Goal: Task Accomplishment & Management: Manage account settings

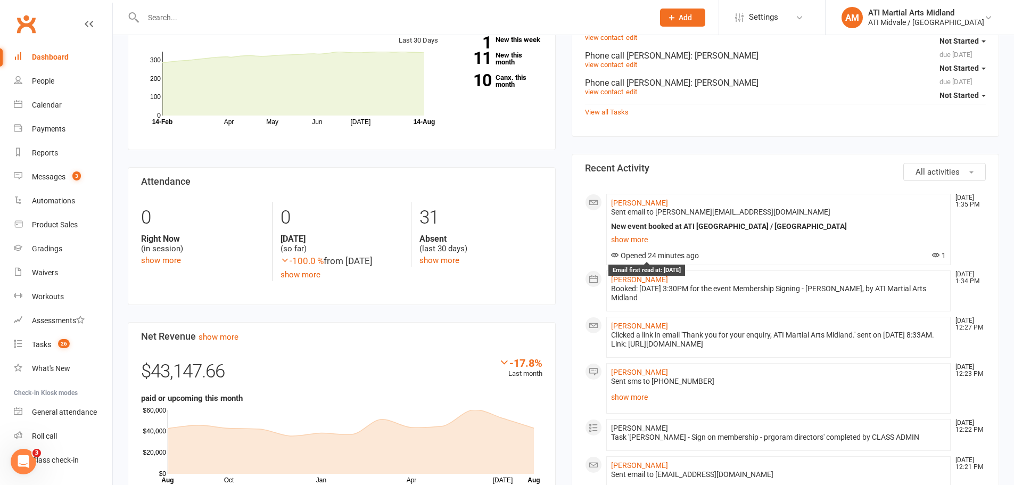
scroll to position [373, 0]
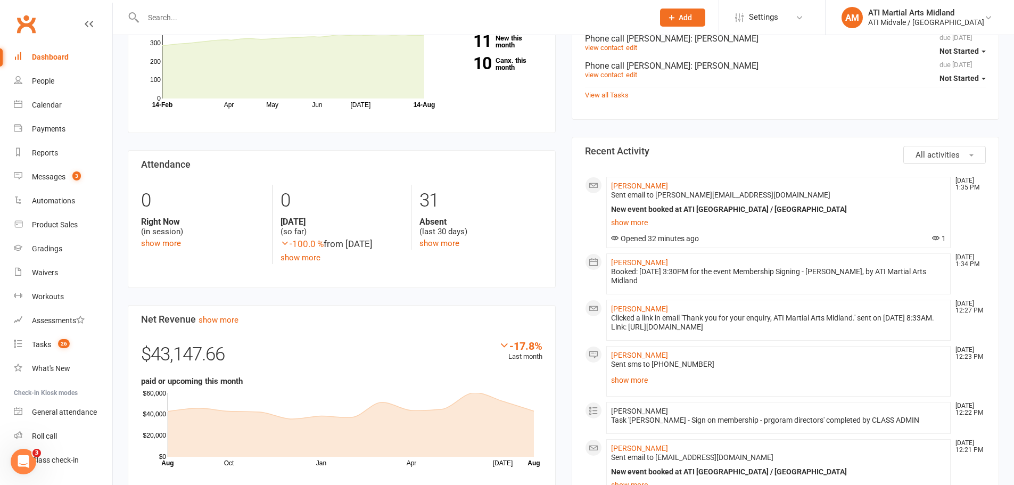
click at [663, 440] on li "Hedley Ryder Aug 14, 12:21 PM Sent email to ryderpercy82@gmail.com New event bo…" at bounding box center [778, 470] width 345 height 62
drag, startPoint x: 747, startPoint y: 369, endPoint x: 658, endPoint y: 143, distance: 242.5
click at [154, 7] on div at bounding box center [387, 17] width 519 height 35
click at [154, 10] on input "text" at bounding box center [393, 17] width 506 height 15
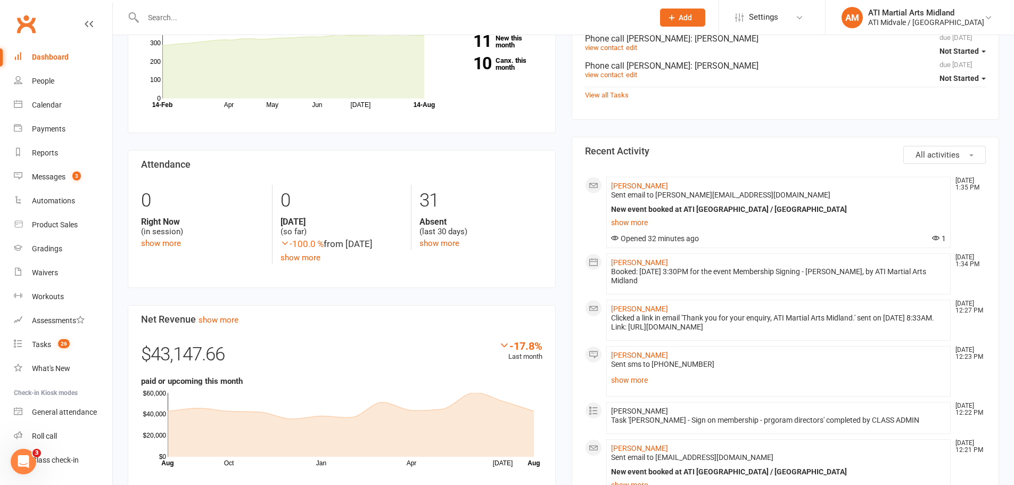
paste input "Lorenzo"
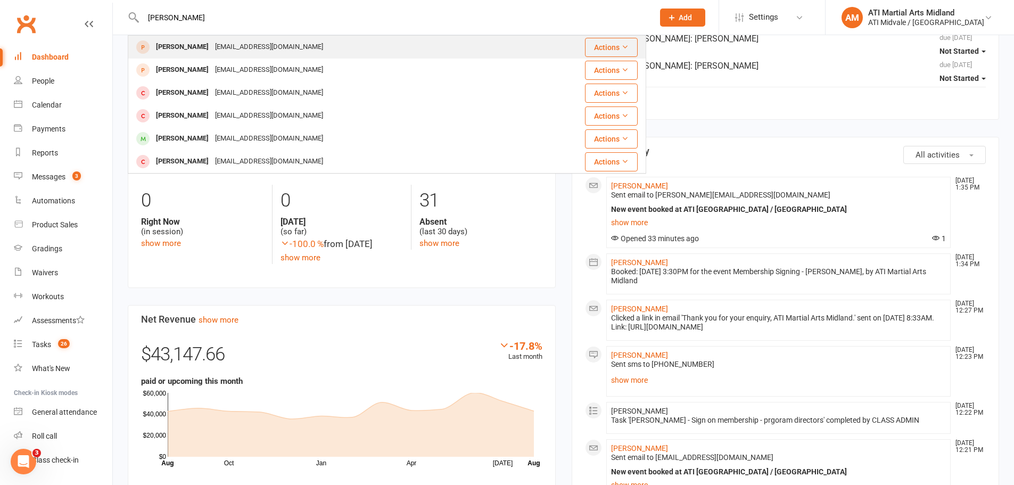
type input "Lorenzo"
click at [232, 47] on div "[EMAIL_ADDRESS][DOMAIN_NAME]" at bounding box center [269, 46] width 114 height 15
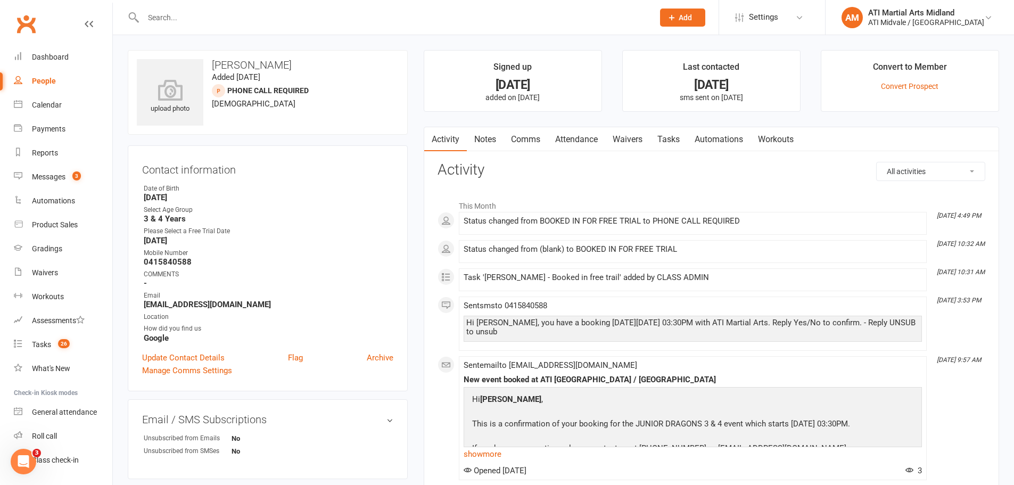
click at [487, 138] on link "Notes" at bounding box center [485, 139] width 37 height 24
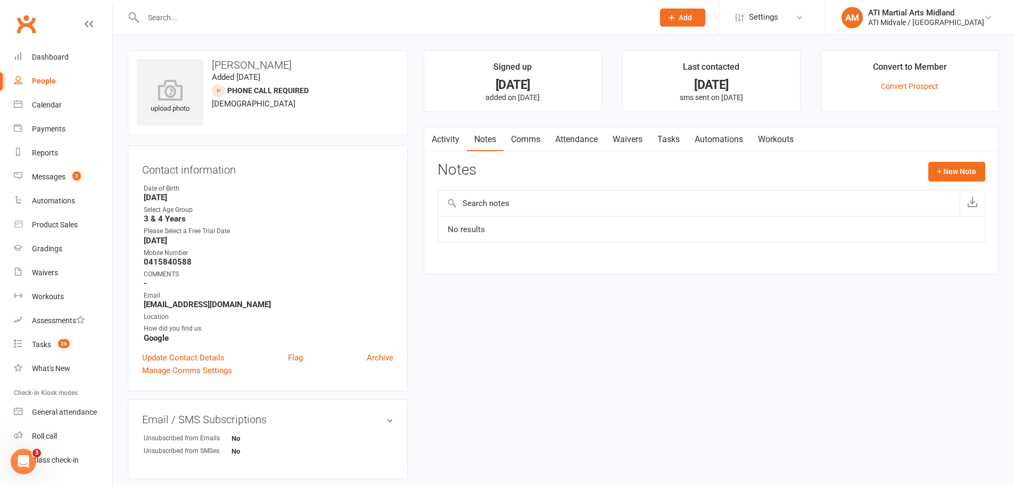
drag, startPoint x: 289, startPoint y: 66, endPoint x: 253, endPoint y: 65, distance: 36.2
click at [253, 65] on h3 "[PERSON_NAME]" at bounding box center [268, 65] width 262 height 12
copy h3 "[PERSON_NAME]"
click at [196, 9] on div at bounding box center [387, 17] width 519 height 35
click at [188, 21] on input "text" at bounding box center [393, 17] width 506 height 15
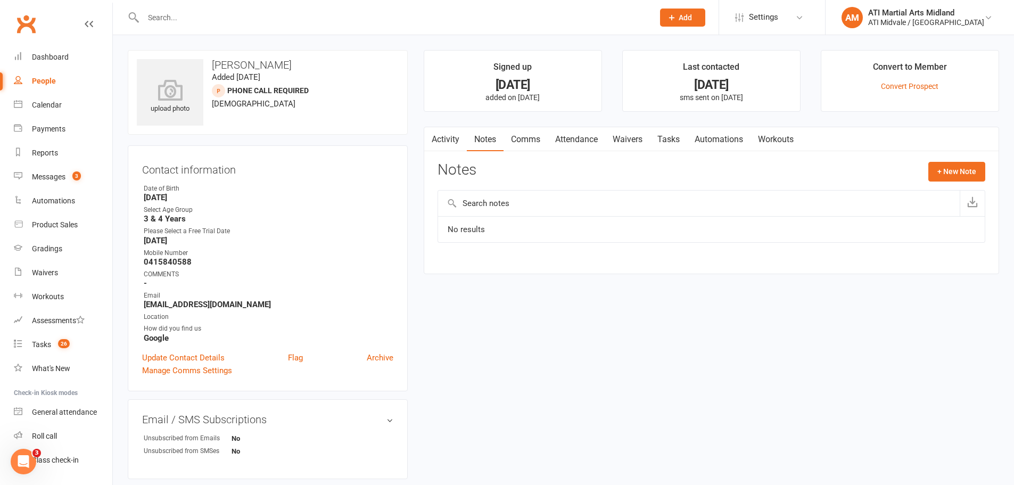
paste input "[PERSON_NAME]"
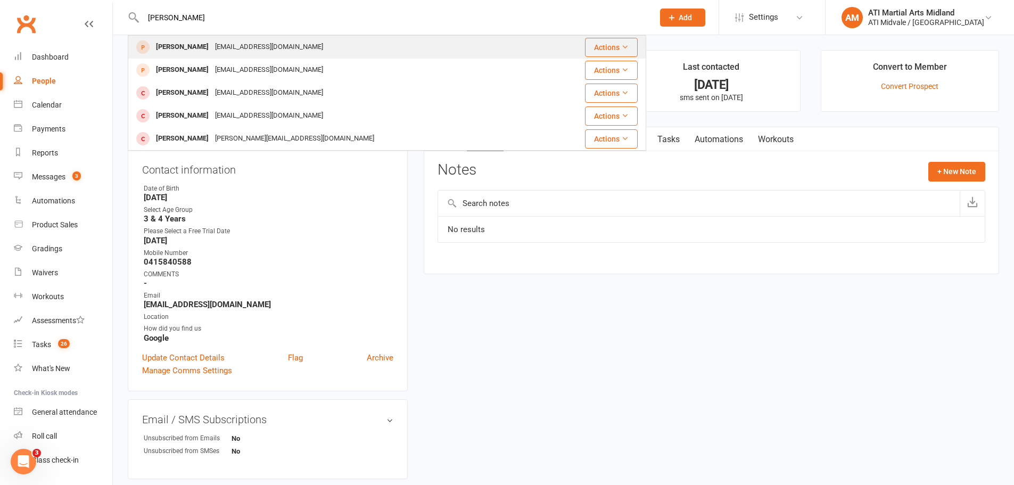
type input "[PERSON_NAME]"
click at [242, 53] on div "[EMAIL_ADDRESS][DOMAIN_NAME]" at bounding box center [269, 46] width 114 height 15
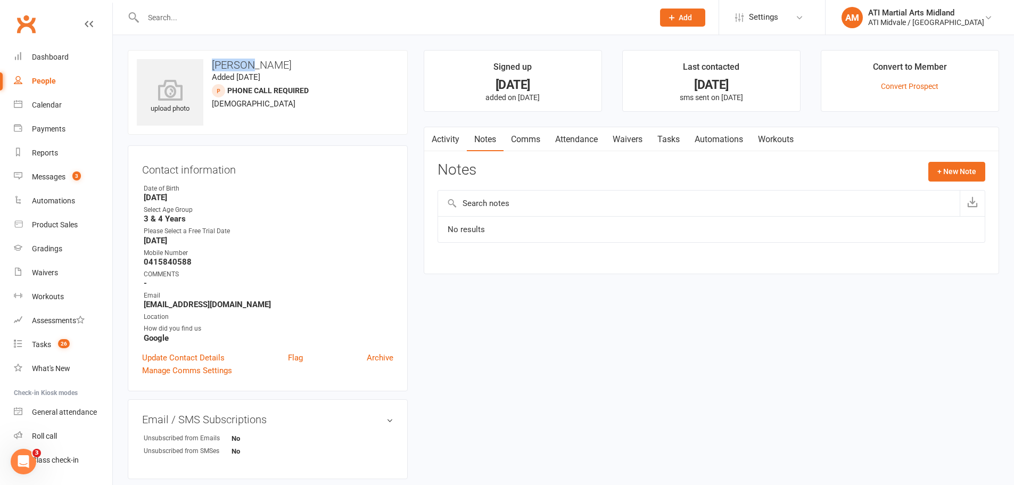
drag, startPoint x: 249, startPoint y: 65, endPoint x: 204, endPoint y: 59, distance: 45.8
click at [204, 59] on div "upload photo Lorenzo Lentini Added 10 August, 2025 PHONE CALL REQUIRED prospect…" at bounding box center [268, 92] width 280 height 85
copy h3 "Lorenzo"
click at [215, 16] on input "text" at bounding box center [393, 17] width 506 height 15
paste input "Lorenzo"
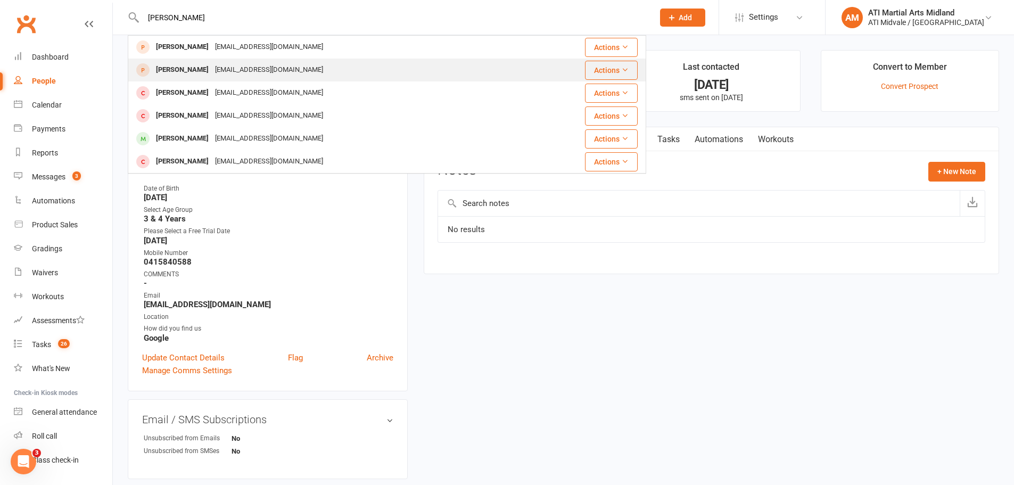
type input "Lorenzo"
click at [225, 68] on div "[EMAIL_ADDRESS][DOMAIN_NAME]" at bounding box center [269, 69] width 114 height 15
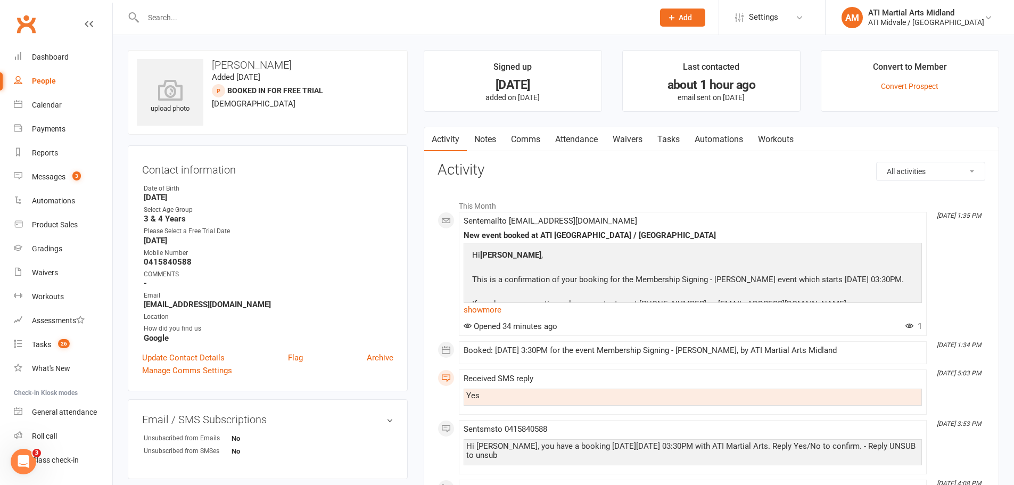
drag, startPoint x: 279, startPoint y: 66, endPoint x: 243, endPoint y: 67, distance: 35.7
click at [243, 67] on h3 "[PERSON_NAME]" at bounding box center [268, 65] width 262 height 12
copy h3 "[PERSON_NAME]"
click at [224, 25] on div at bounding box center [387, 17] width 519 height 35
click at [224, 21] on input "text" at bounding box center [393, 17] width 506 height 15
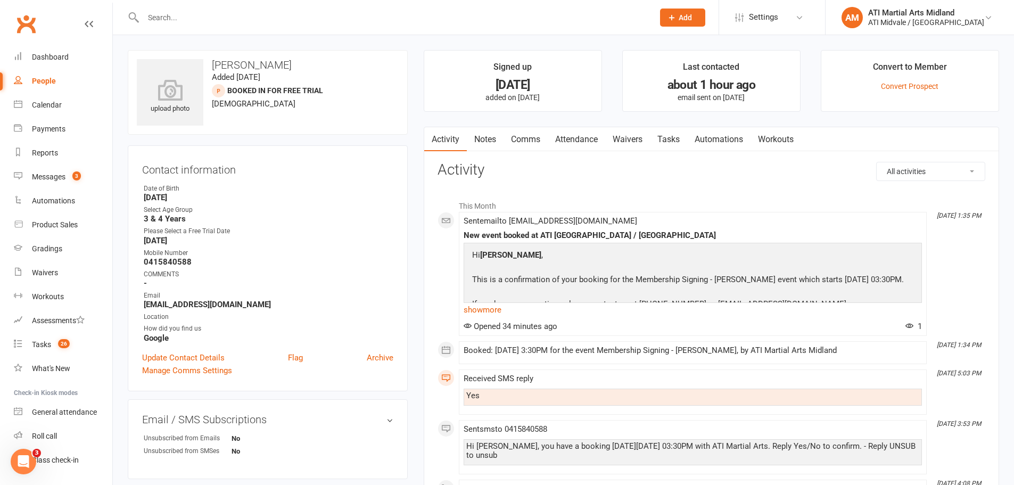
paste input "[PERSON_NAME]"
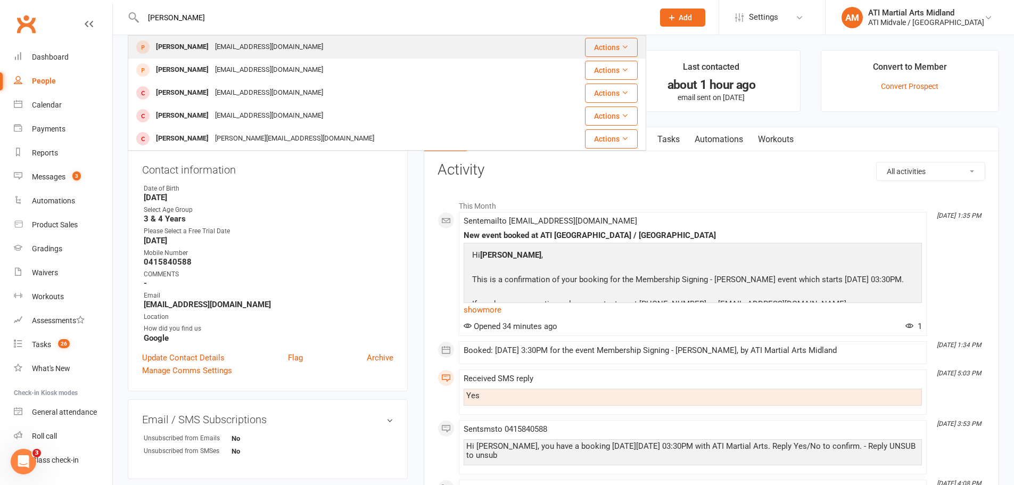
type input "[PERSON_NAME]"
click at [193, 49] on div "[PERSON_NAME]" at bounding box center [182, 46] width 59 height 15
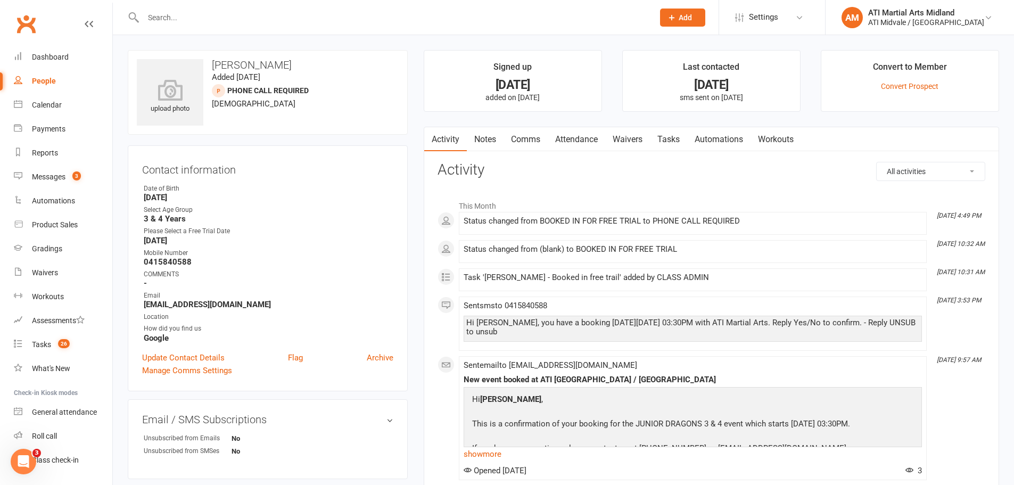
click at [591, 141] on link "Attendance" at bounding box center [577, 139] width 58 height 24
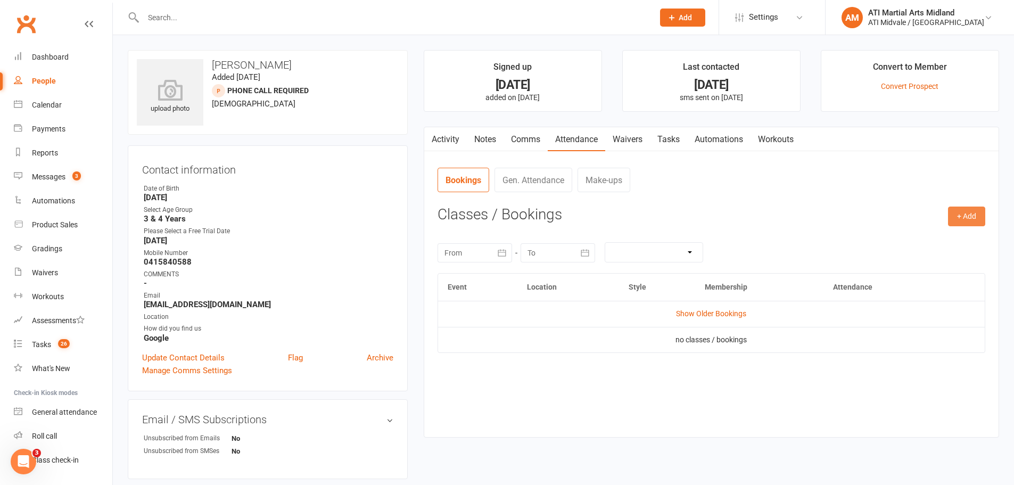
click at [956, 217] on button "+ Add" at bounding box center [966, 216] width 37 height 19
click at [912, 257] on link "Add Appointment" at bounding box center [932, 261] width 105 height 21
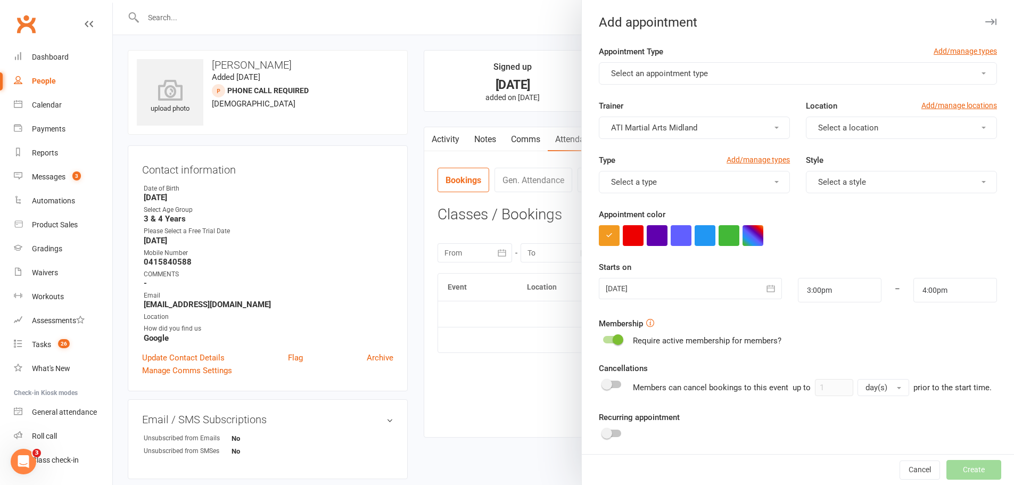
click at [644, 65] on button "Select an appointment type" at bounding box center [798, 73] width 398 height 22
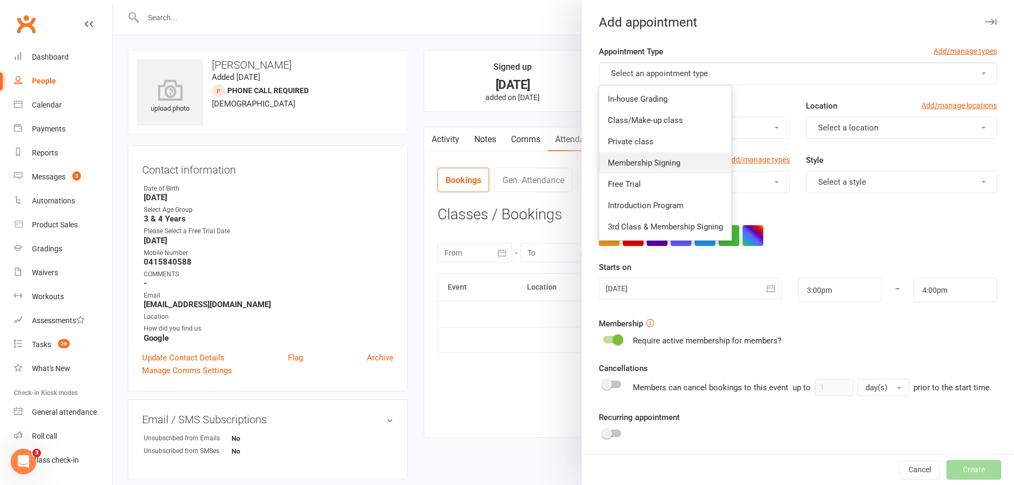
click at [636, 166] on span "Membership Signing" at bounding box center [644, 163] width 72 height 10
type input "3:30pm"
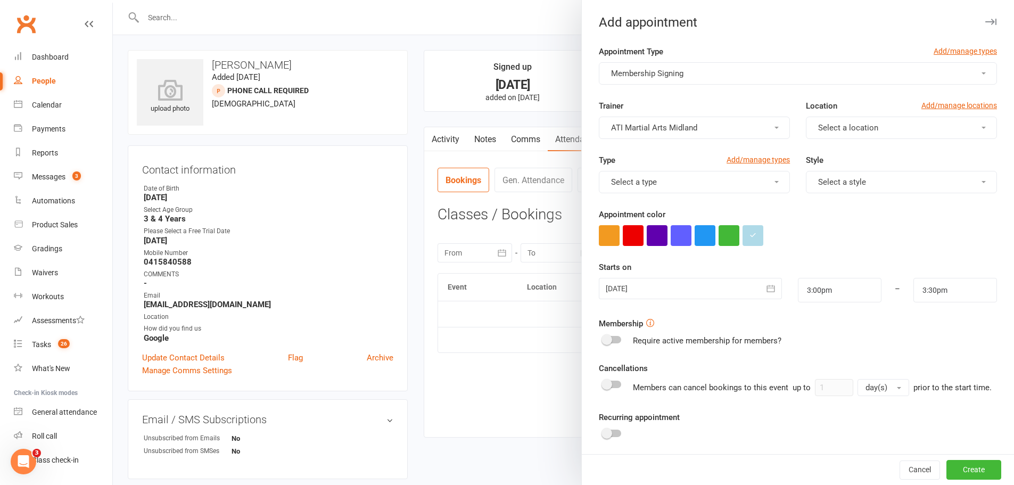
click at [649, 282] on div at bounding box center [690, 288] width 183 height 21
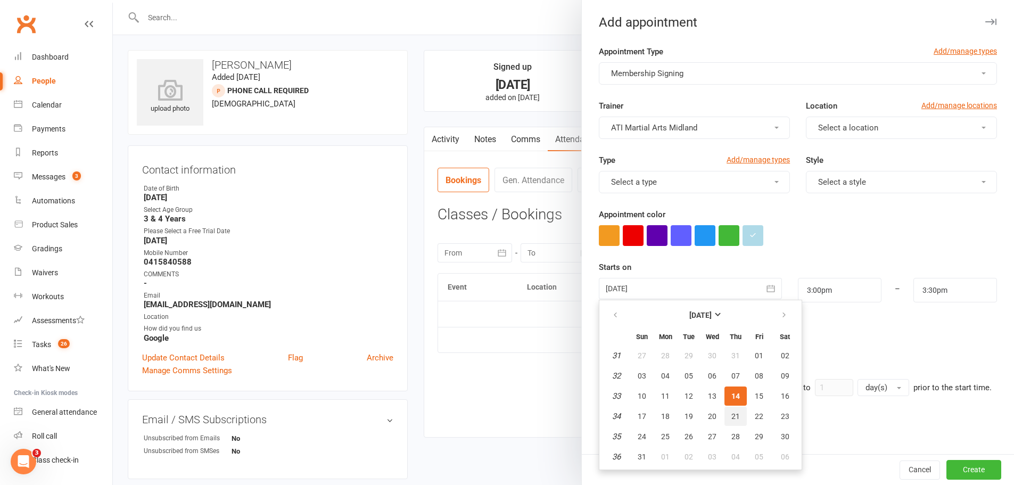
click at [733, 414] on span "21" at bounding box center [736, 416] width 9 height 9
type input "21 Aug 2025"
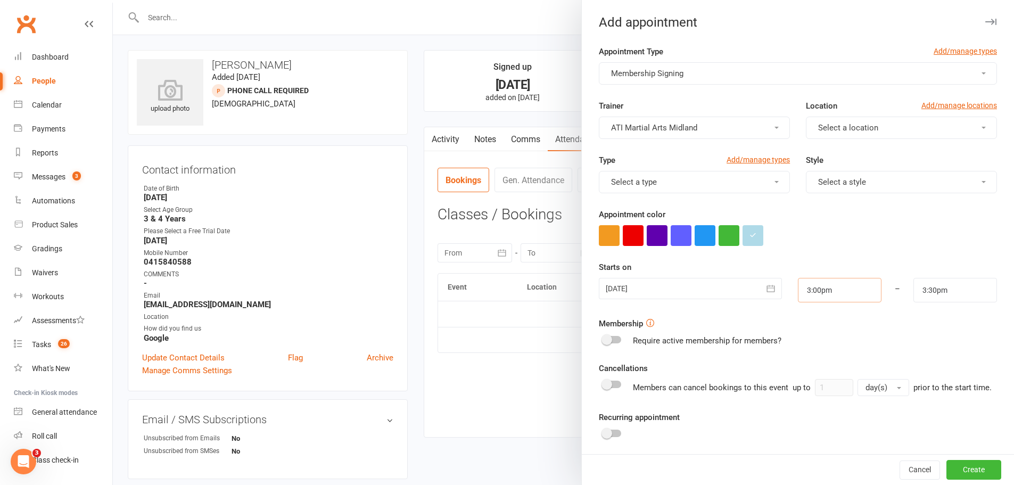
click at [817, 293] on input "3:00pm" at bounding box center [840, 290] width 84 height 24
type input "3:30pm"
click at [810, 358] on li "3:30pm" at bounding box center [824, 359] width 51 height 16
click at [921, 298] on input "3:30pm" at bounding box center [956, 290] width 84 height 24
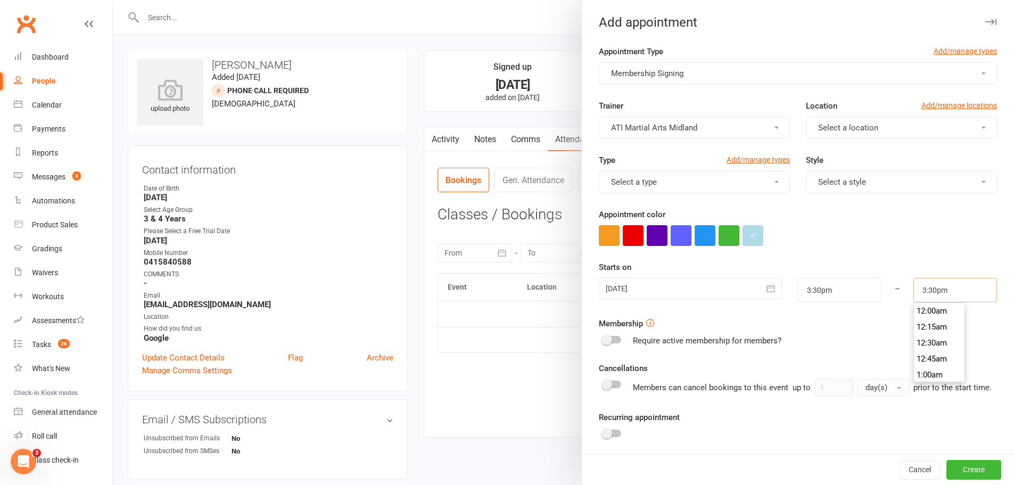
scroll to position [974, 0]
type input "4:00pm"
click at [916, 356] on li "4:00pm" at bounding box center [939, 359] width 51 height 16
click at [823, 185] on span "Select a style" at bounding box center [842, 182] width 48 height 10
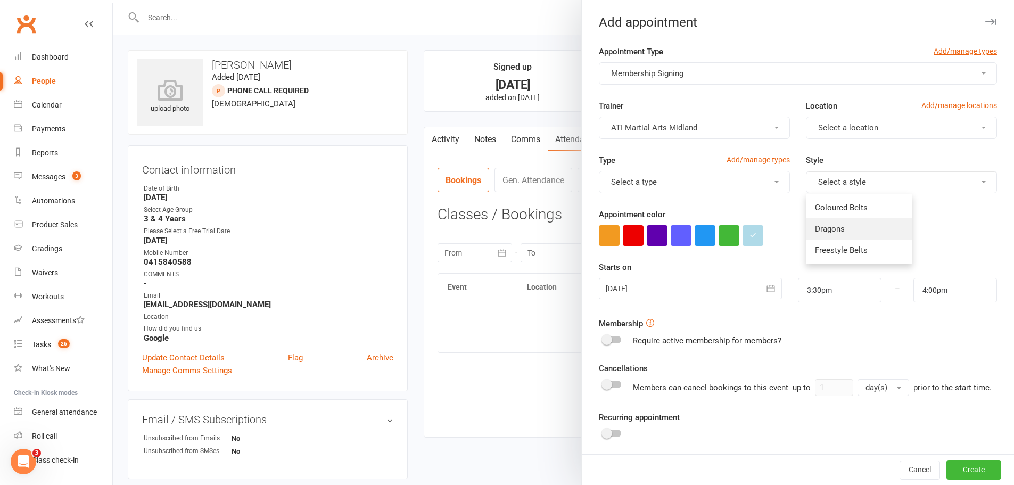
click at [826, 231] on span "Dragons" at bounding box center [830, 229] width 30 height 10
click at [635, 239] on button "button" at bounding box center [633, 235] width 21 height 21
click at [824, 134] on button "Select a location" at bounding box center [901, 128] width 191 height 22
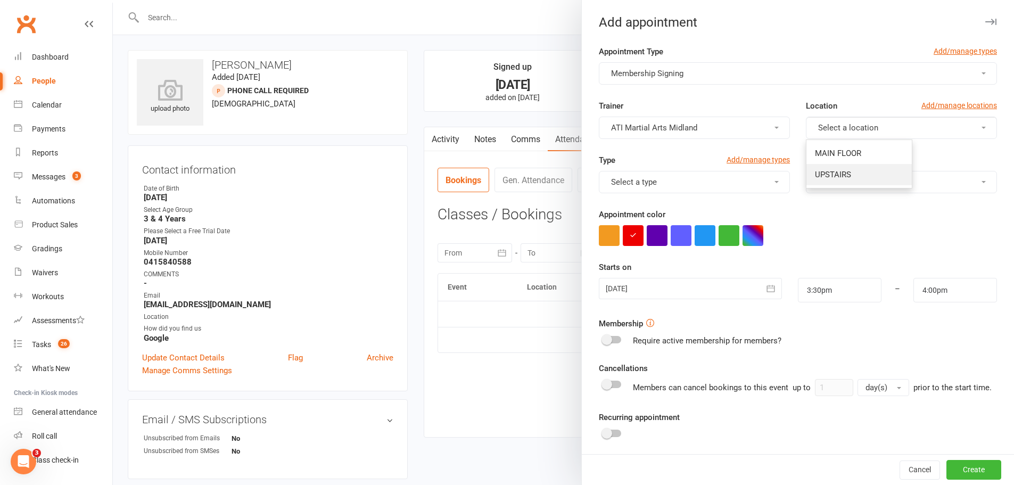
click at [824, 177] on span "UPSTAIRS" at bounding box center [833, 175] width 36 height 10
click at [949, 471] on button "Create" at bounding box center [974, 470] width 55 height 19
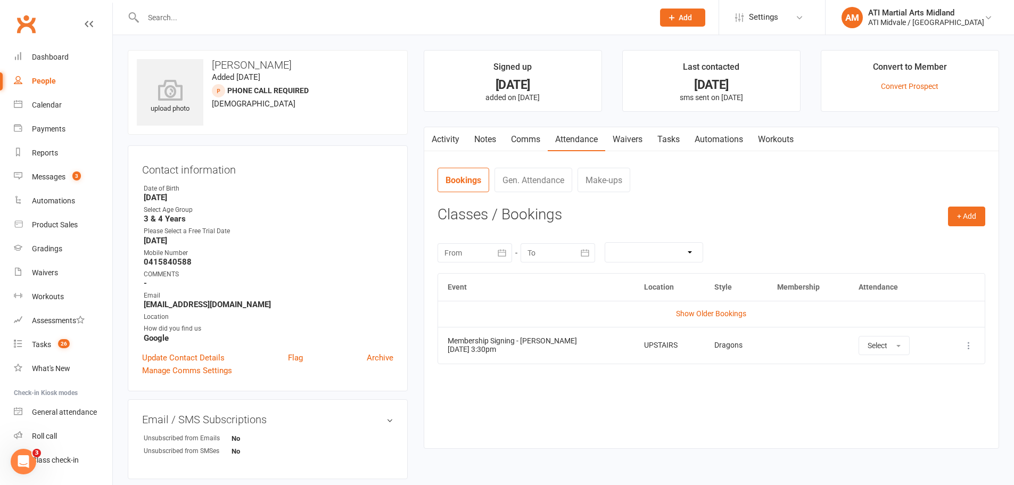
click at [671, 131] on link "Tasks" at bounding box center [668, 139] width 37 height 24
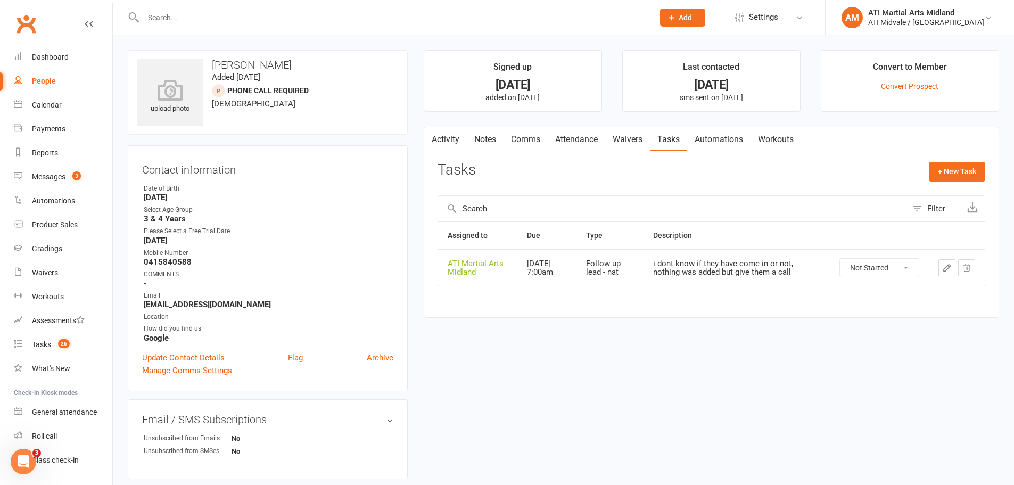
drag, startPoint x: 282, startPoint y: 64, endPoint x: 254, endPoint y: 68, distance: 27.9
click at [254, 68] on h3 "[PERSON_NAME]" at bounding box center [268, 65] width 262 height 12
copy h3 "[PERSON_NAME]"
click at [558, 140] on link "Attendance" at bounding box center [577, 139] width 58 height 24
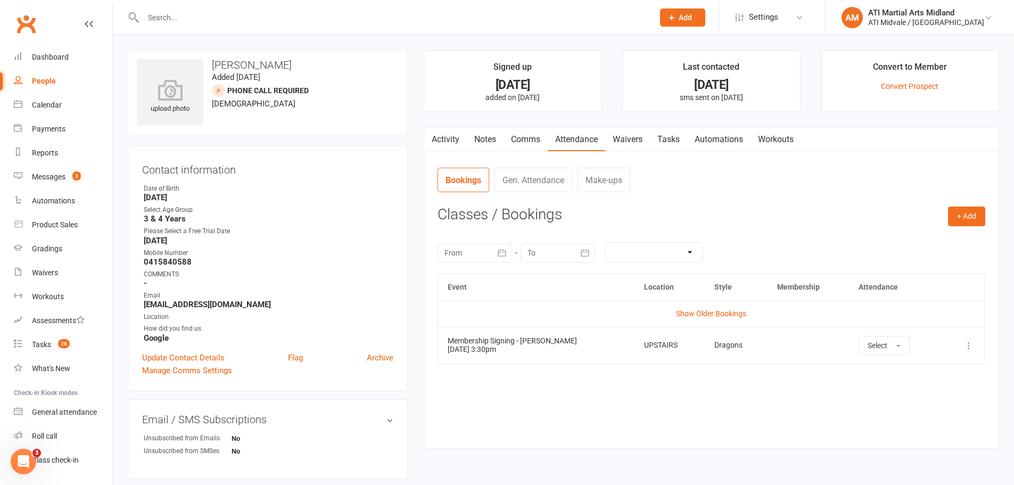
click at [457, 138] on link "Activity" at bounding box center [445, 139] width 43 height 24
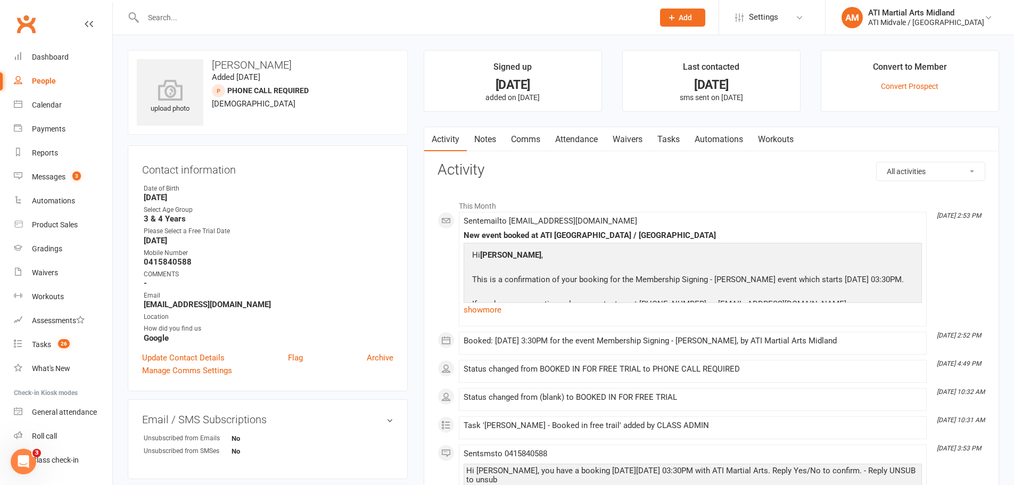
click at [666, 138] on link "Tasks" at bounding box center [668, 139] width 37 height 24
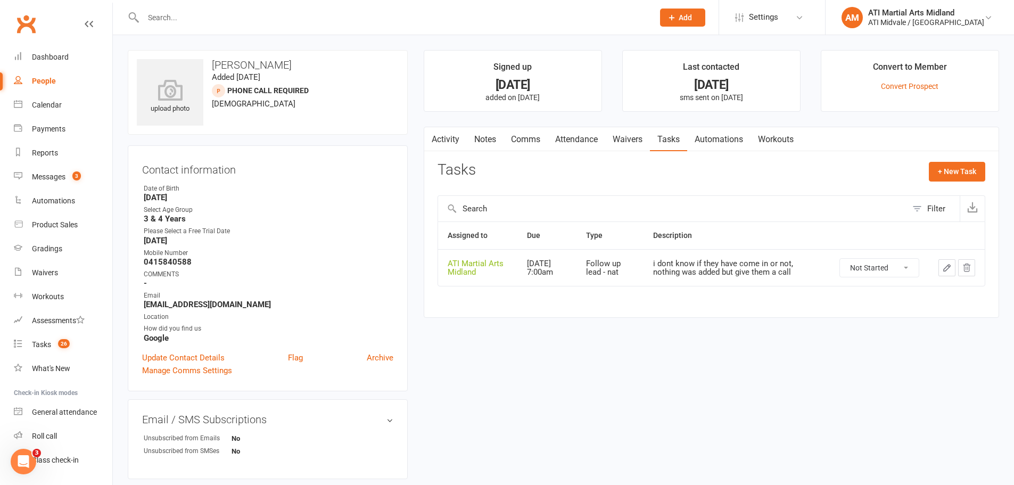
click at [942, 269] on icon "button" at bounding box center [947, 268] width 10 height 10
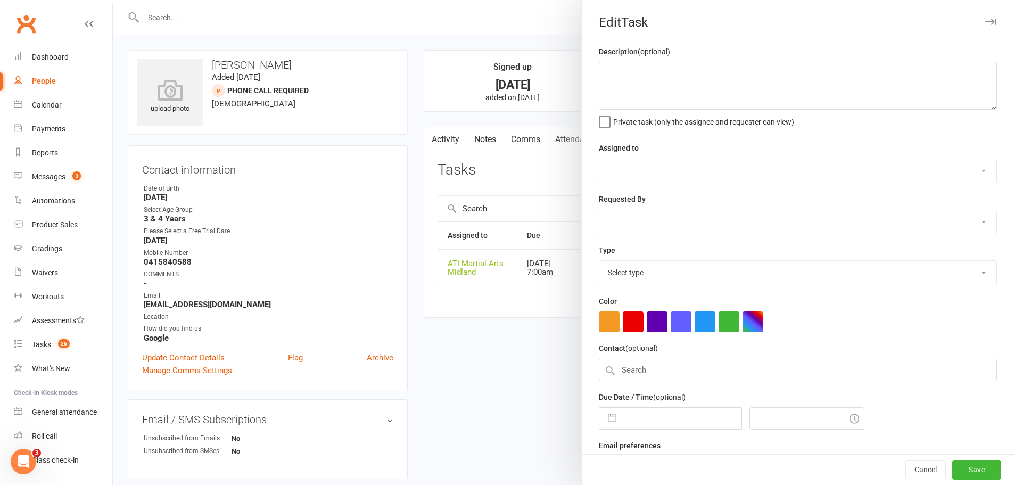
type textarea "i dont know if they have come in or not, nothing was added but give them a call"
select select "32859"
select select "47058"
type input "15 Aug 2025"
type input "7:00am"
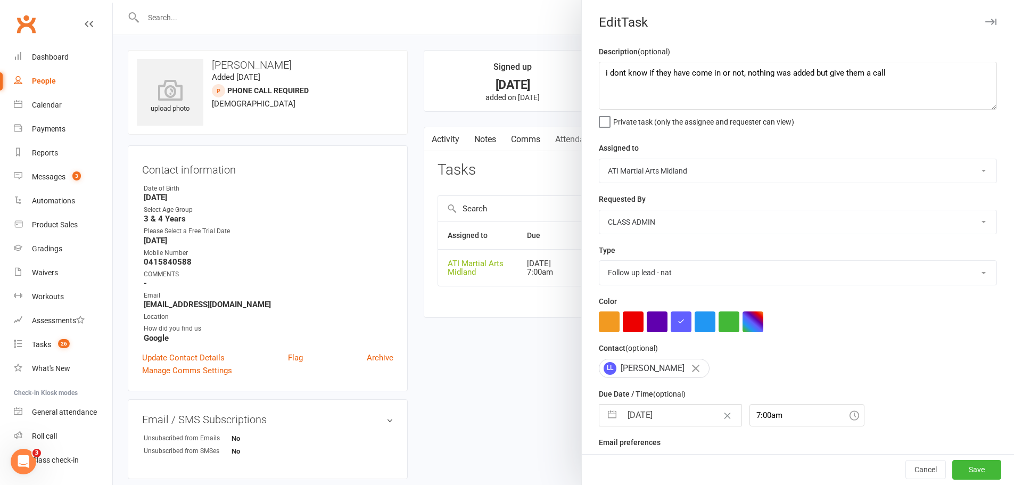
click at [669, 274] on select "Add info to task Automatic renewal checking Booked in for 1st trial program cla…" at bounding box center [798, 272] width 397 height 23
select select "22453"
click at [600, 263] on select "Add info to task Automatic renewal checking Booked in for 1st trial program cla…" at bounding box center [798, 272] width 397 height 23
click at [603, 421] on button "button" at bounding box center [612, 415] width 19 height 21
select select "6"
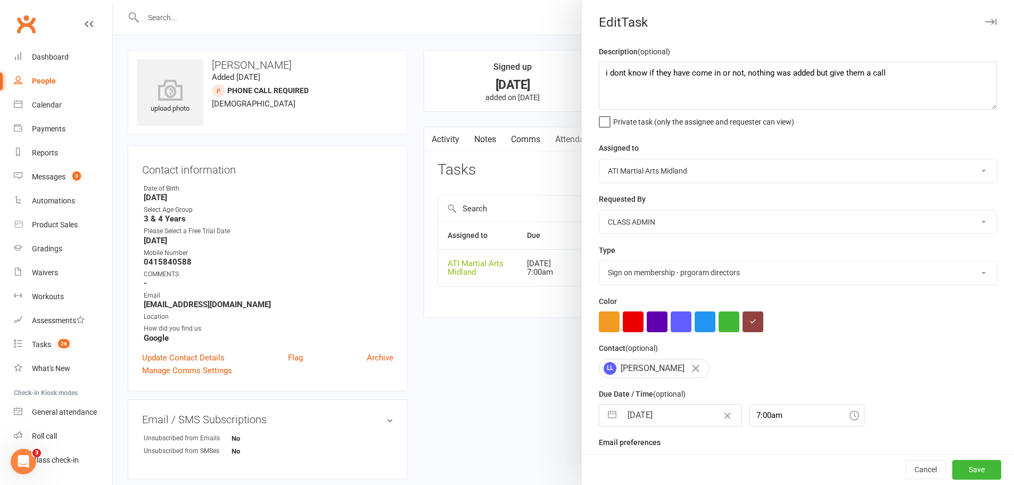
select select "2025"
select select "7"
select select "2025"
select select "8"
select select "2025"
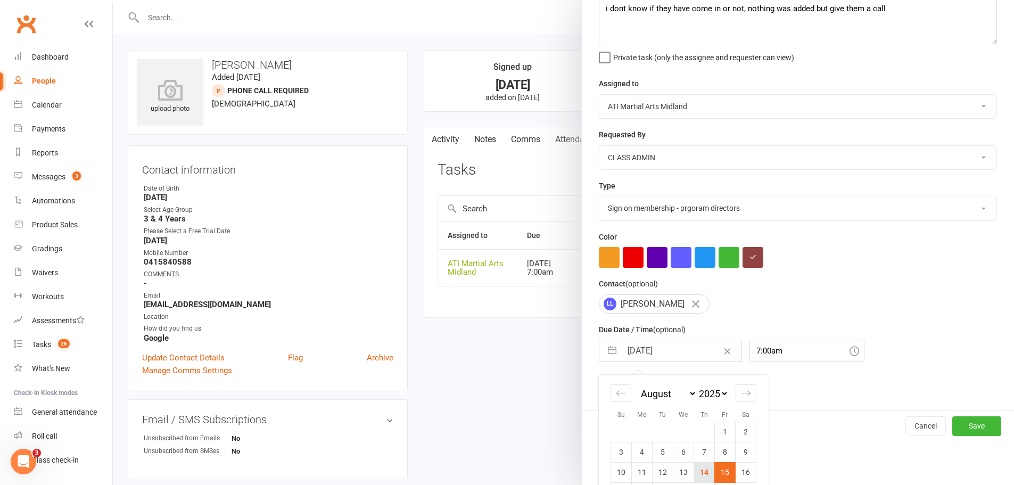
scroll to position [139, 0]
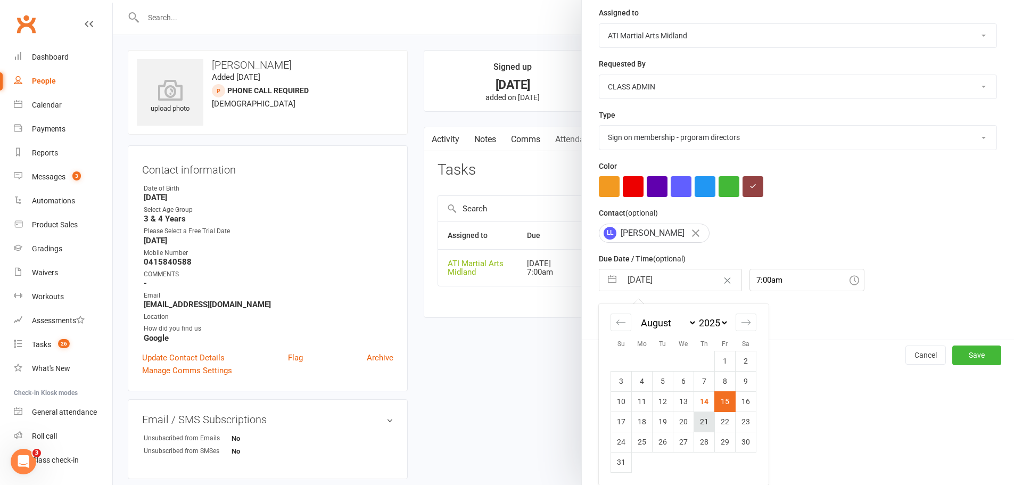
click at [705, 420] on td "21" at bounding box center [704, 422] width 21 height 20
type input "21 Aug 2025"
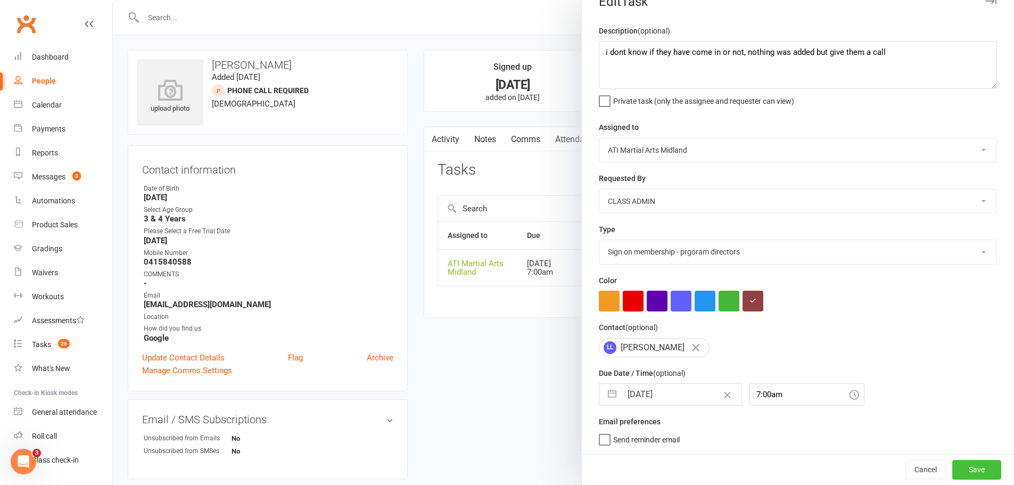
click at [958, 464] on button "Save" at bounding box center [977, 469] width 49 height 19
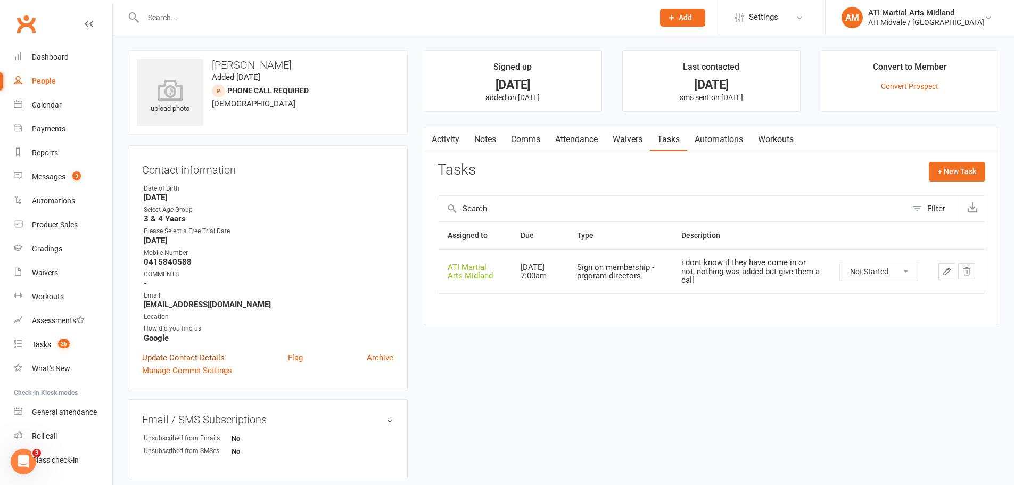
click at [218, 358] on link "Update Contact Details" at bounding box center [183, 357] width 83 height 13
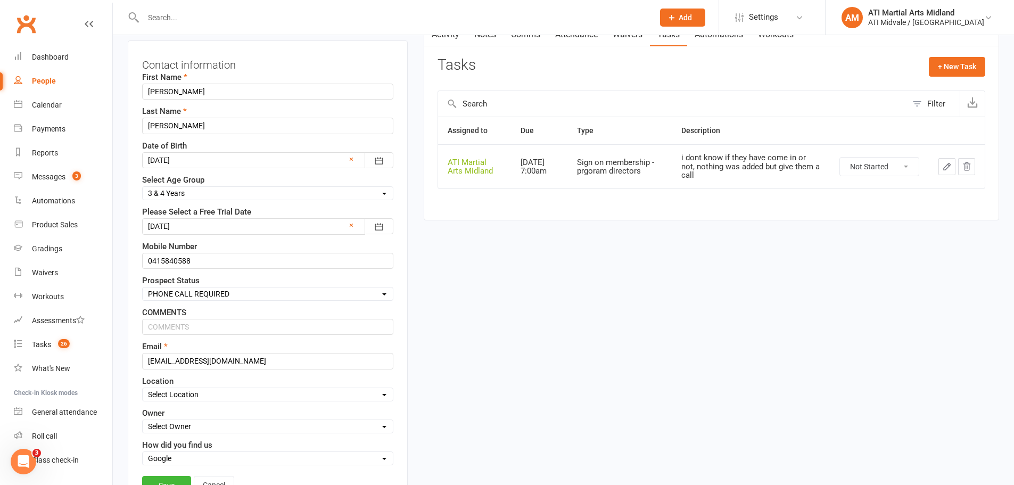
scroll to position [157, 0]
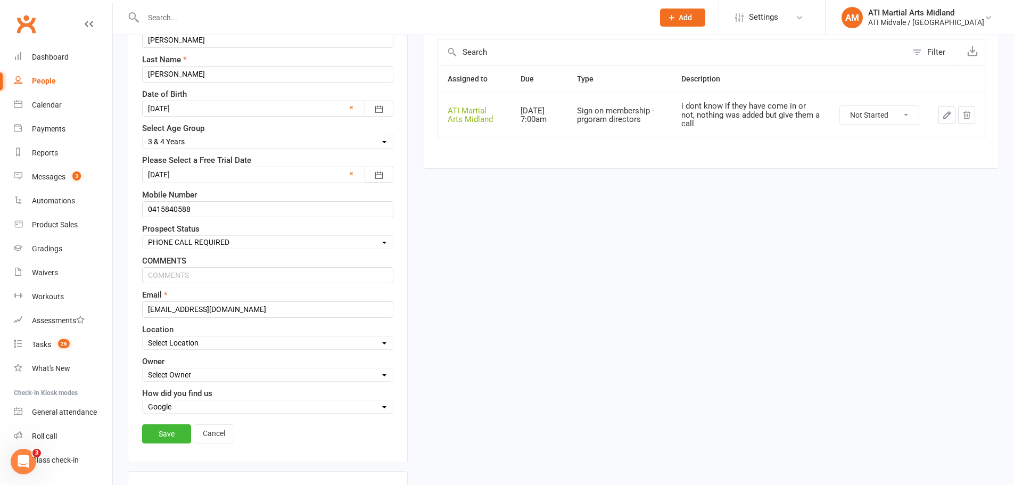
click at [197, 242] on select "Select Set a Status BOOKED IN FOR FREE TRIAL DID FREE TRAIL BOOKED IN AFTER FRE…" at bounding box center [268, 242] width 250 height 12
select select "BOOKED IN AFTER FREE TRAIL"
click at [143, 237] on select "Select Set a Status BOOKED IN FOR FREE TRIAL DID FREE TRAIL BOOKED IN AFTER FRE…" at bounding box center [268, 242] width 250 height 12
click at [168, 435] on link "Save" at bounding box center [166, 433] width 49 height 19
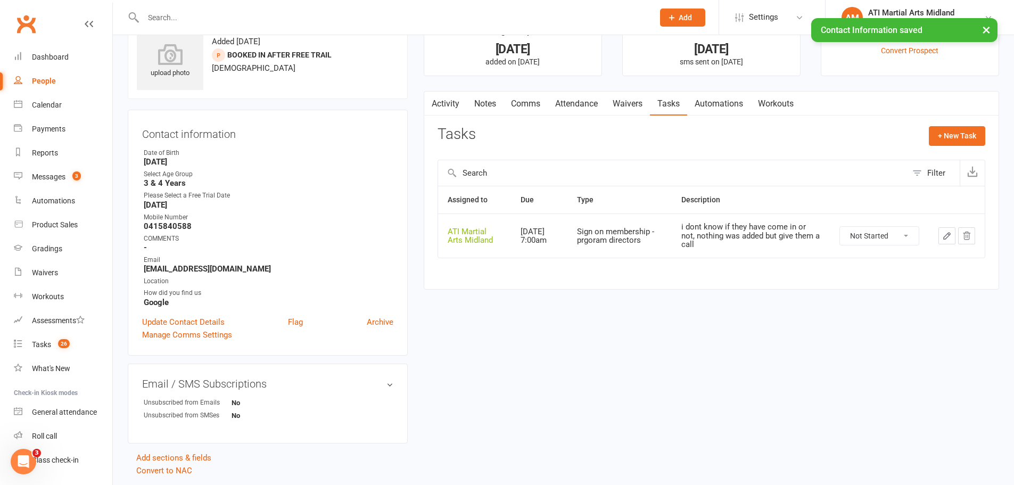
scroll to position [0, 0]
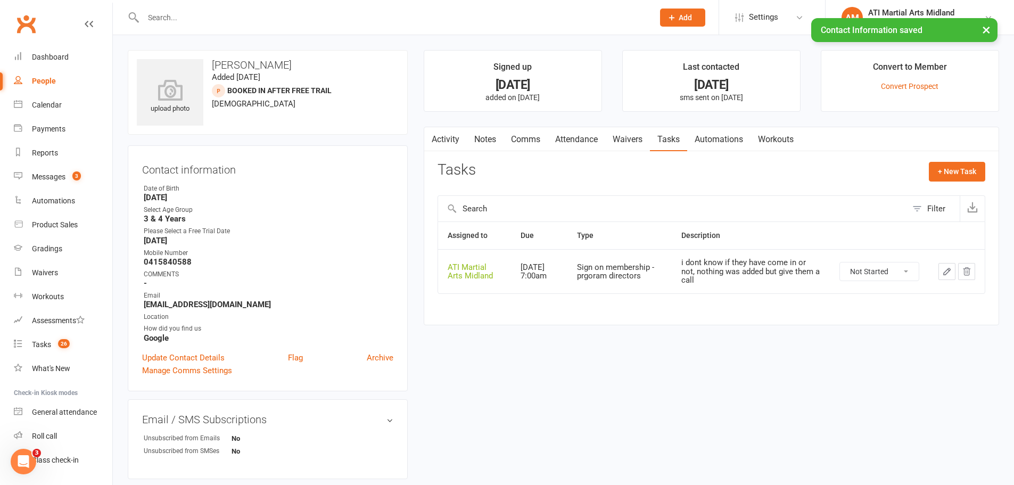
click at [451, 140] on link "Activity" at bounding box center [445, 139] width 43 height 24
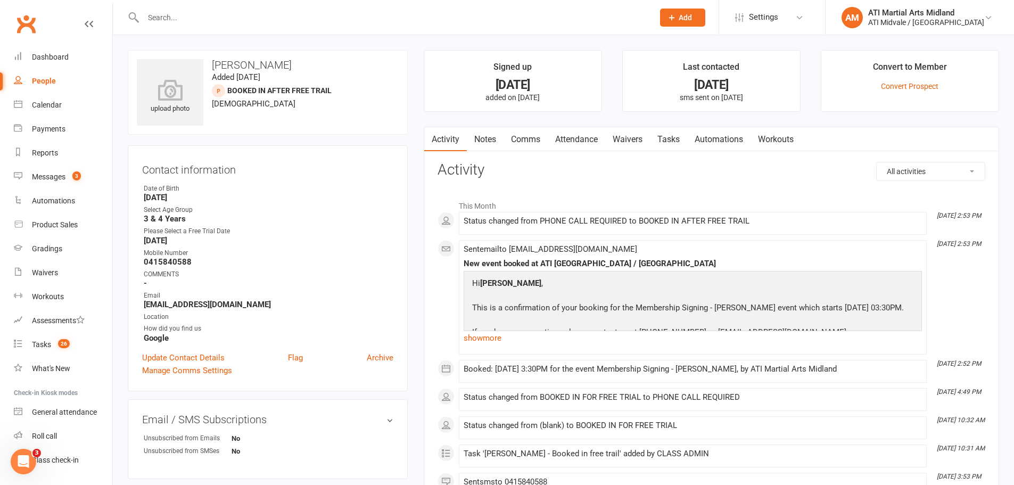
click at [495, 137] on link "Notes" at bounding box center [485, 139] width 37 height 24
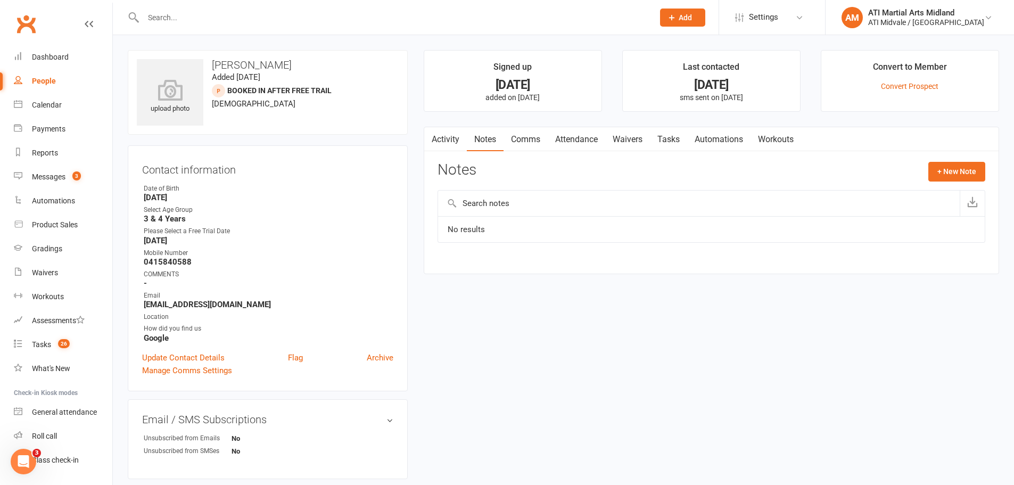
click at [685, 137] on link "Tasks" at bounding box center [668, 139] width 37 height 24
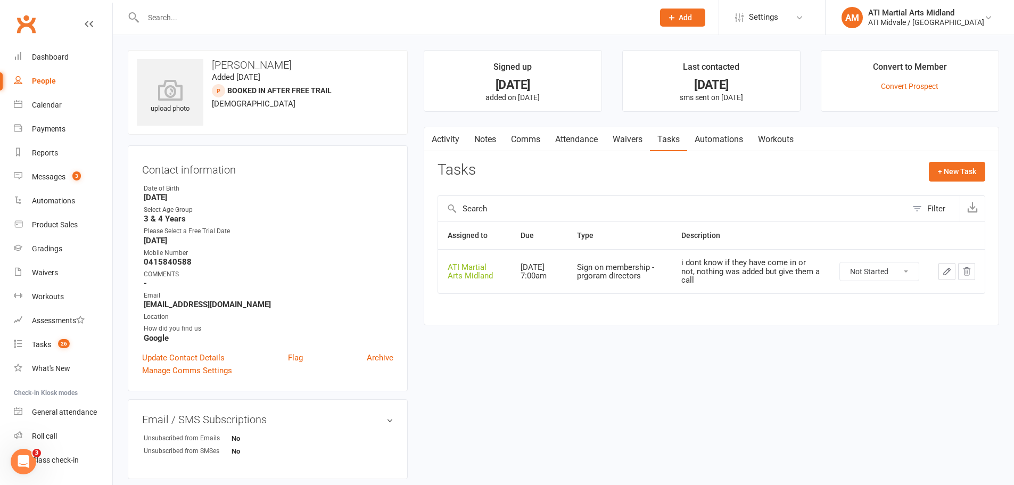
click at [952, 271] on button "button" at bounding box center [947, 271] width 17 height 17
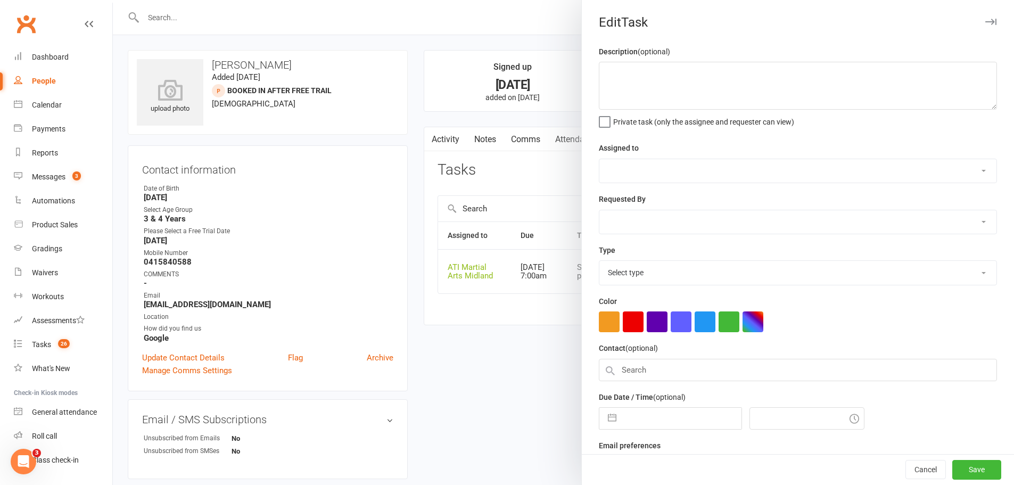
type textarea "i dont know if they have come in or not, nothing was added but give them a call"
select select "32859"
select select "47058"
type input "21 Aug 2025"
type input "7:00am"
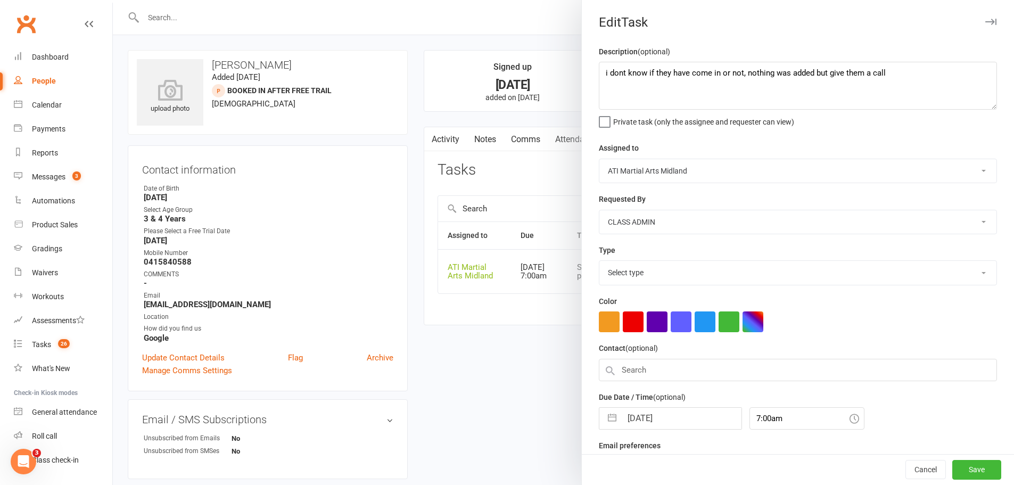
select select "22453"
drag, startPoint x: 898, startPoint y: 73, endPoint x: 555, endPoint y: 77, distance: 342.9
click at [113, 0] on react-component "Edit Task Description (optional) i dont know if they have come in or not, nothi…" at bounding box center [113, 0] width 0 height 0
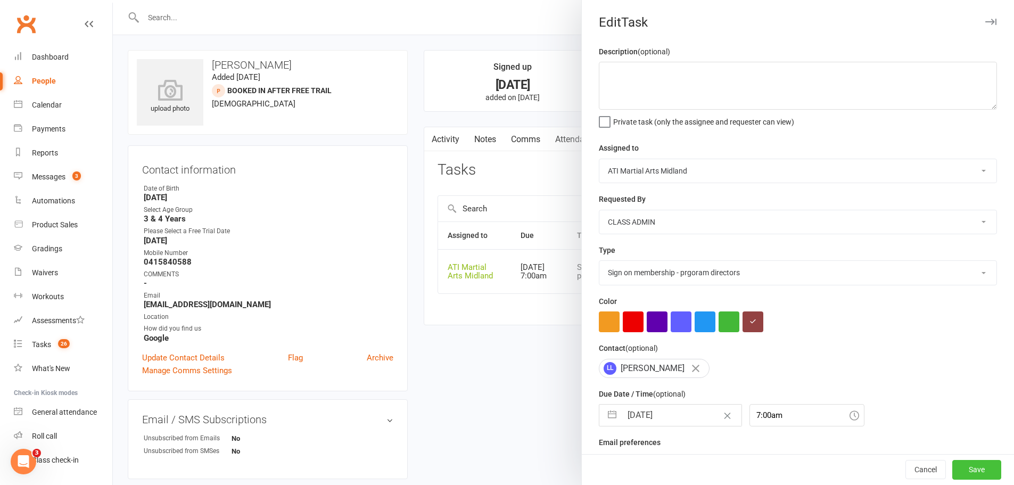
click at [963, 474] on button "Save" at bounding box center [977, 470] width 49 height 19
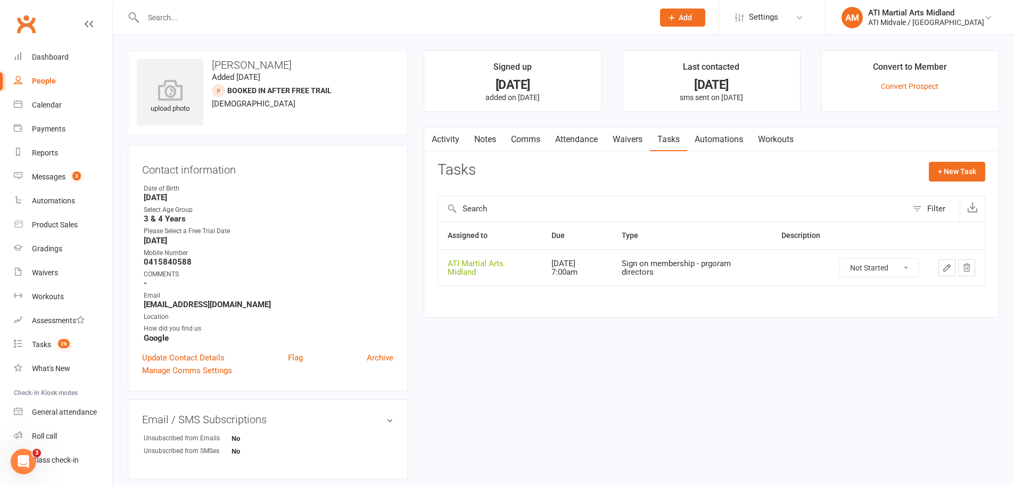
click at [489, 139] on link "Notes" at bounding box center [485, 139] width 37 height 24
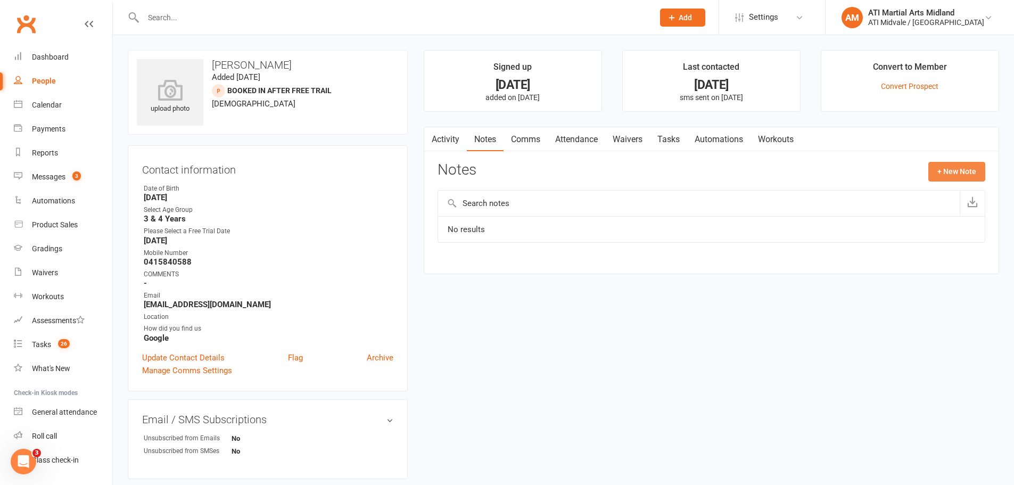
click at [950, 162] on button "+ New Note" at bounding box center [957, 171] width 57 height 19
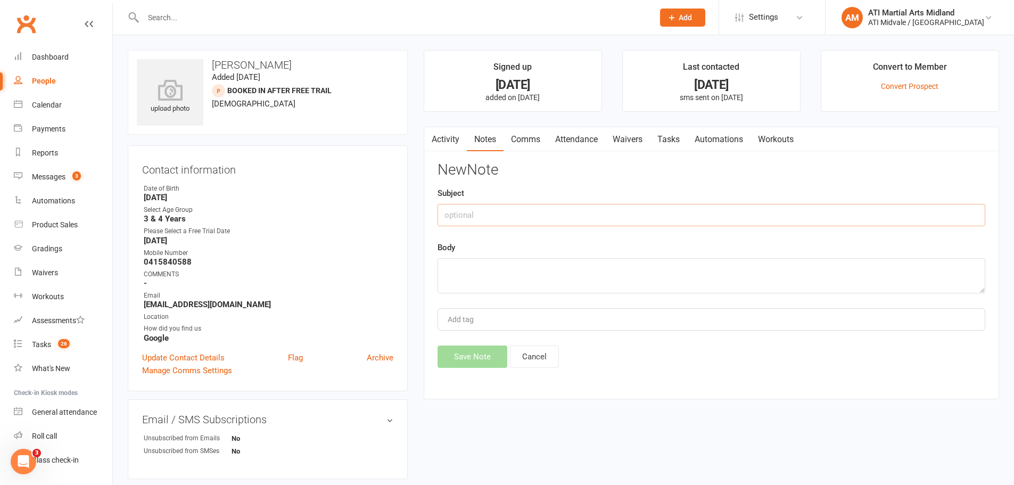
click at [594, 223] on input "text" at bounding box center [712, 215] width 548 height 22
type input "14/8/25"
click at [548, 266] on textarea "mum took home papperwork is coming in for a 2nd free trail tonight will bring to" at bounding box center [712, 275] width 548 height 35
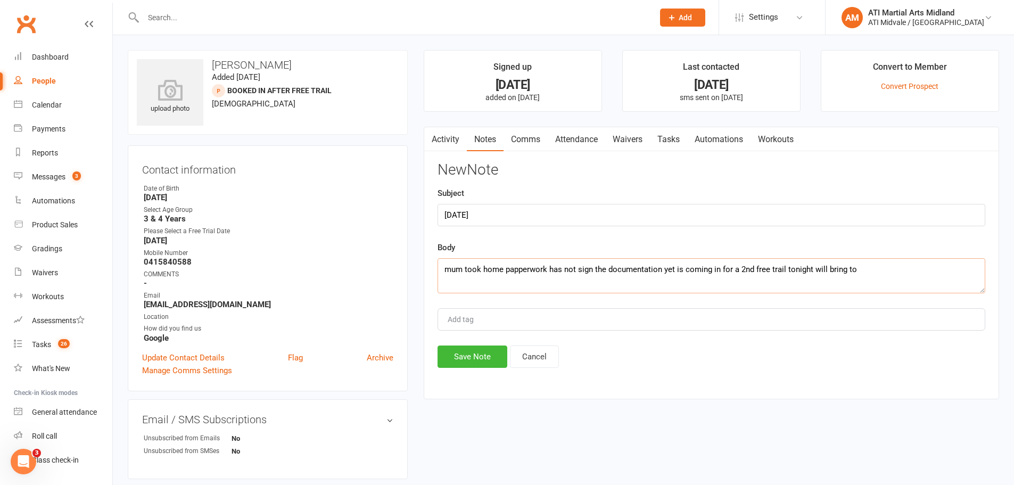
click at [869, 269] on textarea "mum took home papperwork has not sign the documentation yet is coming in for a …" at bounding box center [712, 275] width 548 height 35
drag, startPoint x: 533, startPoint y: 283, endPoint x: 420, endPoint y: 265, distance: 114.3
click at [420, 265] on main "Signed up 4 days ago added on 10 Aug 2025 Last contacted 4 days ago sms sent on…" at bounding box center [712, 230] width 592 height 360
type textarea "mum took home papperwork has not sign the documentation yet is coming in for a …"
click at [477, 351] on button "Save Note" at bounding box center [473, 357] width 70 height 22
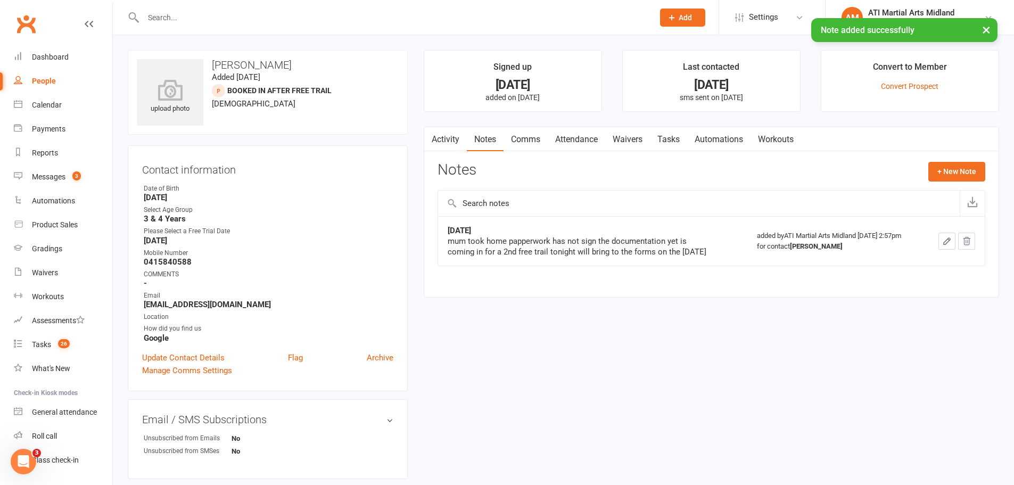
click at [675, 138] on link "Tasks" at bounding box center [668, 139] width 37 height 24
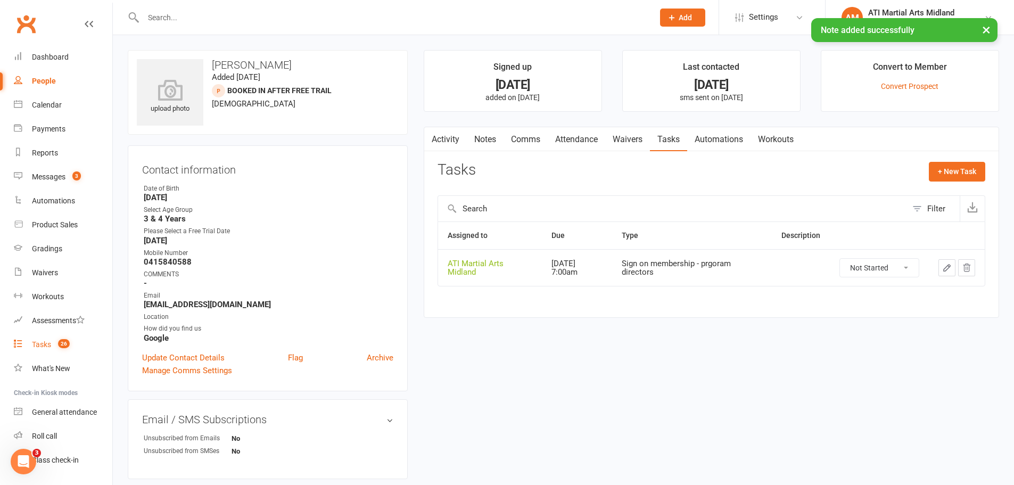
click at [51, 346] on div "Tasks" at bounding box center [41, 344] width 19 height 9
select select "incomplete"
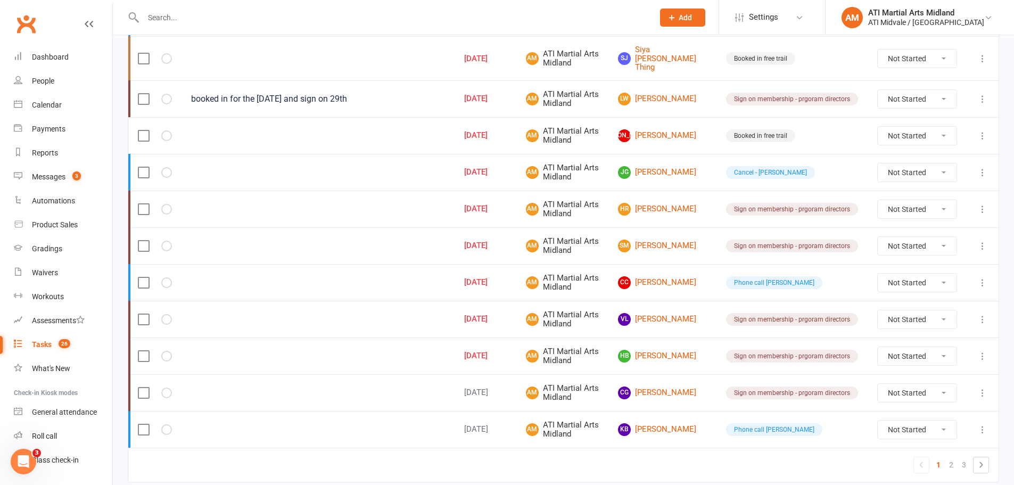
scroll to position [745, 0]
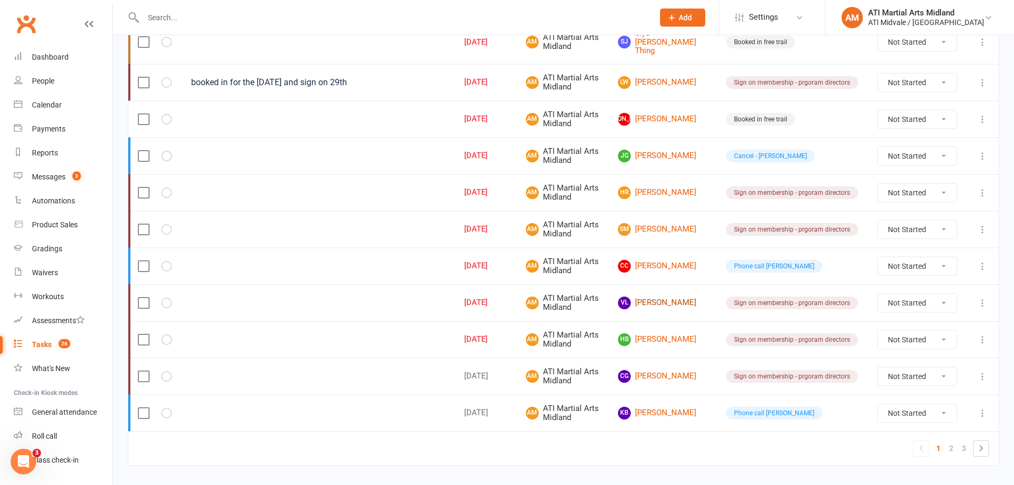
click at [674, 297] on link "VL Vinnie Lentini" at bounding box center [662, 303] width 89 height 13
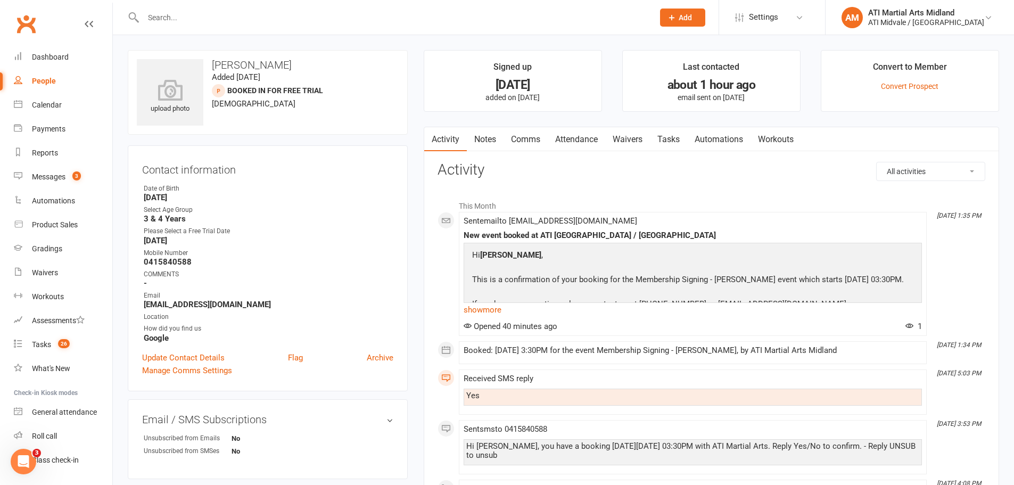
click at [495, 140] on link "Notes" at bounding box center [485, 139] width 37 height 24
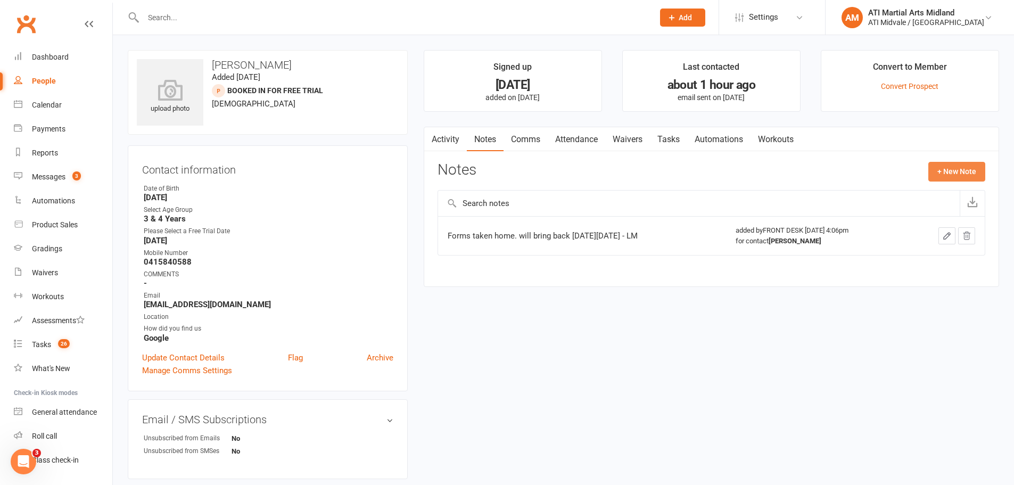
click at [954, 173] on button "+ New Note" at bounding box center [957, 171] width 57 height 19
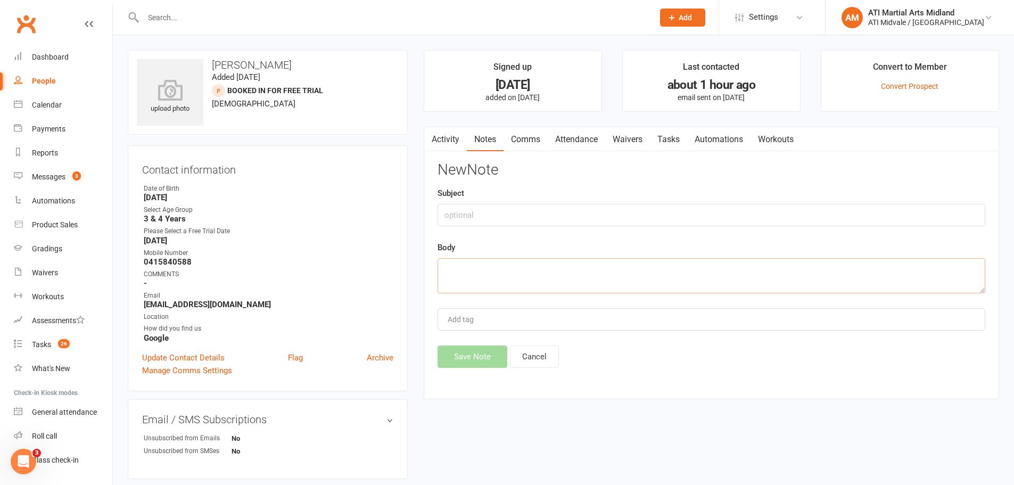
click at [512, 269] on textarea at bounding box center [712, 275] width 548 height 35
paste textarea "mum took home papperwork has not sign the documentation yet is coming in for a …"
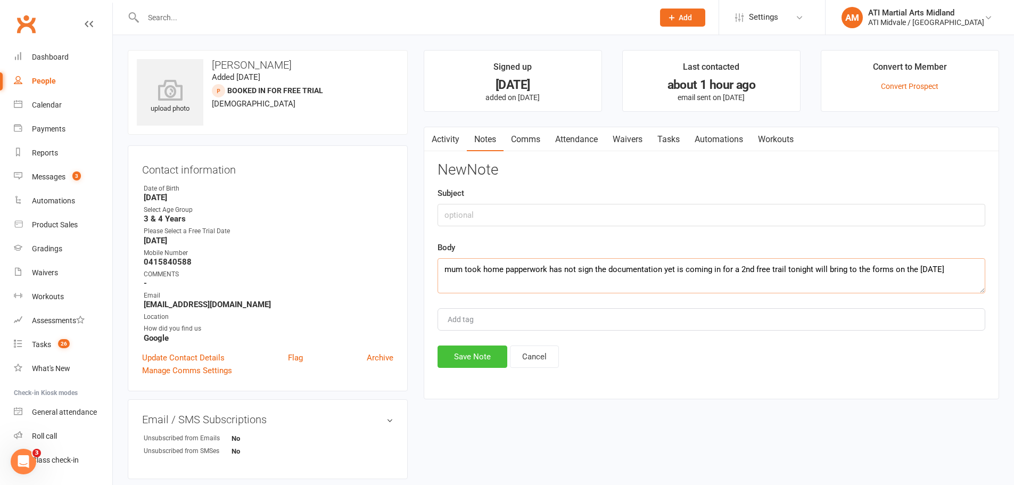
type textarea "mum took home papperwork has not sign the documentation yet is coming in for a …"
click at [481, 349] on button "Save Note" at bounding box center [473, 357] width 70 height 22
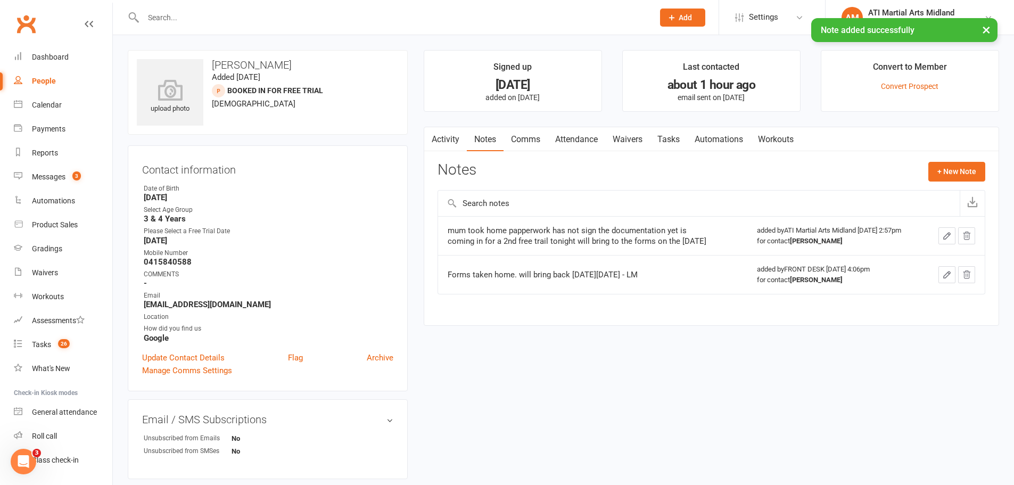
click at [676, 138] on link "Tasks" at bounding box center [668, 139] width 37 height 24
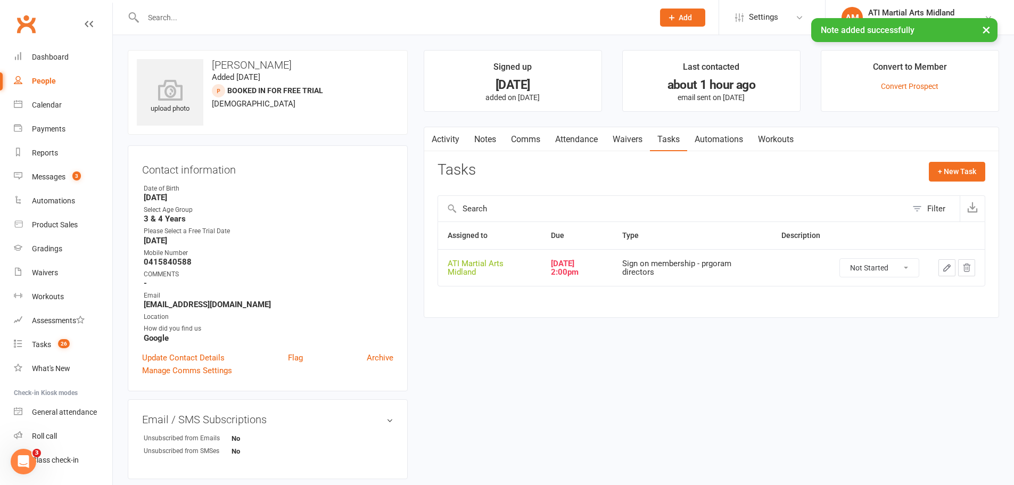
click at [944, 274] on button "button" at bounding box center [947, 267] width 17 height 17
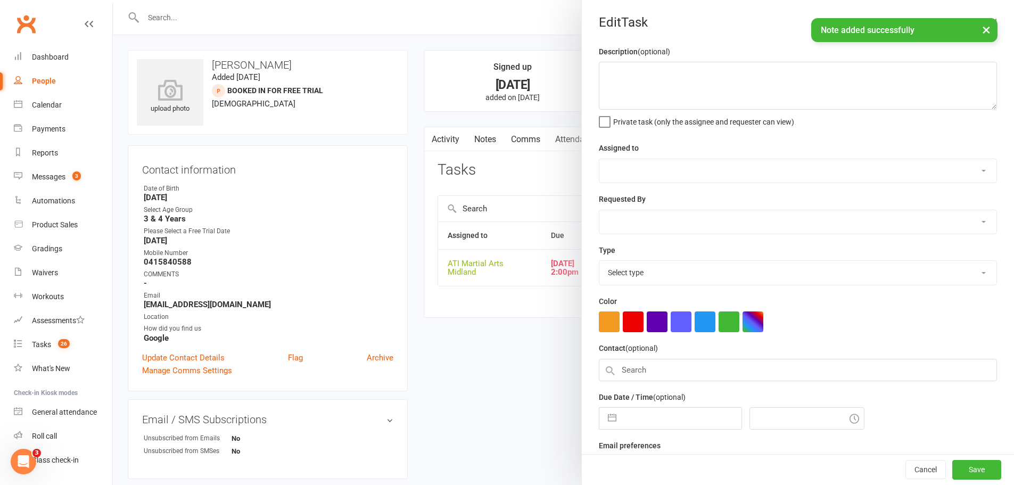
select select "32859"
type input "14 Aug 2025"
type input "2:00pm"
select select "22453"
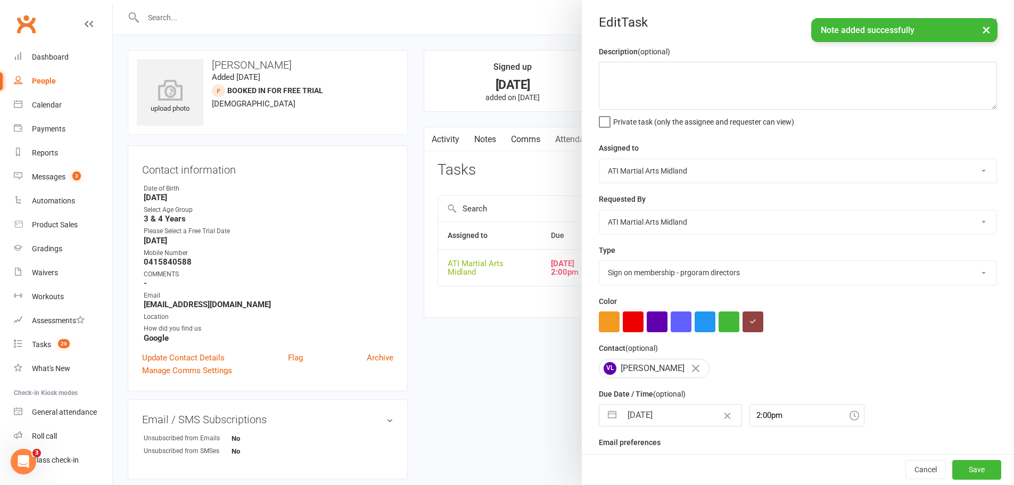
click at [604, 426] on button "button" at bounding box center [612, 415] width 19 height 21
select select "6"
select select "2025"
select select "7"
select select "2025"
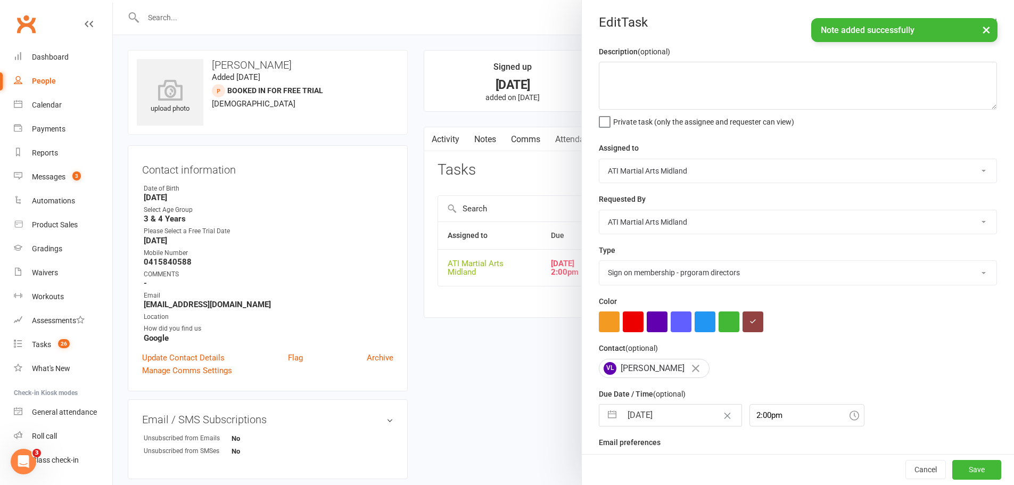
select select "8"
select select "2025"
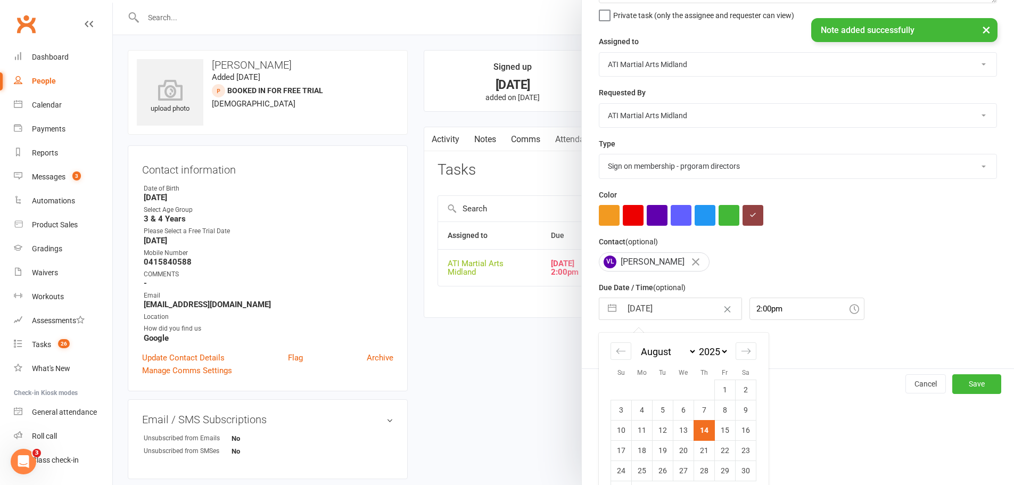
scroll to position [139, 0]
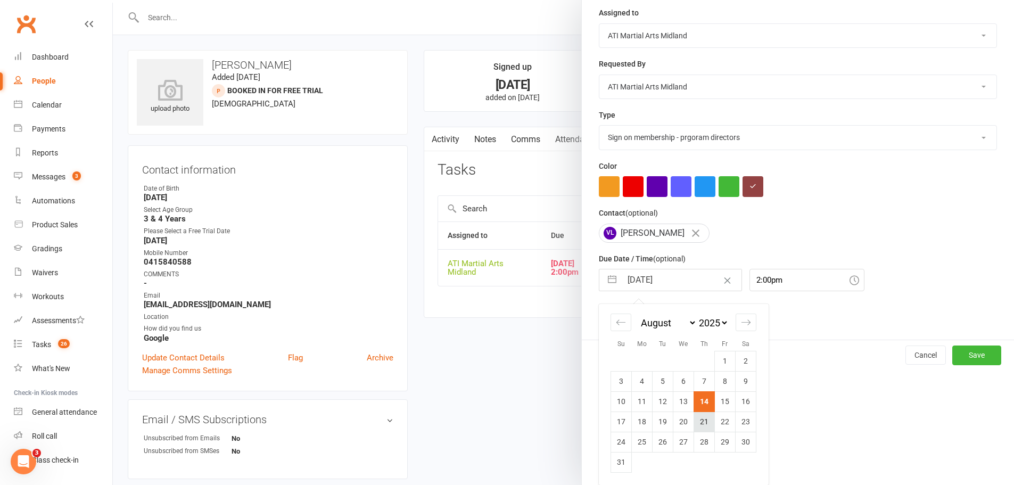
click at [706, 426] on td "21" at bounding box center [704, 422] width 21 height 20
type input "21 Aug 2025"
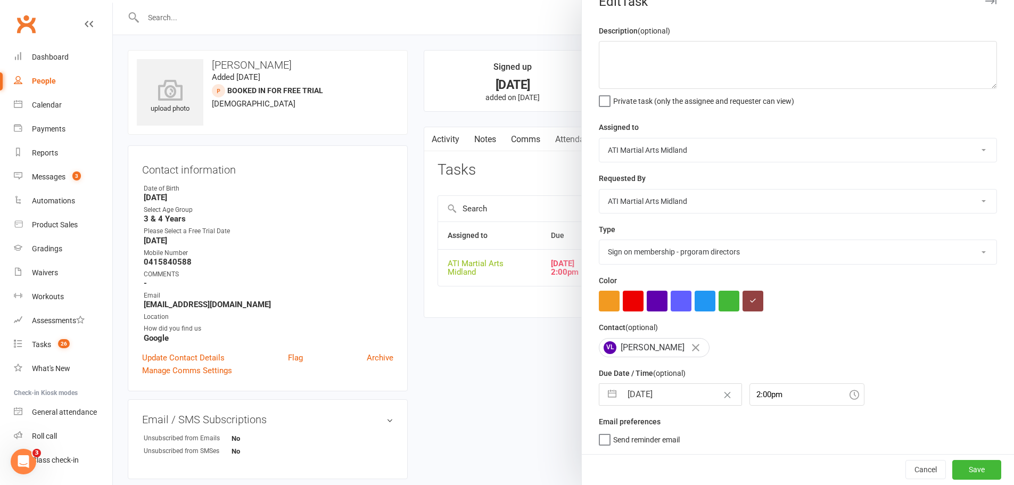
scroll to position [25, 0]
click at [953, 463] on button "Save" at bounding box center [977, 469] width 49 height 19
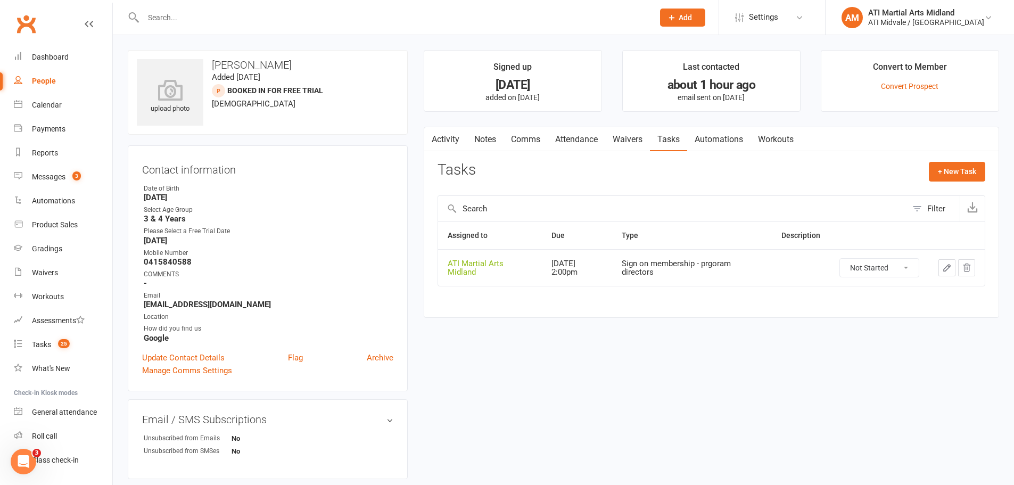
click at [446, 144] on link "Activity" at bounding box center [445, 139] width 43 height 24
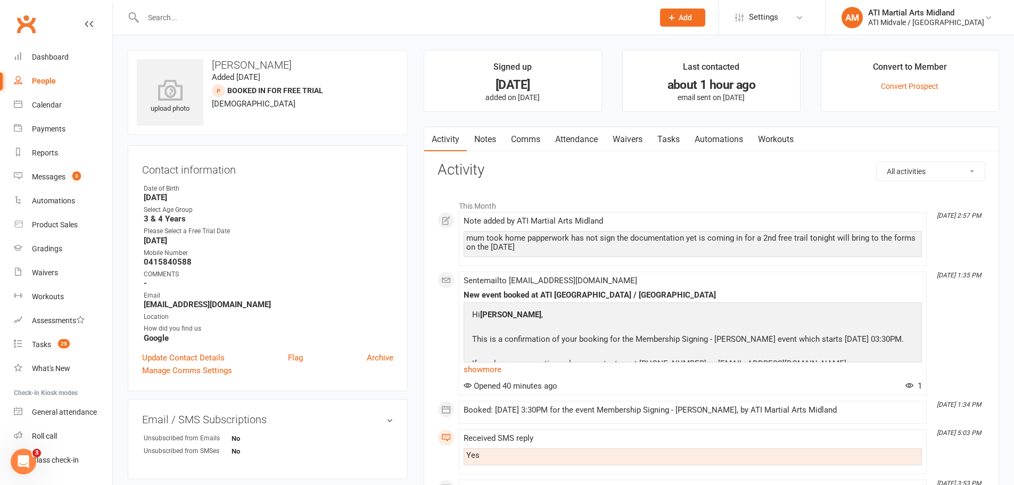
click at [593, 136] on link "Attendance" at bounding box center [577, 139] width 58 height 24
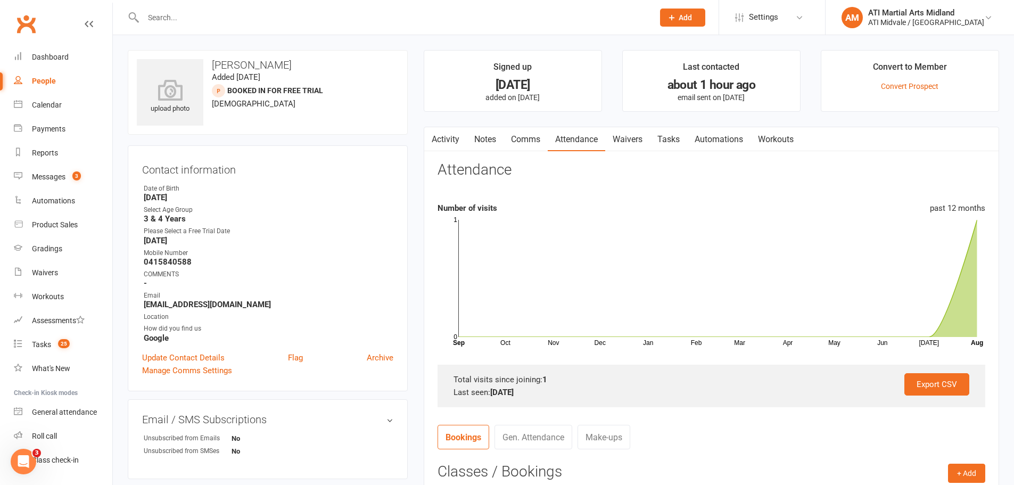
click at [638, 143] on link "Waivers" at bounding box center [627, 139] width 45 height 24
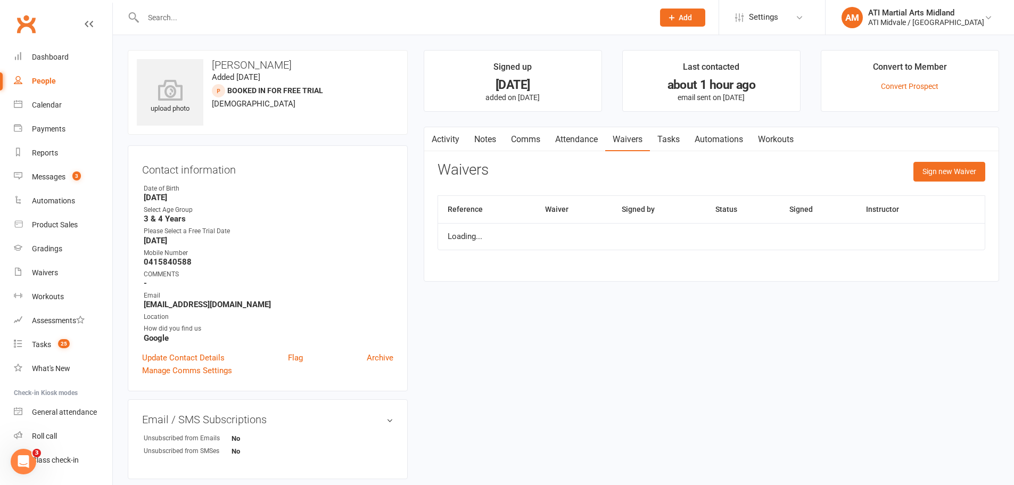
click at [684, 143] on link "Tasks" at bounding box center [668, 139] width 37 height 24
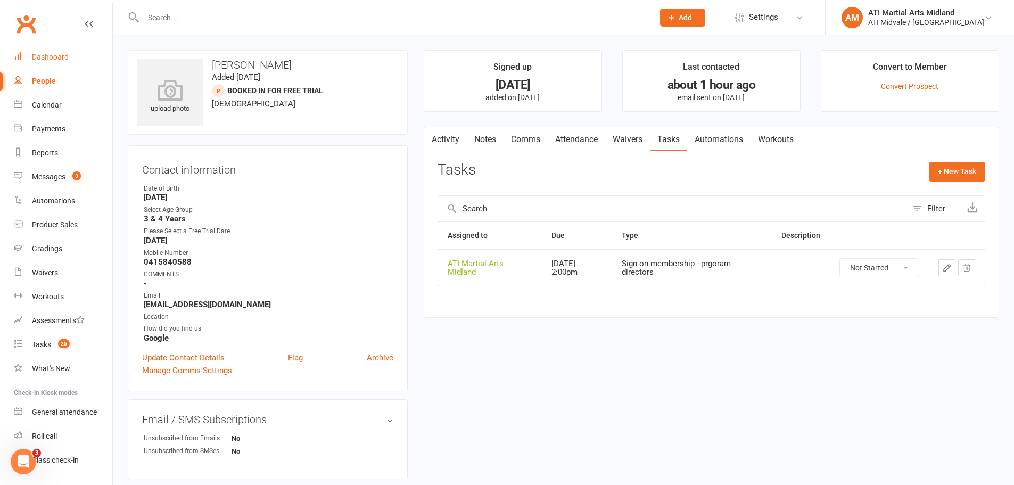
click at [61, 66] on link "Dashboard" at bounding box center [63, 57] width 99 height 24
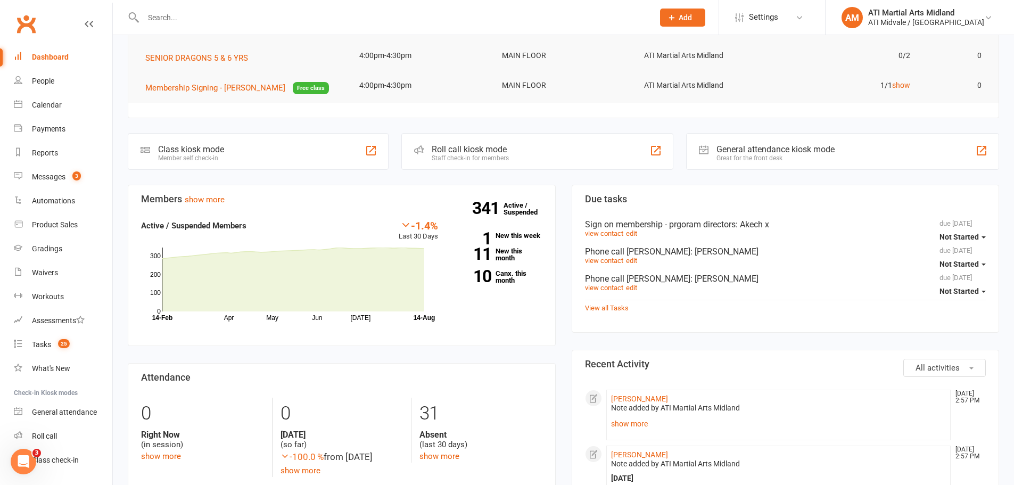
scroll to position [213, 0]
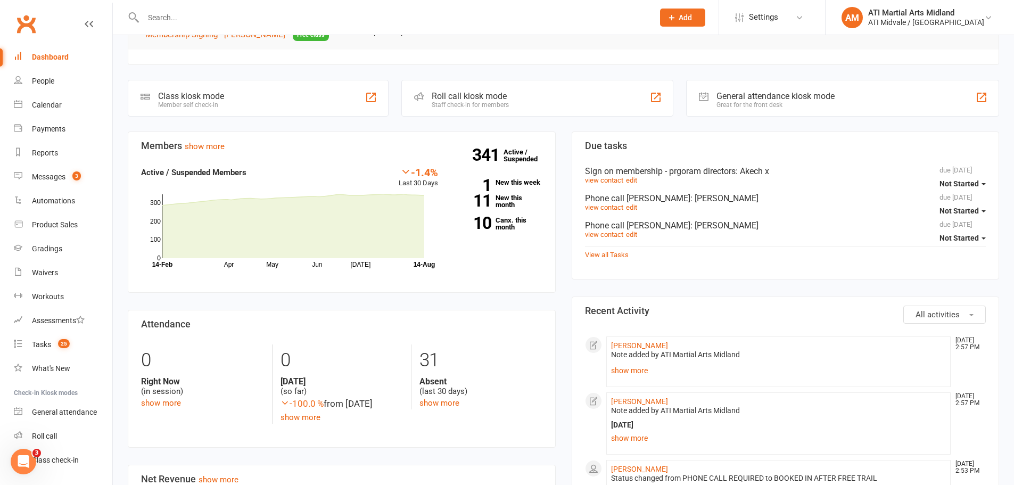
click at [169, 26] on div at bounding box center [387, 17] width 519 height 35
click at [169, 21] on input "text" at bounding box center [393, 17] width 506 height 15
type input "patel"
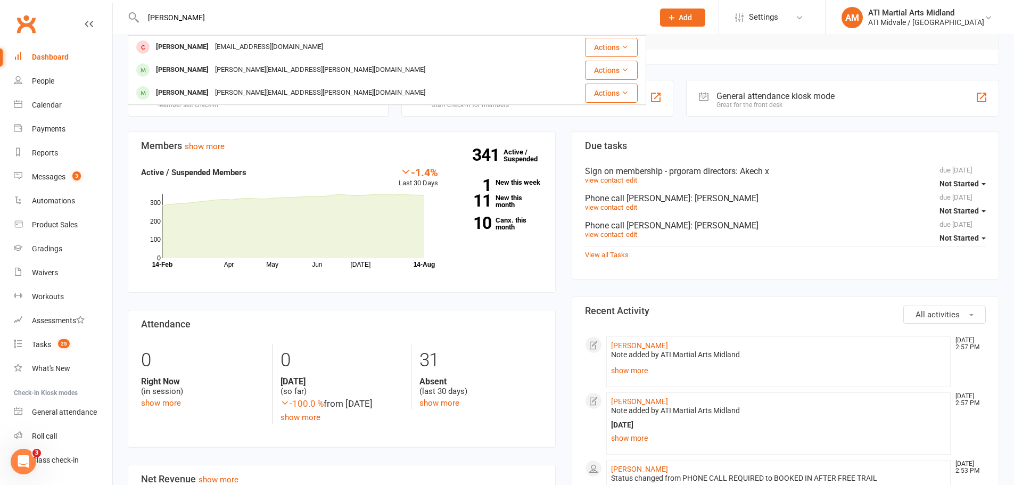
drag, startPoint x: 184, startPoint y: 17, endPoint x: 119, endPoint y: 19, distance: 65.0
click at [119, 19] on react-component "patel Viaan Patel patidar_41@icloud.com Actions Patrick Fuller patrick.fuller@l…" at bounding box center [323, 17] width 646 height 35
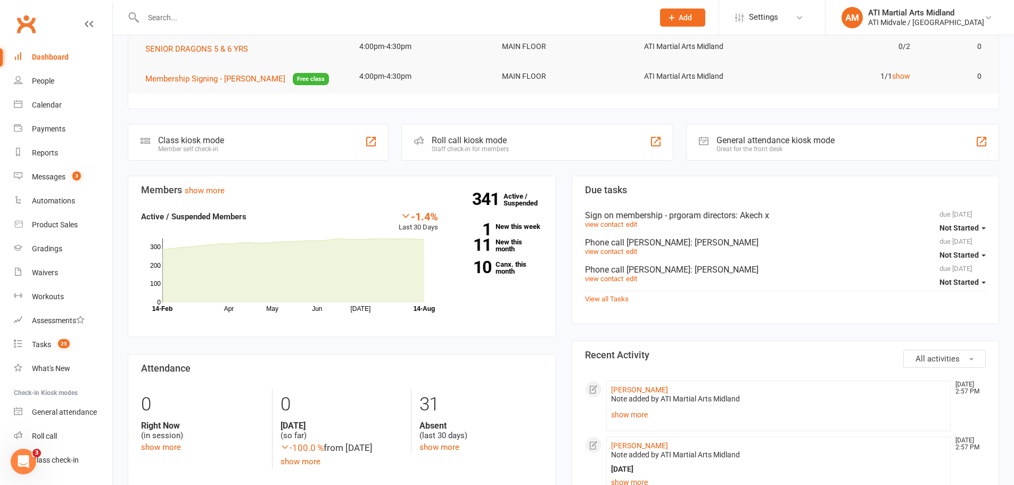
scroll to position [160, 0]
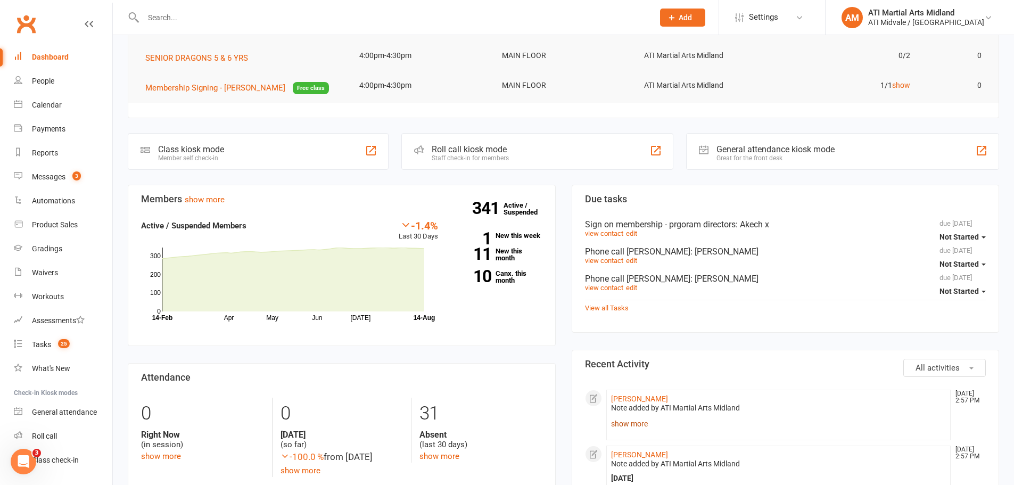
click at [634, 429] on link "show more" at bounding box center [778, 423] width 335 height 15
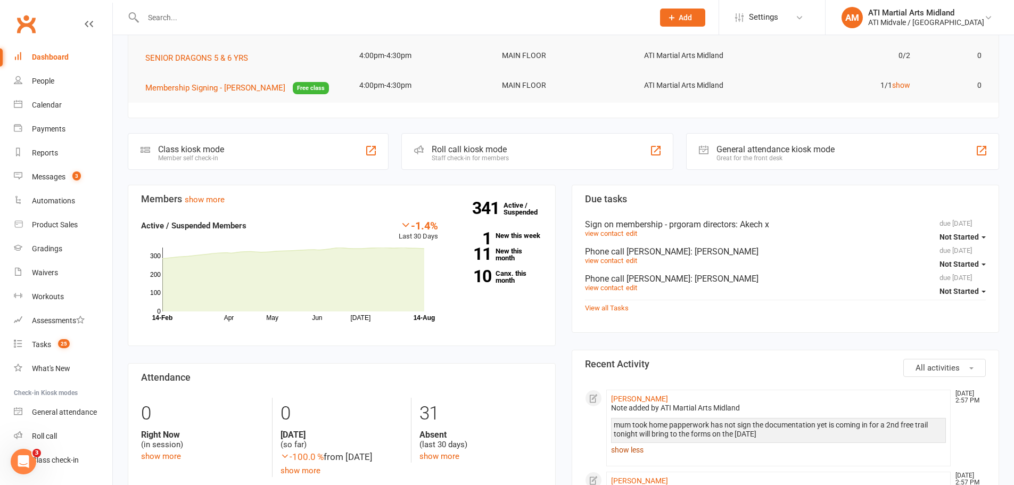
click at [629, 450] on link "show less" at bounding box center [778, 449] width 335 height 15
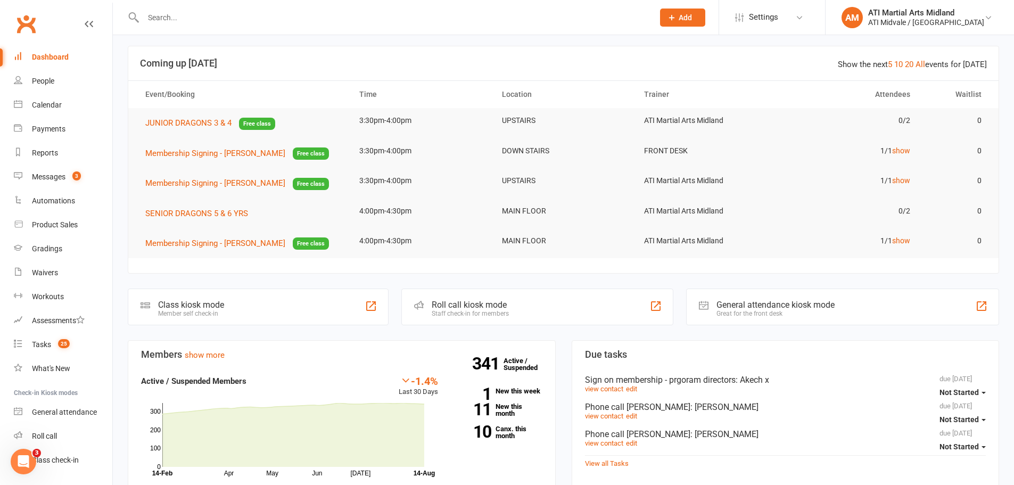
scroll to position [0, 0]
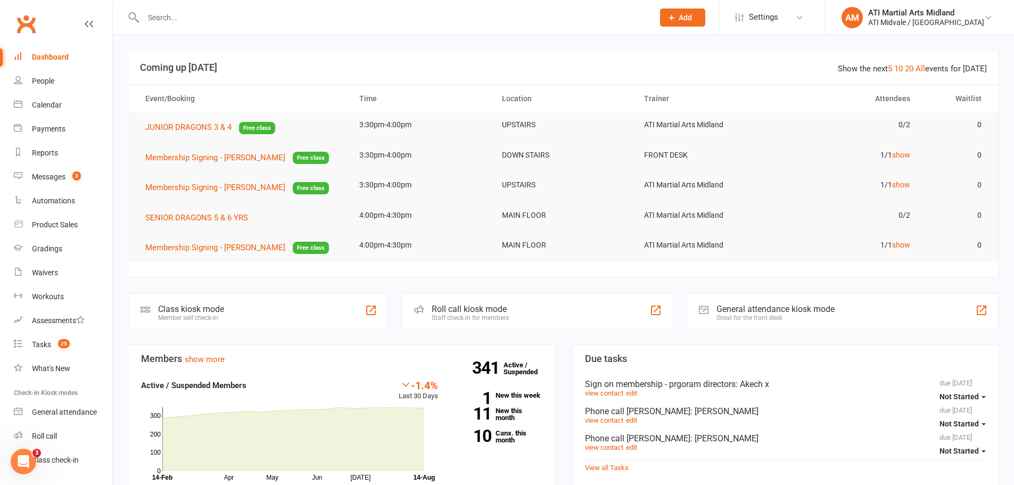
click at [155, 18] on input "text" at bounding box center [393, 17] width 506 height 15
click at [53, 340] on link "Tasks 25" at bounding box center [63, 345] width 99 height 24
select select "incomplete"
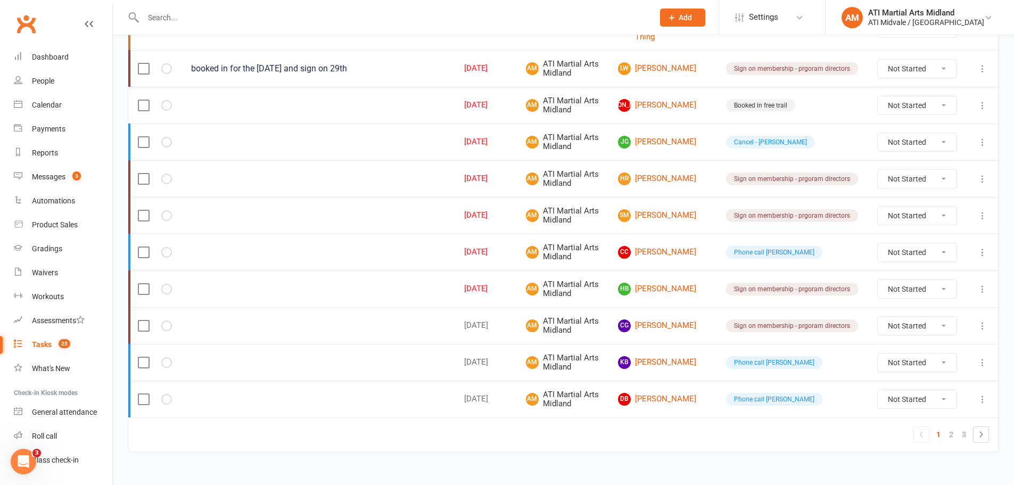
scroll to position [764, 0]
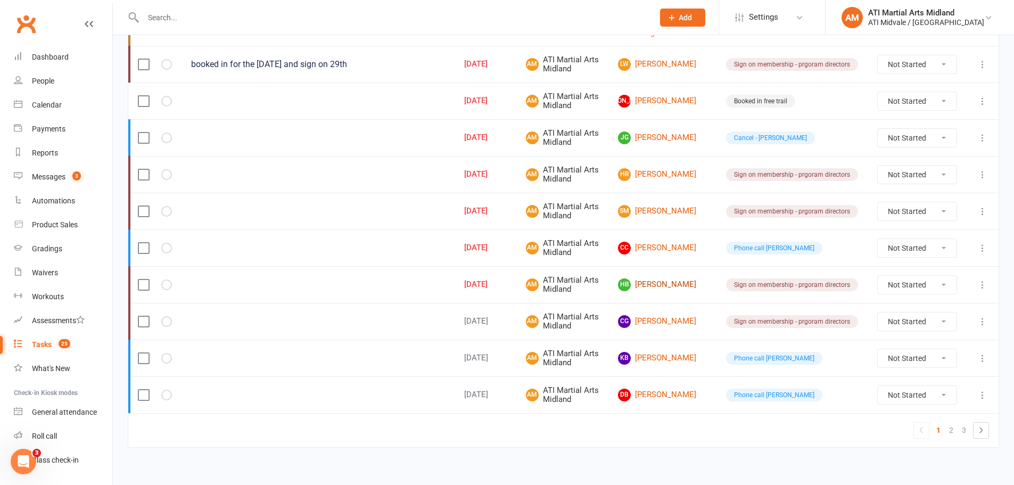
click at [668, 278] on link "HB Heath Brown" at bounding box center [662, 284] width 89 height 13
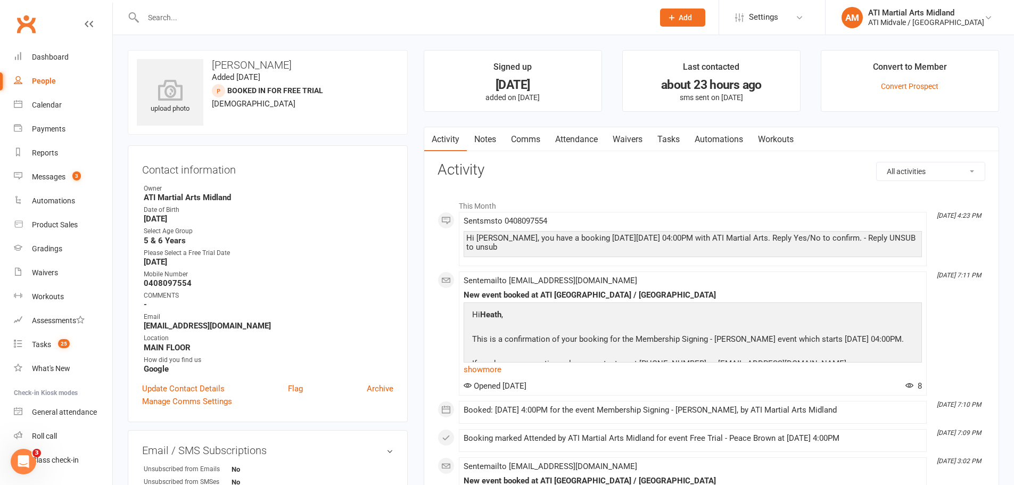
click at [578, 140] on link "Attendance" at bounding box center [577, 139] width 58 height 24
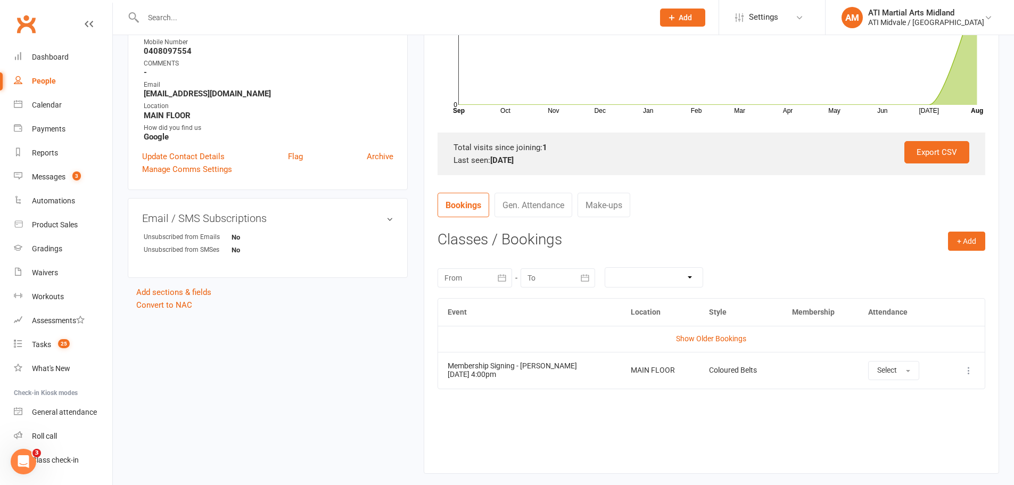
scroll to position [266, 0]
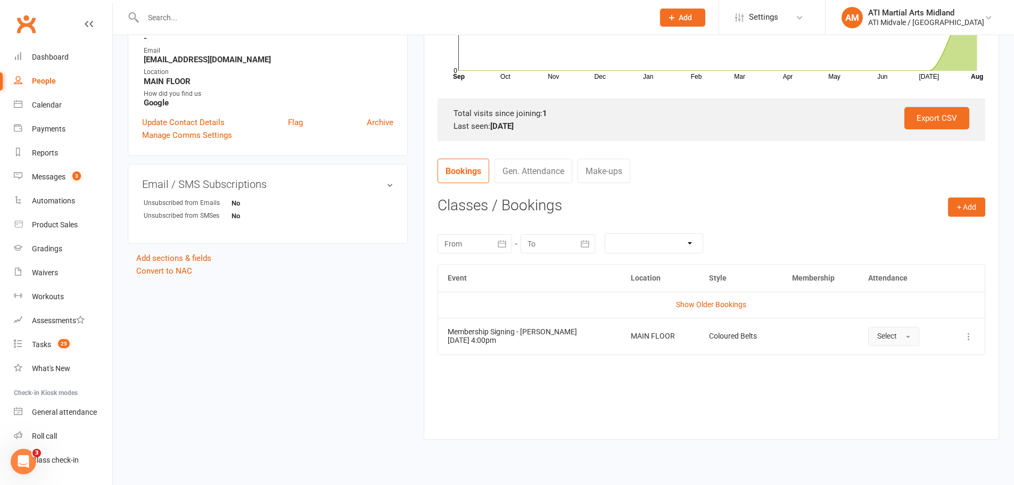
click at [886, 337] on span "Select" at bounding box center [888, 336] width 20 height 9
click at [892, 376] on link "Absent" at bounding box center [921, 381] width 105 height 21
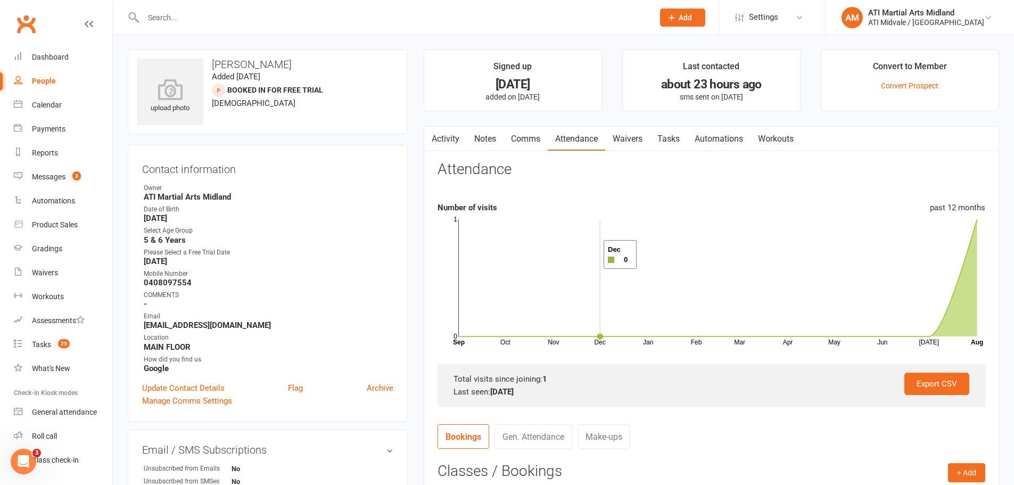
scroll to position [0, 0]
click at [493, 143] on link "Notes" at bounding box center [485, 139] width 37 height 24
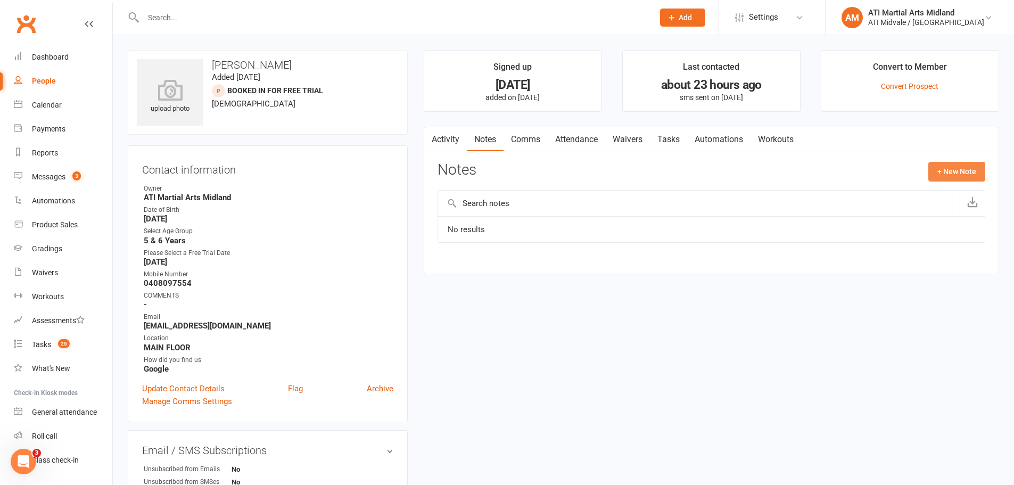
click at [962, 173] on button "+ New Note" at bounding box center [957, 171] width 57 height 19
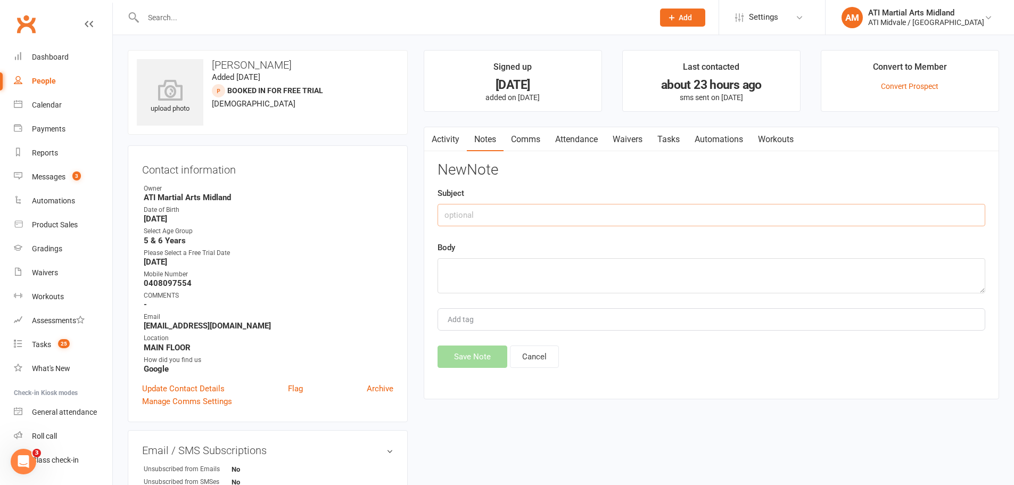
click at [611, 210] on input "text" at bounding box center [712, 215] width 548 height 22
type input "14/8/25"
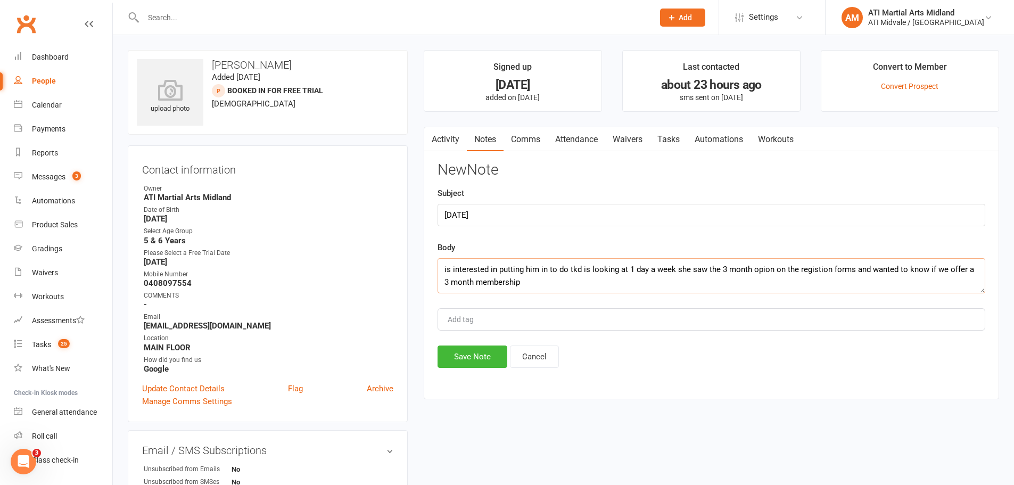
drag, startPoint x: 810, startPoint y: 276, endPoint x: 806, endPoint y: 263, distance: 14.1
drag, startPoint x: 806, startPoint y: 263, endPoint x: 828, endPoint y: 278, distance: 27.2
click at [828, 278] on textarea "is interested in putting him in to do tkd is looking at 1 day a week she saw th…" at bounding box center [712, 275] width 548 height 35
drag, startPoint x: 822, startPoint y: 272, endPoint x: 793, endPoint y: 280, distance: 29.7
click at [793, 280] on textarea "is interested in putting him in to do tkd is looking at 1 day a week she saw th…" at bounding box center [712, 275] width 548 height 35
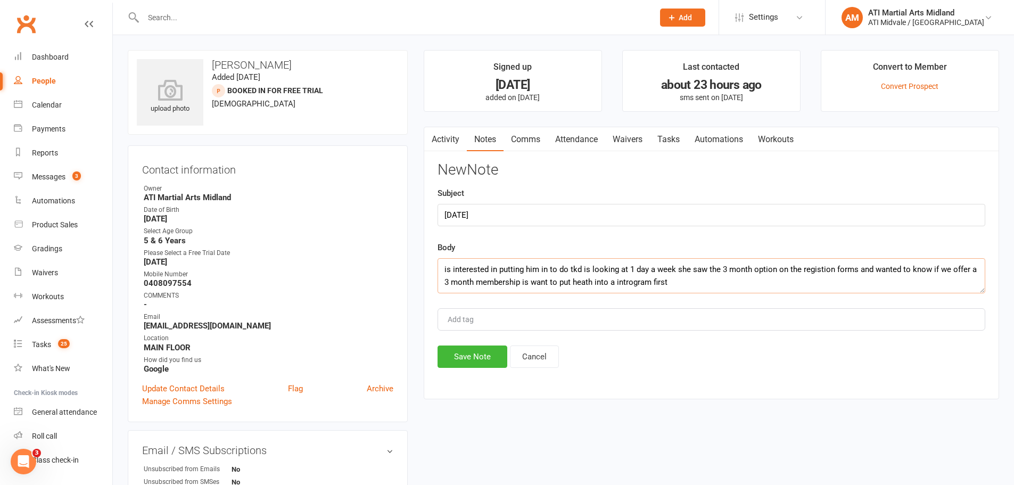
click at [641, 286] on textarea "is interested in putting him in to do tkd is looking at 1 day a week she saw th…" at bounding box center [712, 275] width 548 height 35
click at [638, 281] on textarea "is interested in putting him in to do tkd is looking at 1 day a week she saw th…" at bounding box center [712, 275] width 548 height 35
click at [649, 285] on textarea "is interested in putting him in to do tkd is looking at 1 day a week she saw th…" at bounding box center [712, 275] width 548 height 35
click at [677, 283] on textarea "is interested in putting him in to do tkd is looking at 1 day a week she saw th…" at bounding box center [712, 275] width 548 height 35
drag, startPoint x: 650, startPoint y: 284, endPoint x: 894, endPoint y: 239, distance: 248.6
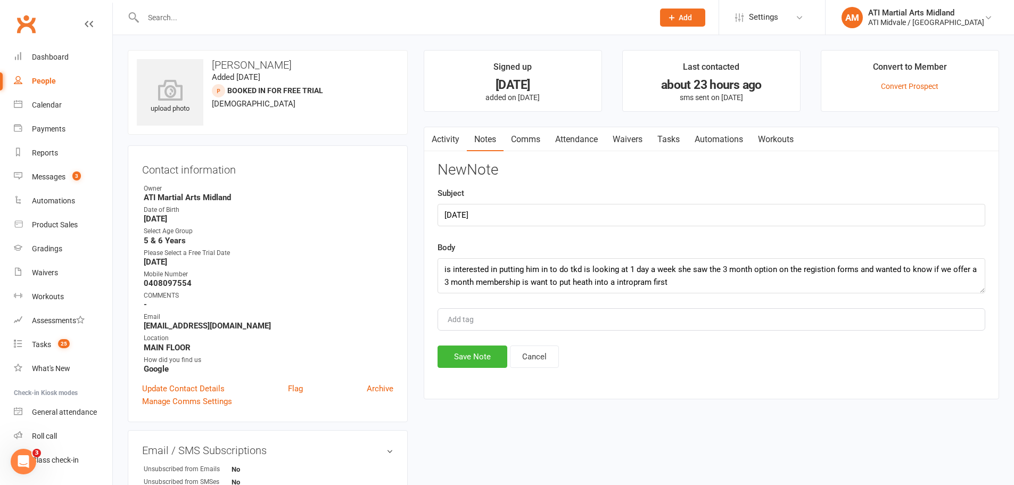
click at [894, 239] on div "New Note Subject 14/8/25 Body is interested in putting him in to do tkd is look…" at bounding box center [712, 265] width 548 height 206
drag, startPoint x: 649, startPoint y: 280, endPoint x: 618, endPoint y: 289, distance: 32.2
click at [618, 289] on textarea "is interested in putting him in to do tkd is looking at 1 day a week she saw th…" at bounding box center [712, 275] width 548 height 35
click at [633, 285] on textarea "is interested in putting him in to do tkd is looking at 1 day a week she saw th…" at bounding box center [712, 275] width 548 height 35
click at [689, 277] on textarea "is interested in putting him in to do tkd is looking at 1 day a week she saw th…" at bounding box center [712, 275] width 548 height 35
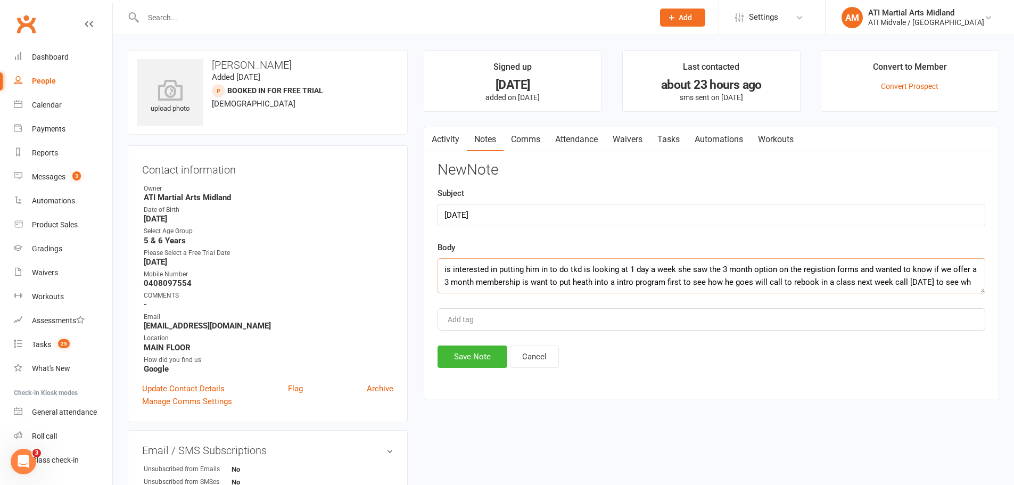
scroll to position [7, 0]
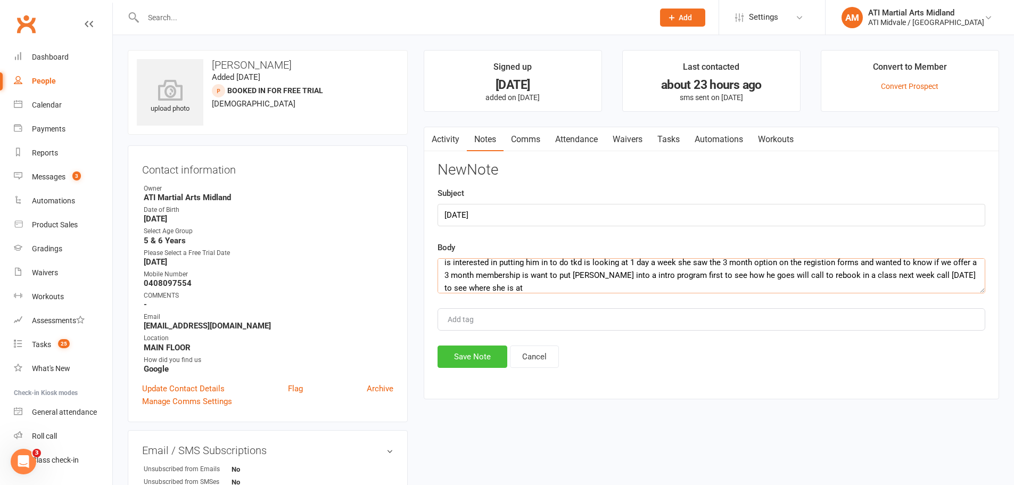
type textarea "is interested in putting him in to do tkd is looking at 1 day a week she saw th…"
click at [483, 355] on button "Save Note" at bounding box center [473, 357] width 70 height 22
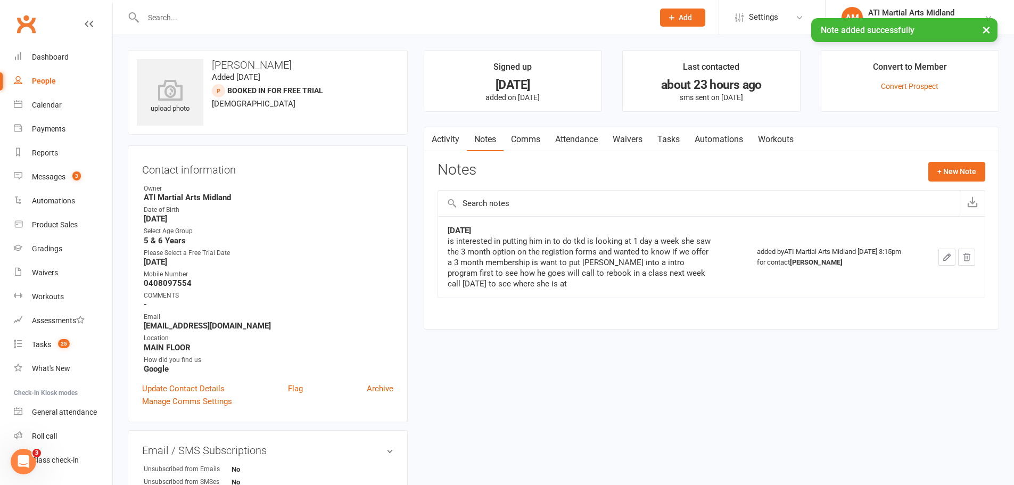
click at [675, 134] on link "Tasks" at bounding box center [668, 139] width 37 height 24
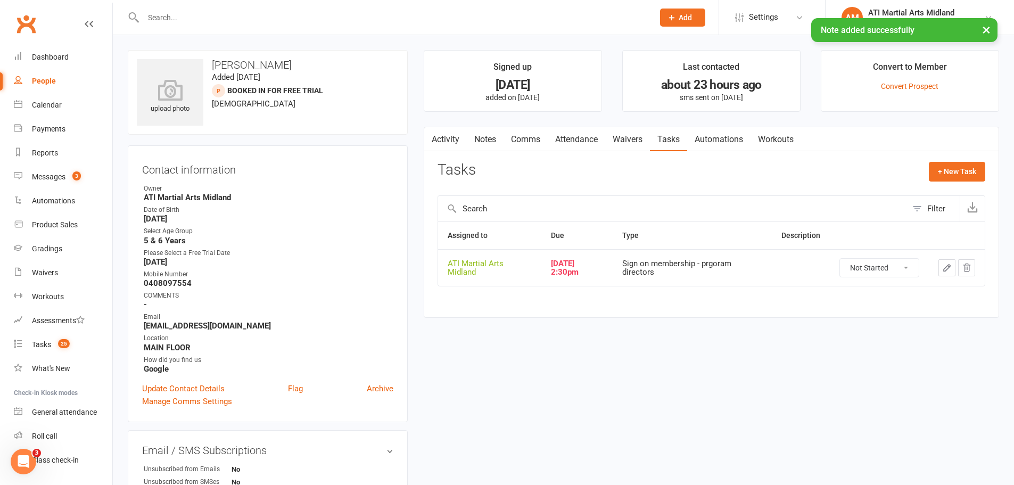
click at [937, 268] on td at bounding box center [957, 267] width 56 height 37
click at [939, 267] on button "button" at bounding box center [947, 267] width 17 height 17
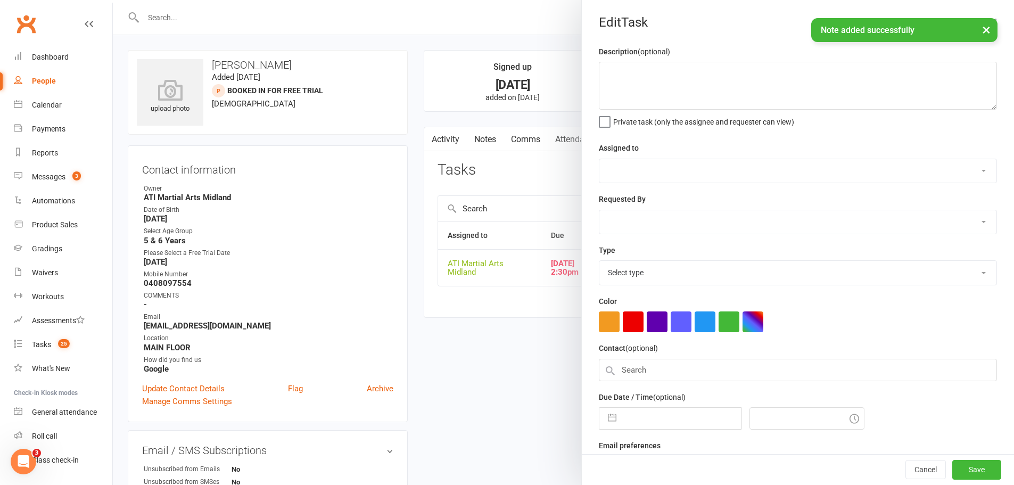
select select "32859"
type input "14 Aug 2025"
type input "2:30pm"
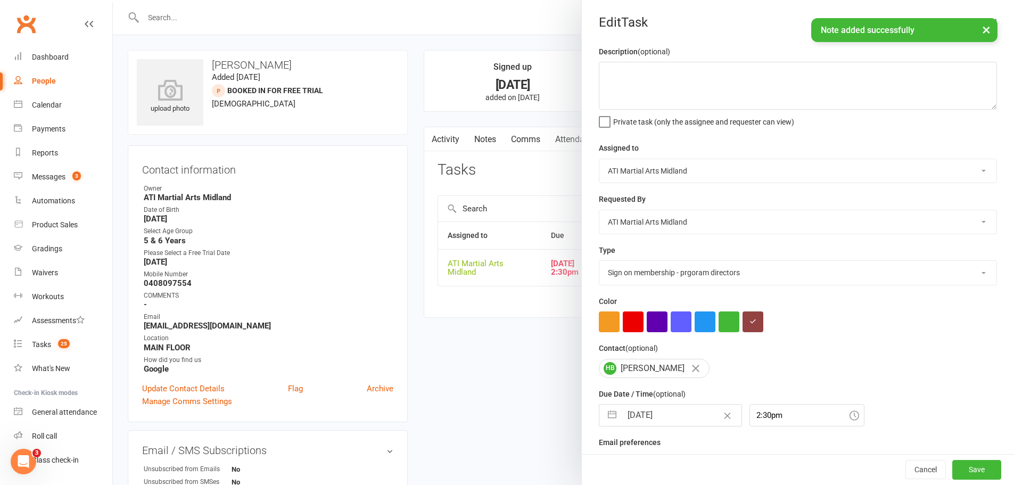
click at [661, 272] on select "Add info to task Automatic renewal checking Booked in for 1st trial program cla…" at bounding box center [798, 272] width 397 height 23
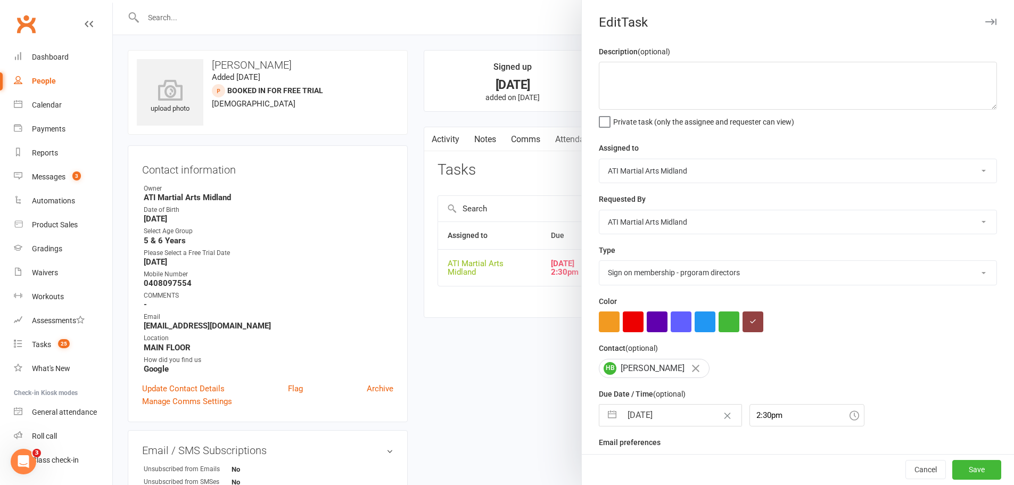
select select "28178"
click at [600, 263] on select "Add info to task Automatic renewal checking Booked in for 1st trial program cla…" at bounding box center [798, 272] width 397 height 23
click at [611, 422] on button "button" at bounding box center [612, 415] width 19 height 21
select select "6"
select select "2025"
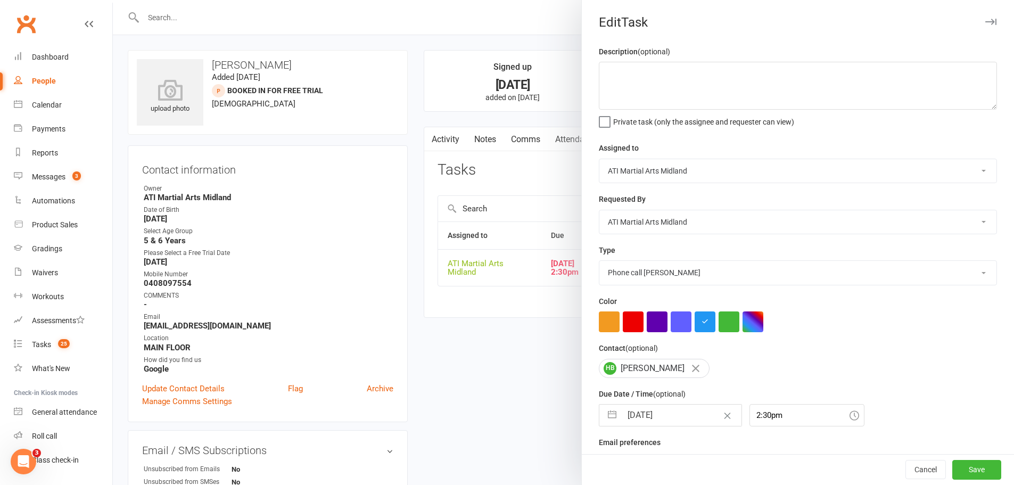
select select "7"
select select "2025"
select select "8"
select select "2025"
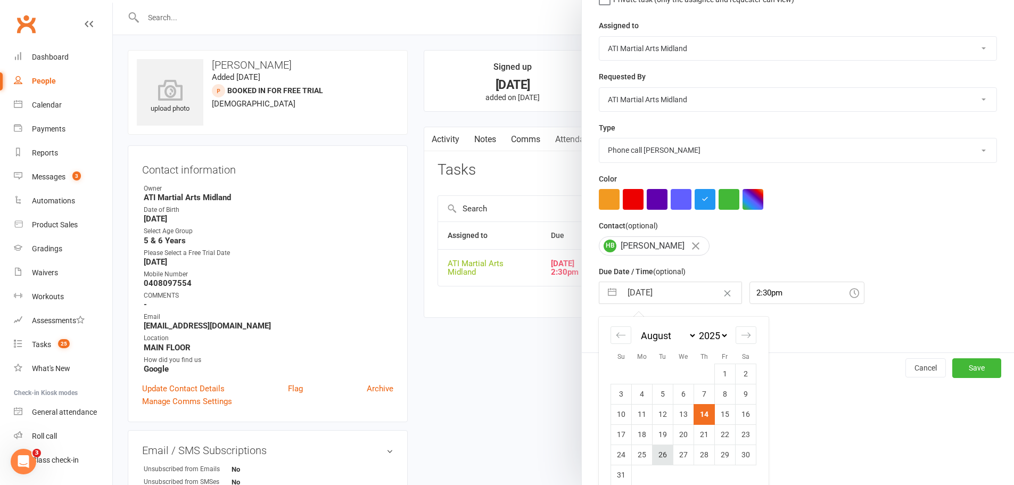
scroll to position [139, 0]
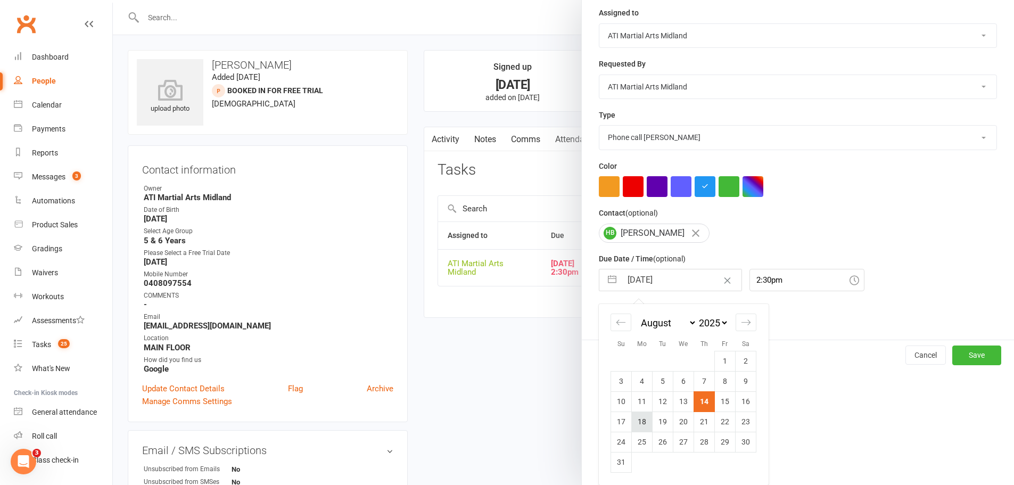
click at [640, 421] on td "18" at bounding box center [642, 422] width 21 height 20
type input "18 Aug 2025"
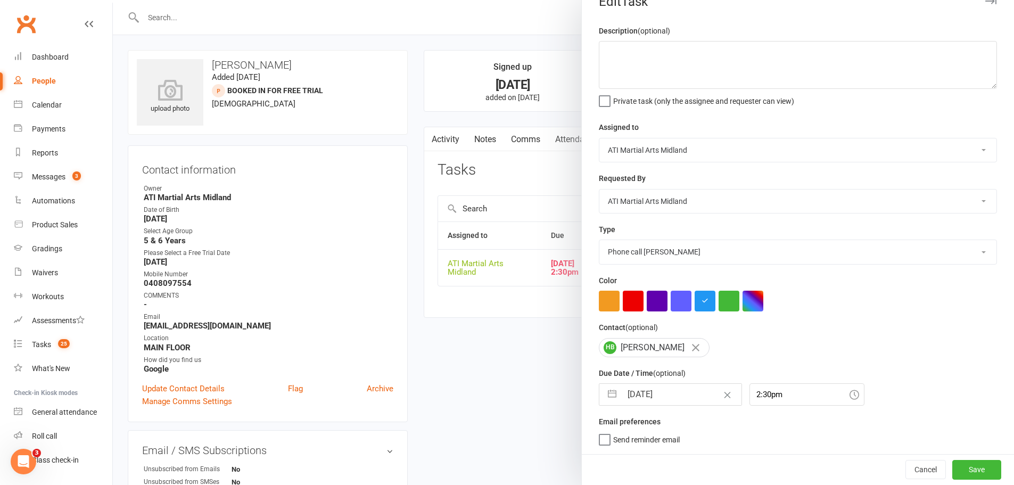
scroll to position [25, 0]
click at [965, 473] on button "Save" at bounding box center [977, 469] width 49 height 19
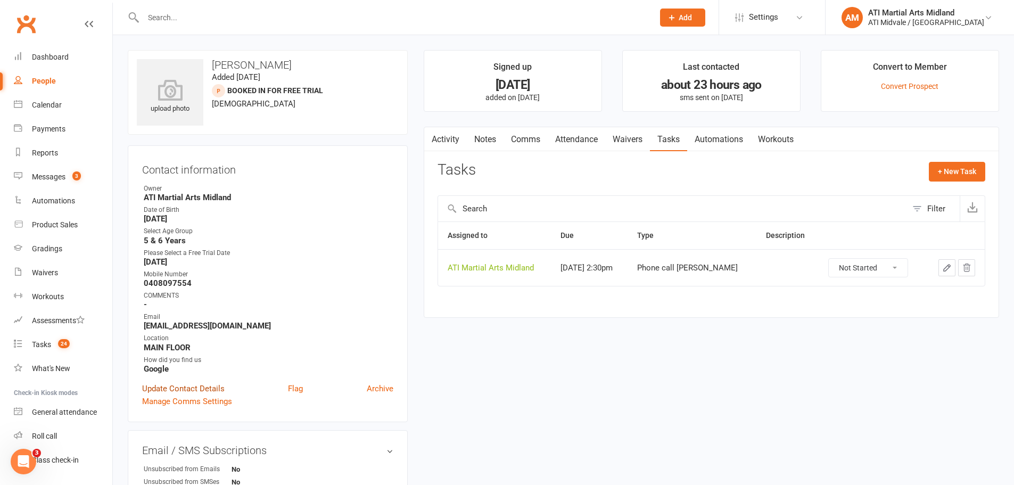
click at [212, 389] on link "Update Contact Details" at bounding box center [183, 388] width 83 height 13
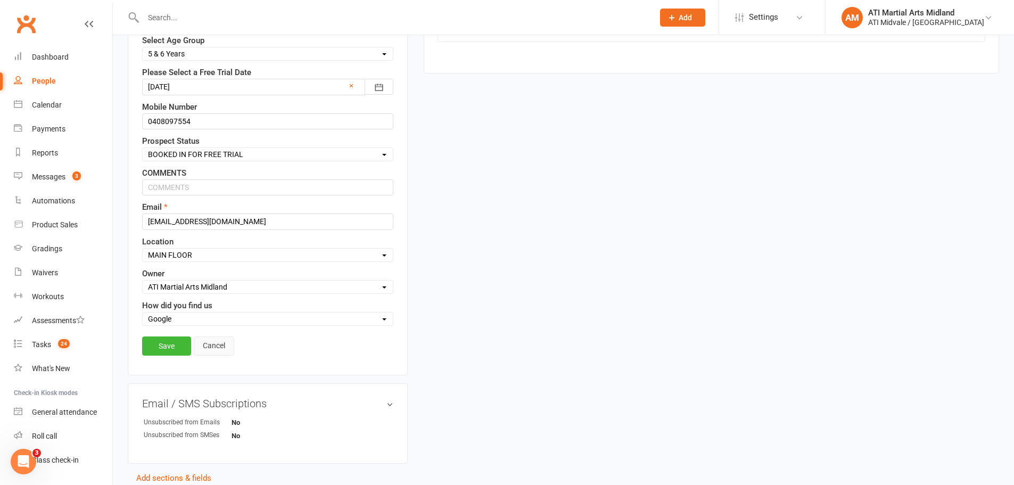
scroll to position [263, 0]
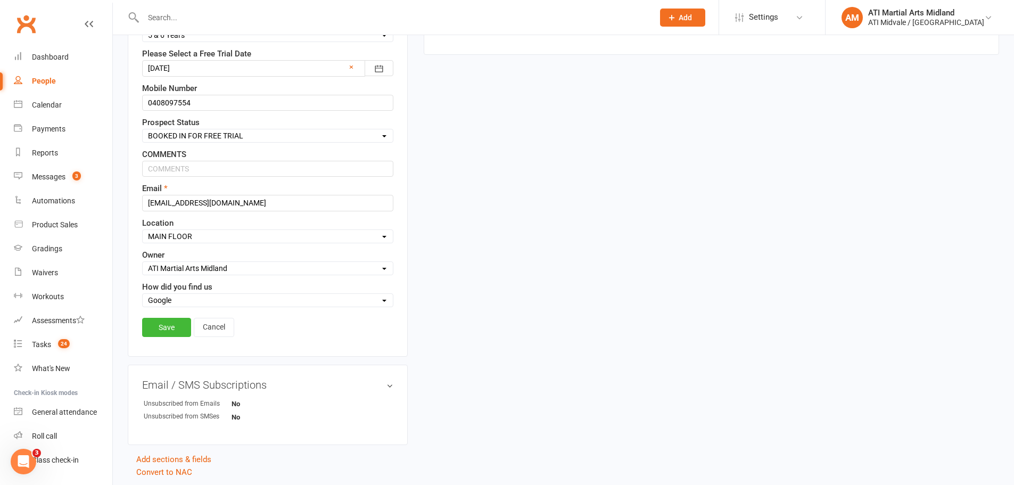
click at [209, 135] on select "Select Set a Status BOOKED IN FOR FREE TRIAL DID FREE TRAIL BOOKED IN AFTER FRE…" at bounding box center [268, 136] width 250 height 12
select select "DID FREE TRAIL"
click at [143, 130] on select "Select Set a Status BOOKED IN FOR FREE TRIAL DID FREE TRAIL BOOKED IN AFTER FRE…" at bounding box center [268, 136] width 250 height 12
click at [171, 327] on link "Save" at bounding box center [166, 327] width 49 height 19
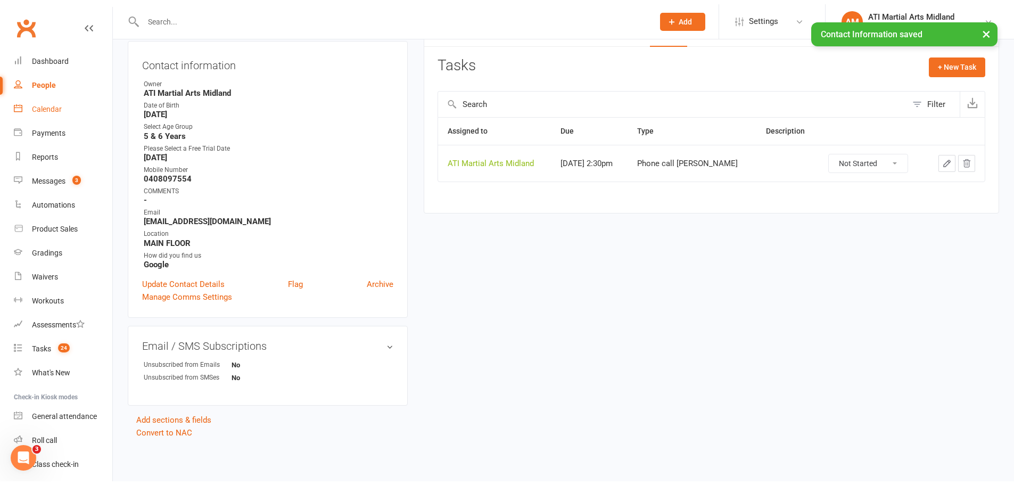
scroll to position [101, 0]
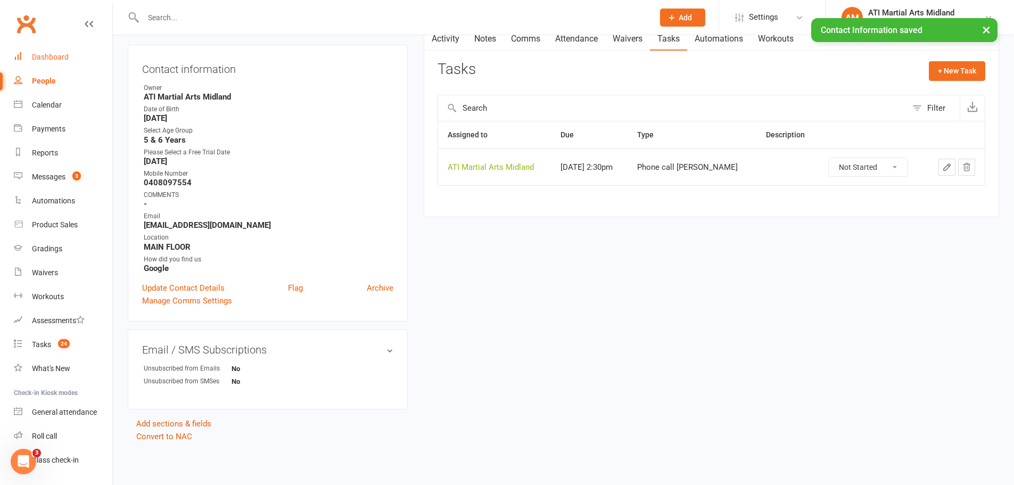
click at [54, 54] on div "Dashboard" at bounding box center [50, 57] width 37 height 9
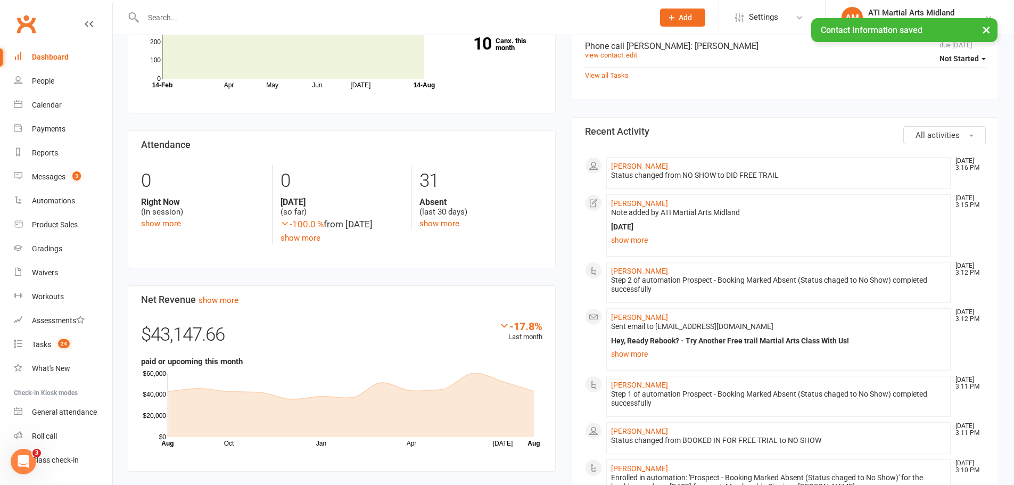
scroll to position [426, 0]
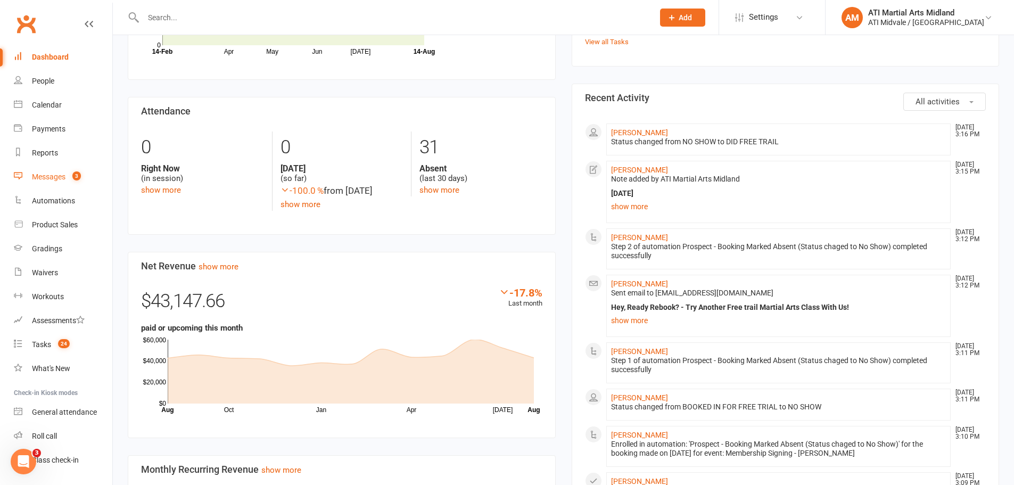
click at [47, 179] on div "Messages" at bounding box center [49, 177] width 34 height 9
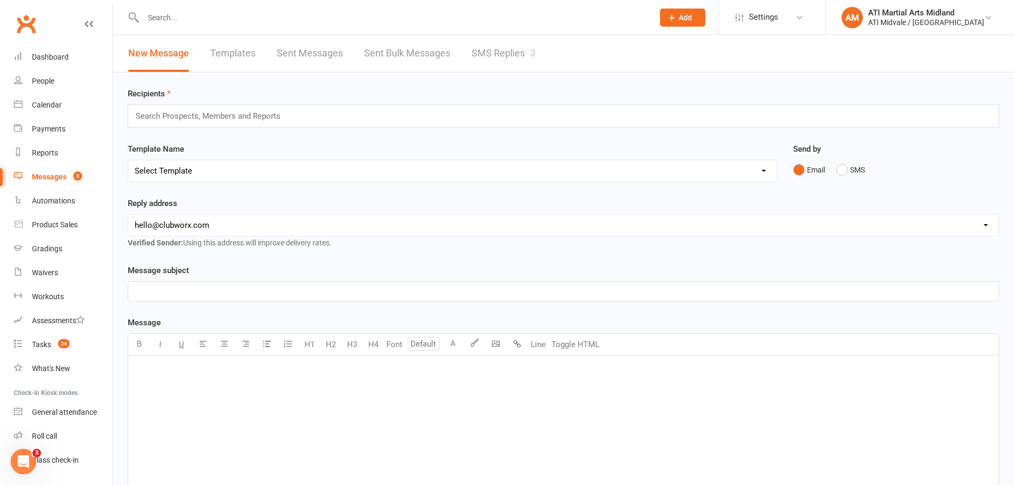
click at [482, 55] on link "SMS Replies 3" at bounding box center [504, 53] width 64 height 37
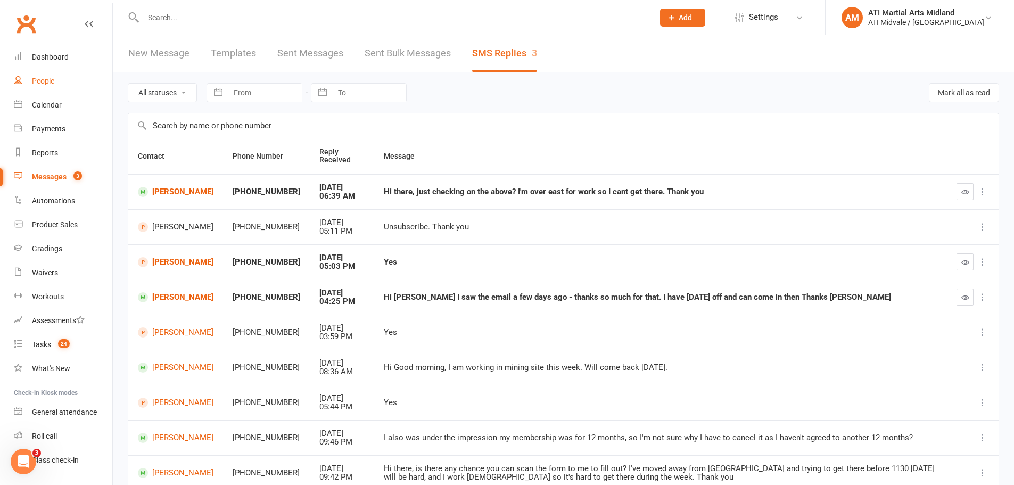
click at [55, 81] on link "People" at bounding box center [63, 81] width 99 height 24
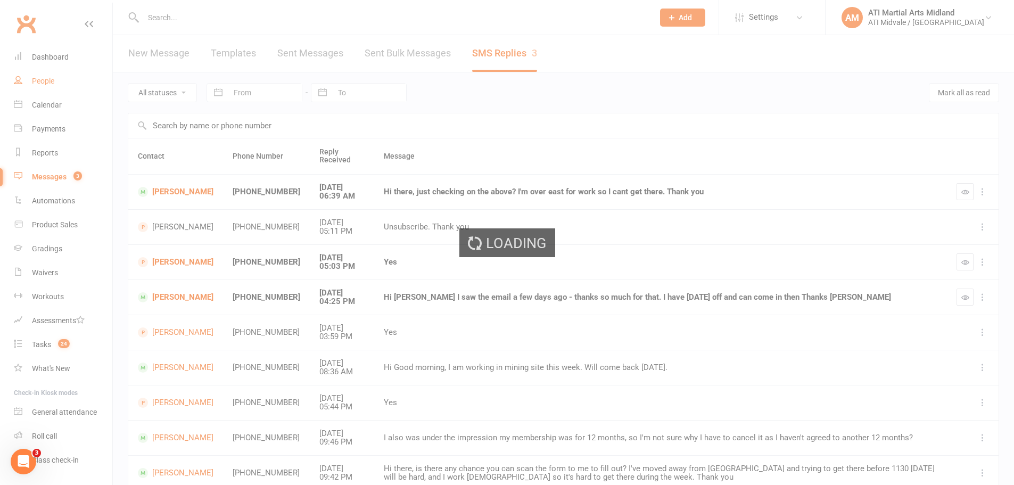
select select "100"
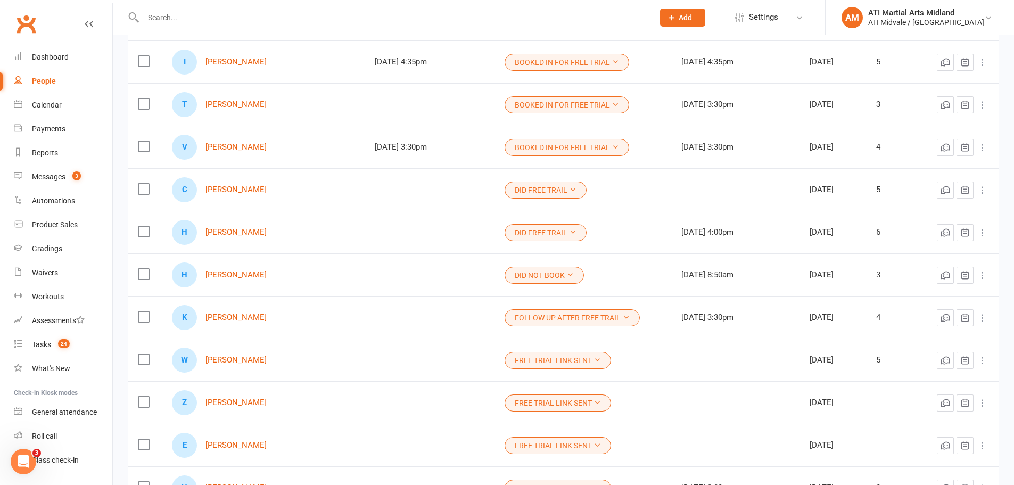
scroll to position [483, 0]
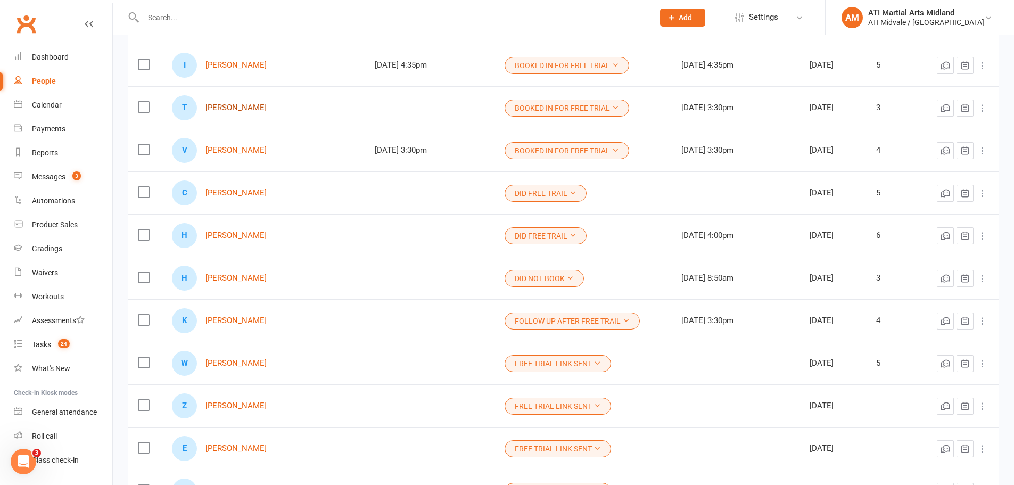
click at [222, 107] on link "[PERSON_NAME]" at bounding box center [236, 107] width 61 height 9
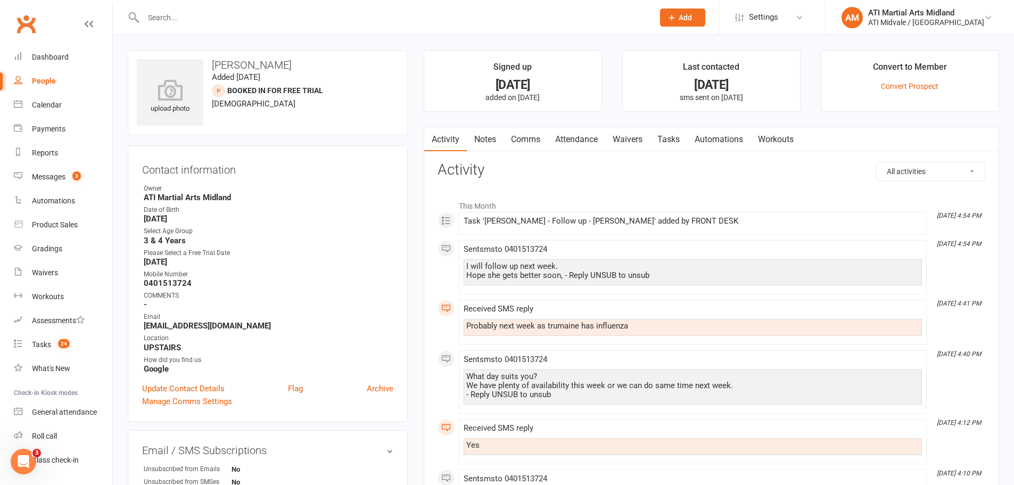
click at [676, 140] on link "Tasks" at bounding box center [668, 139] width 37 height 24
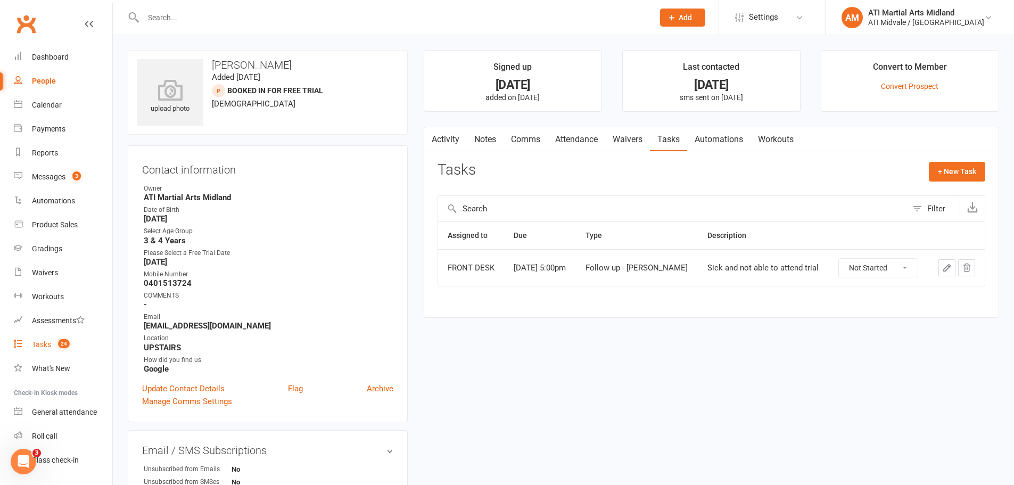
click at [61, 350] on link "Tasks 24" at bounding box center [63, 345] width 99 height 24
select select "incomplete"
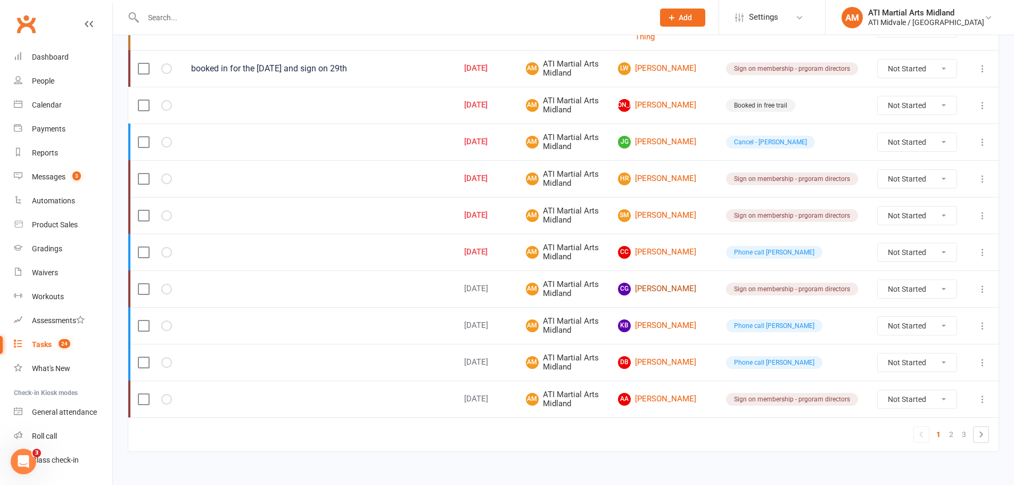
scroll to position [764, 0]
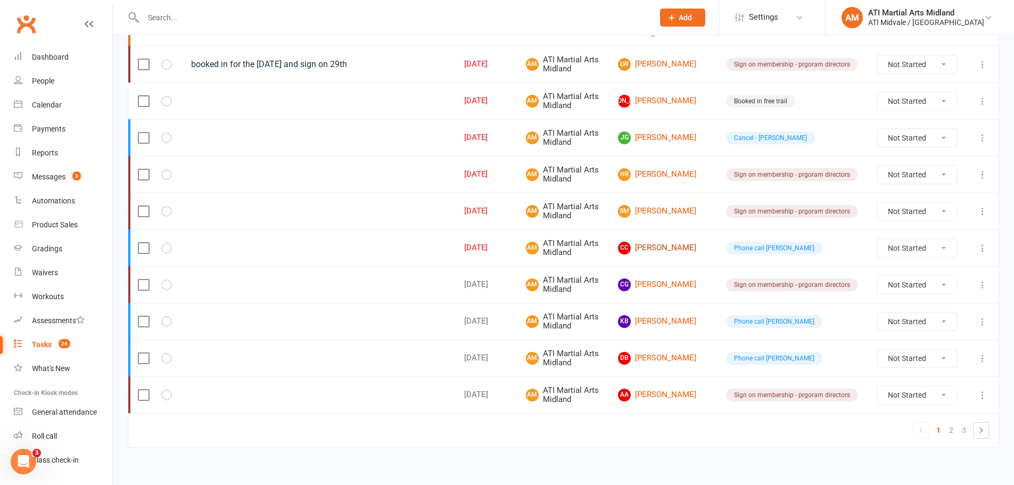
click at [675, 243] on link "CC Cruz Coutinho" at bounding box center [662, 248] width 89 height 13
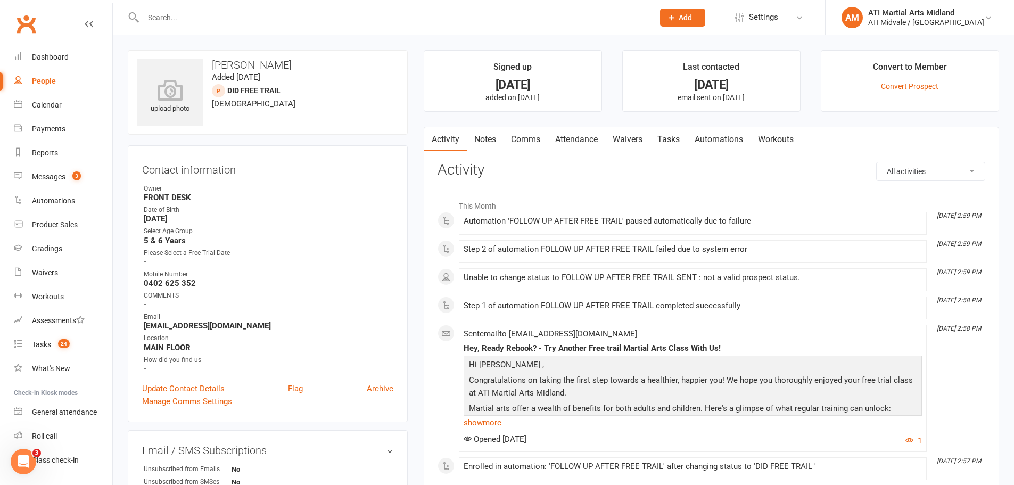
click at [487, 139] on link "Notes" at bounding box center [485, 139] width 37 height 24
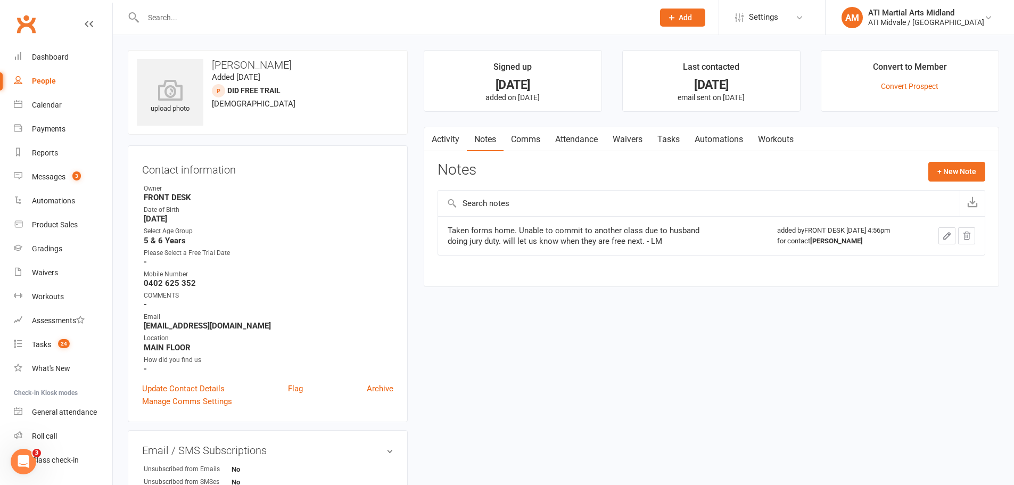
click at [667, 132] on link "Tasks" at bounding box center [668, 139] width 37 height 24
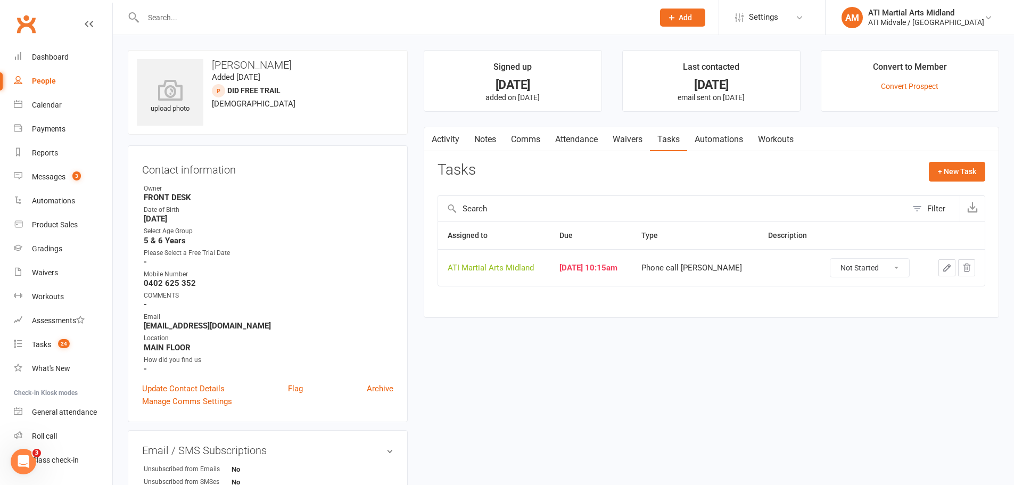
click at [40, 78] on div "People" at bounding box center [44, 81] width 24 height 9
select select "100"
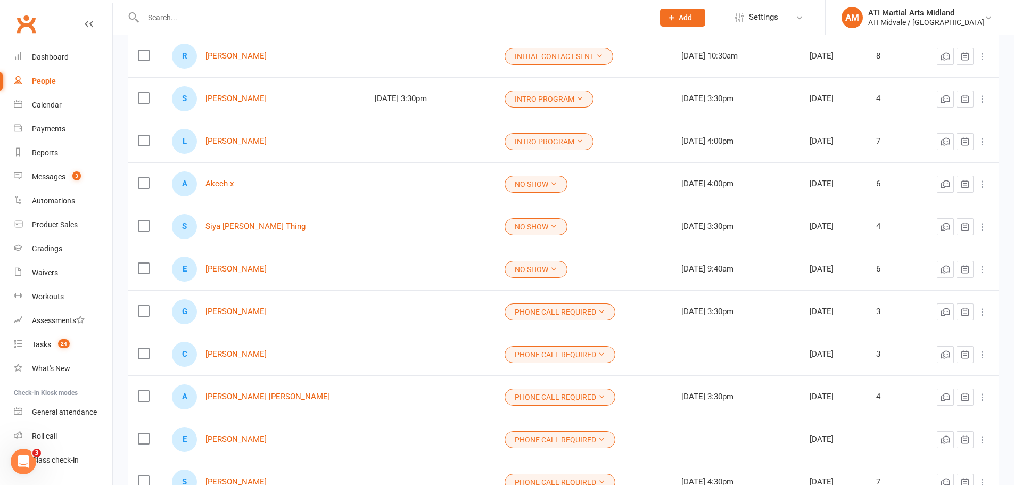
scroll to position [1065, 0]
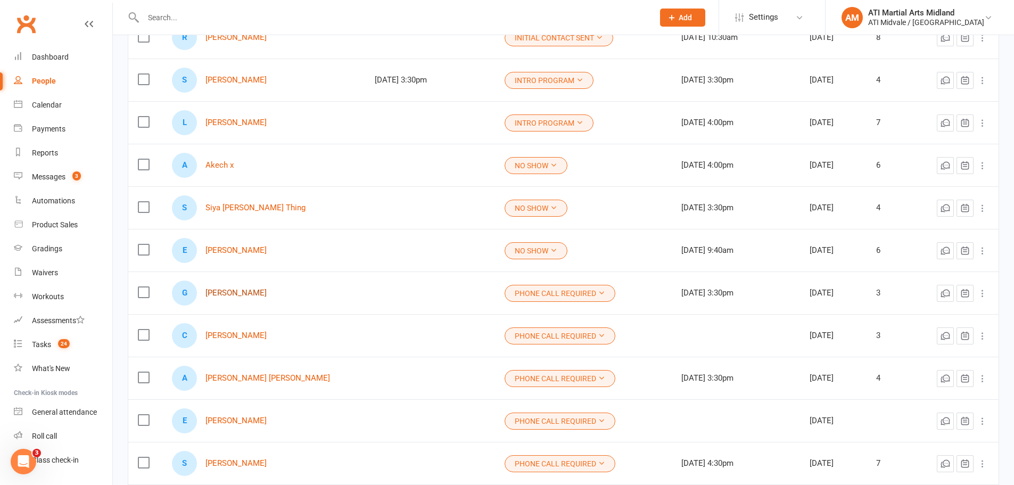
click at [251, 293] on link "Georgie Evans" at bounding box center [236, 293] width 61 height 9
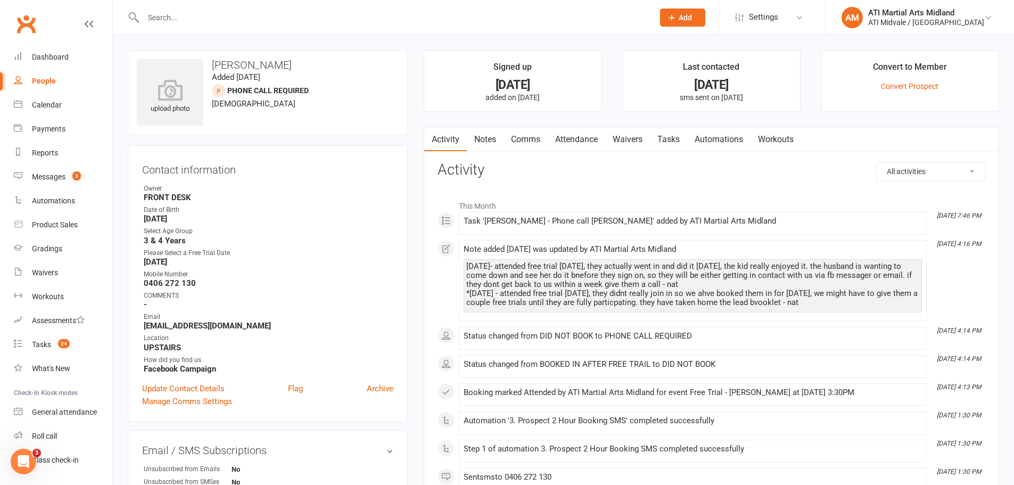
click at [680, 140] on link "Tasks" at bounding box center [668, 139] width 37 height 24
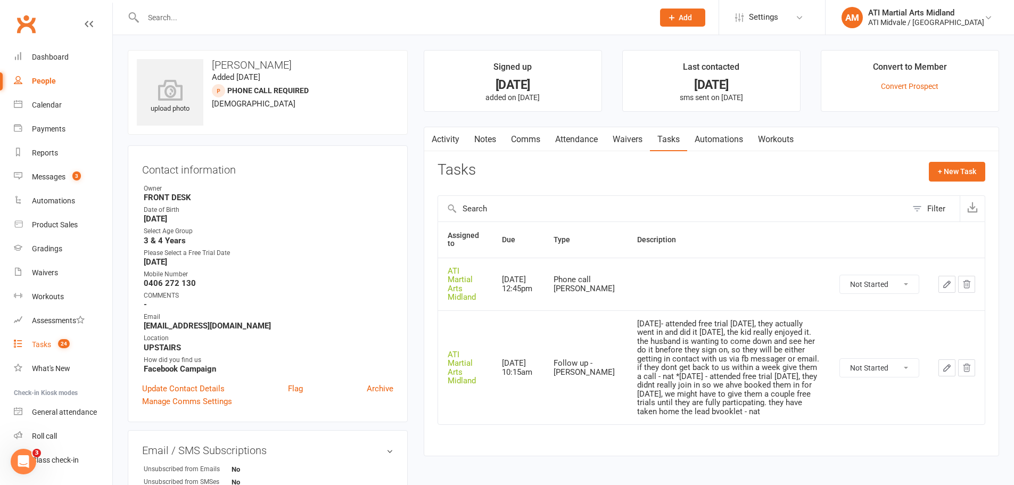
click at [56, 349] on link "Tasks 24" at bounding box center [63, 345] width 99 height 24
select select "incomplete"
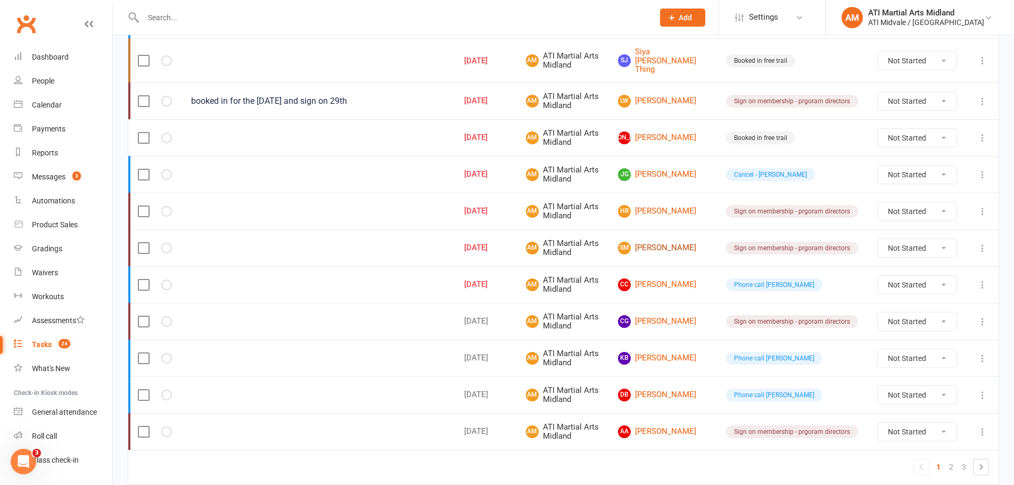
scroll to position [745, 0]
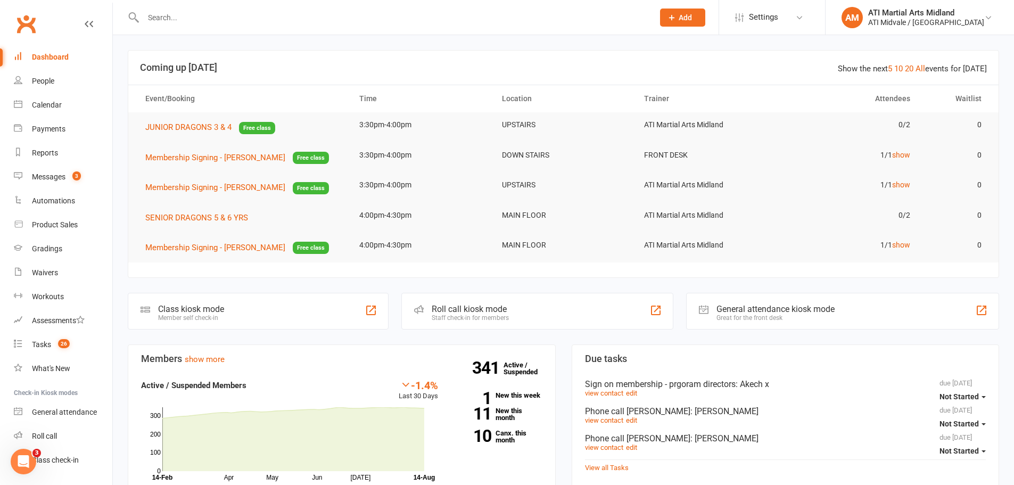
click at [195, 19] on input "text" at bounding box center [393, 17] width 506 height 15
paste input "[PERSON_NAME]"
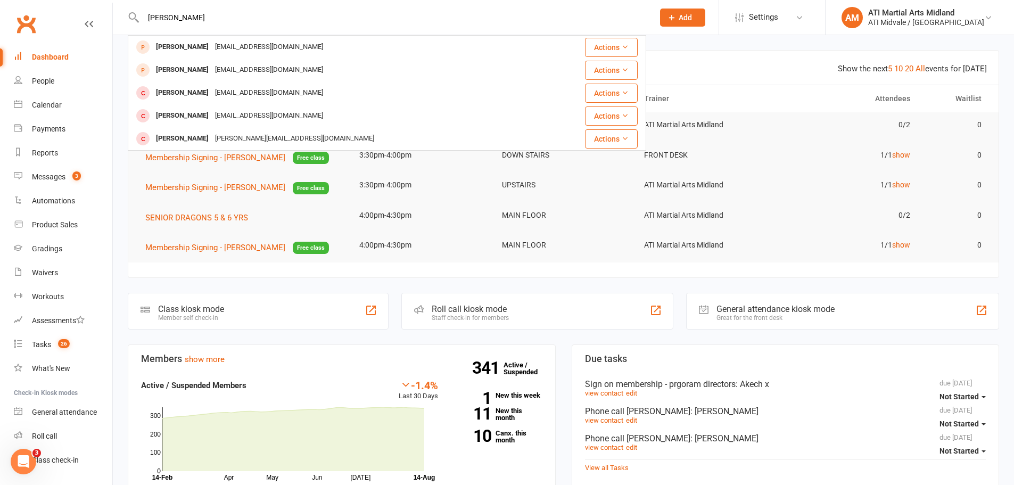
type input "[PERSON_NAME]"
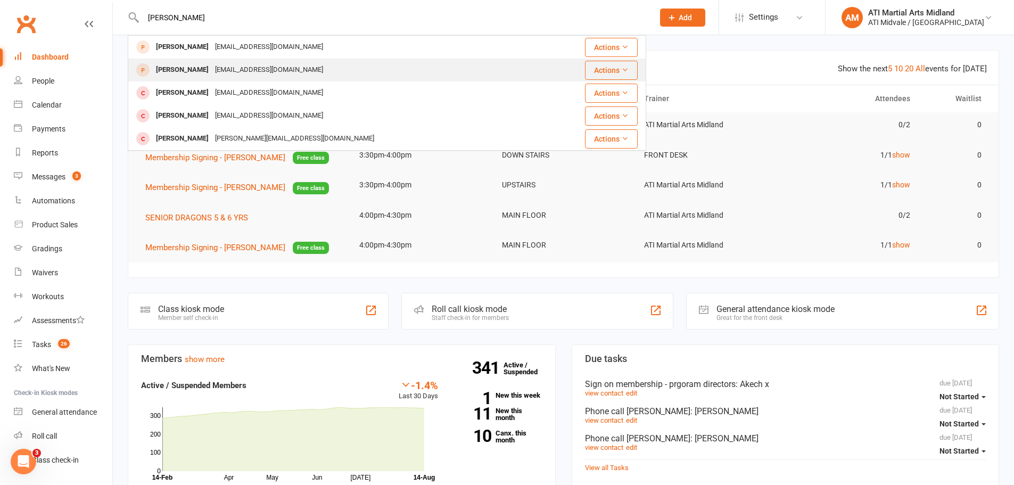
click at [212, 65] on div "[EMAIL_ADDRESS][DOMAIN_NAME]" at bounding box center [269, 69] width 114 height 15
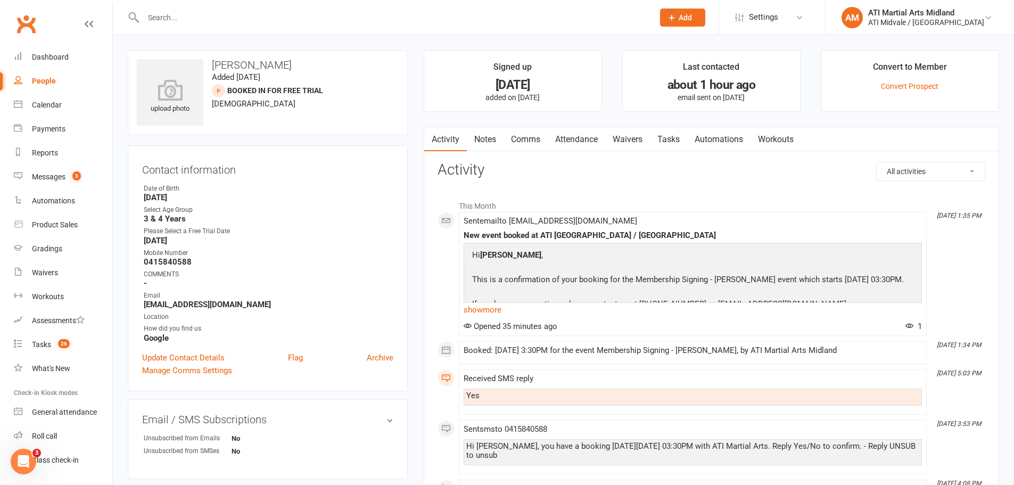
click at [595, 136] on link "Attendance" at bounding box center [577, 139] width 58 height 24
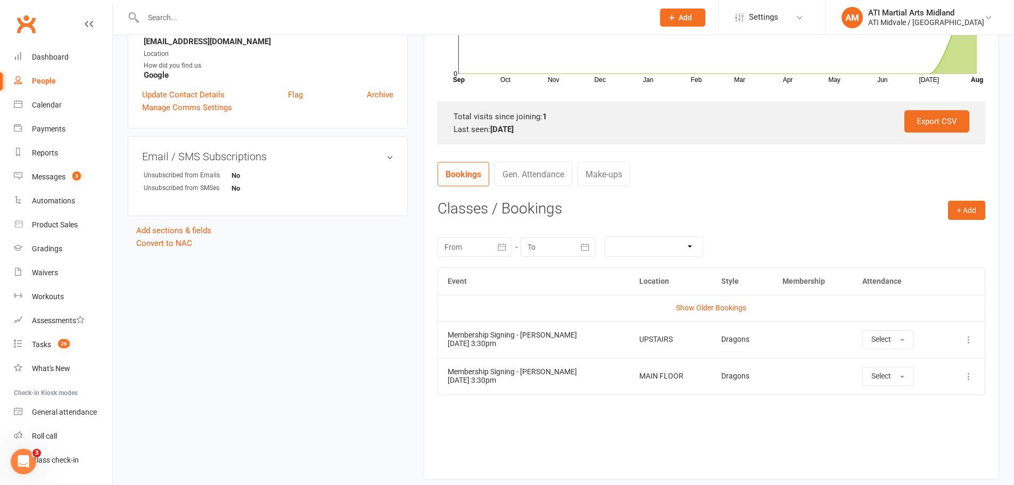
scroll to position [266, 0]
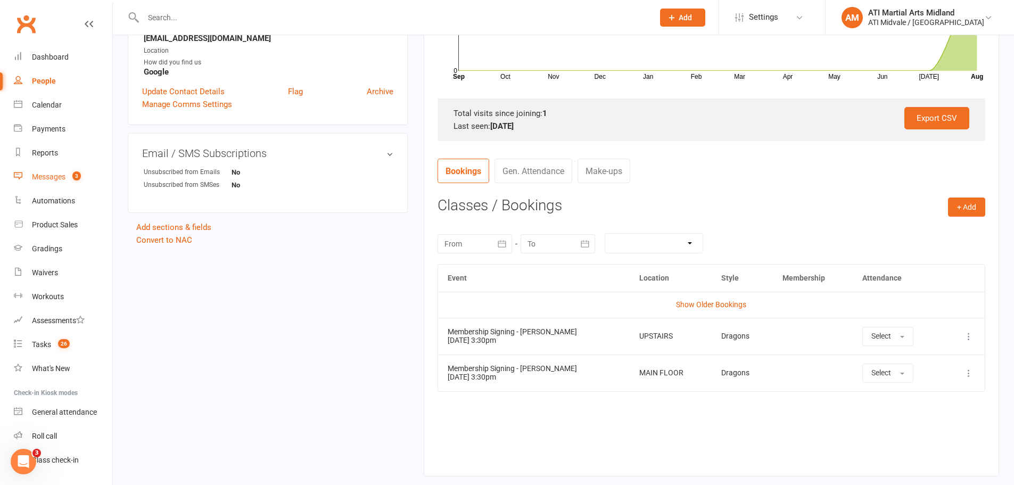
click at [37, 171] on link "Messages 3" at bounding box center [63, 177] width 99 height 24
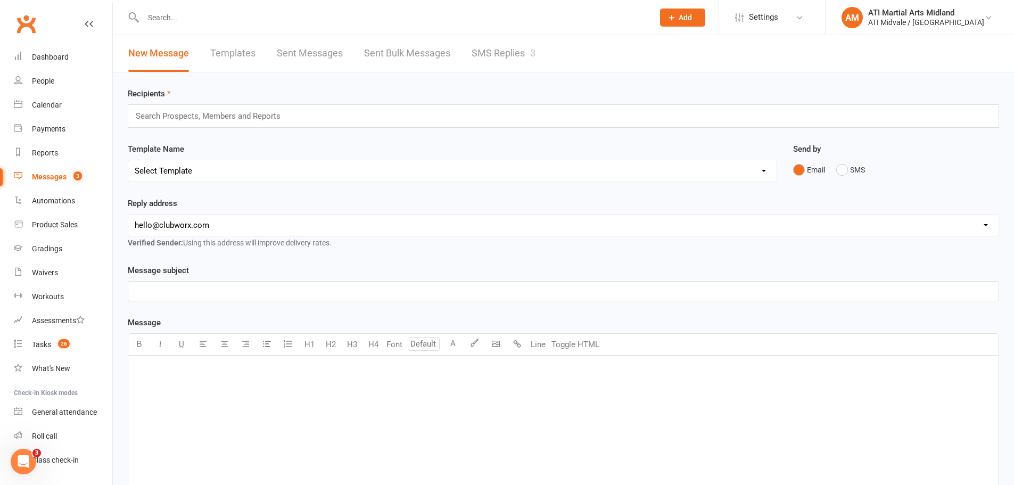
click at [503, 50] on link "SMS Replies 3" at bounding box center [504, 53] width 64 height 37
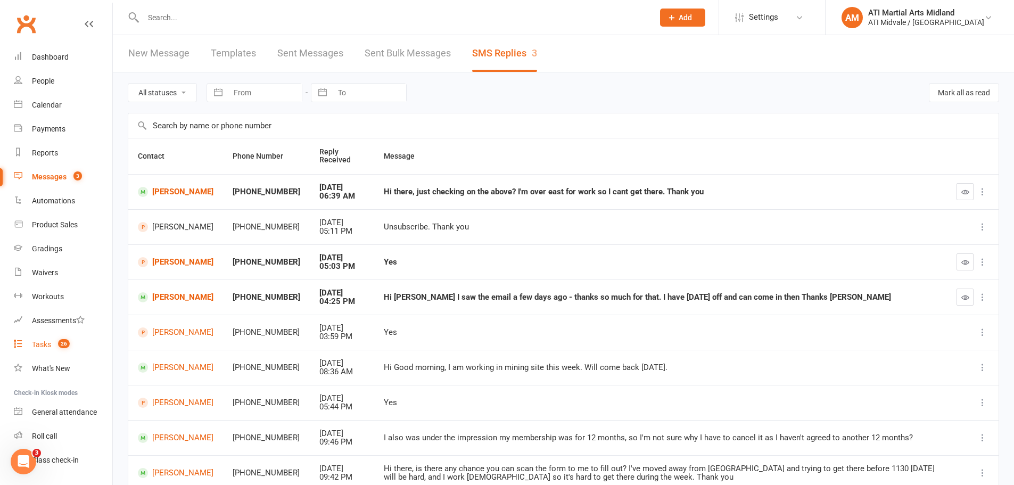
click at [40, 342] on div "Tasks" at bounding box center [41, 344] width 19 height 9
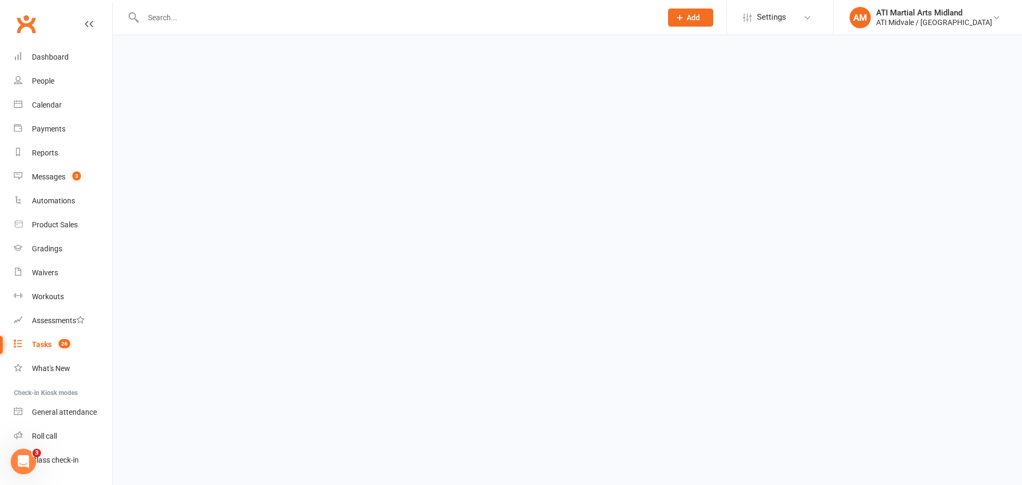
select select "incomplete"
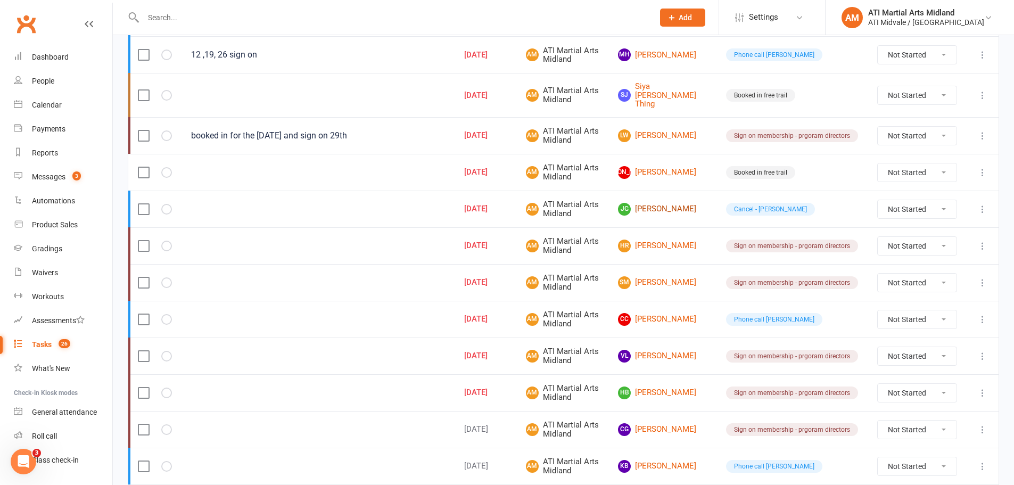
scroll to position [745, 0]
